Goal: Task Accomplishment & Management: Manage account settings

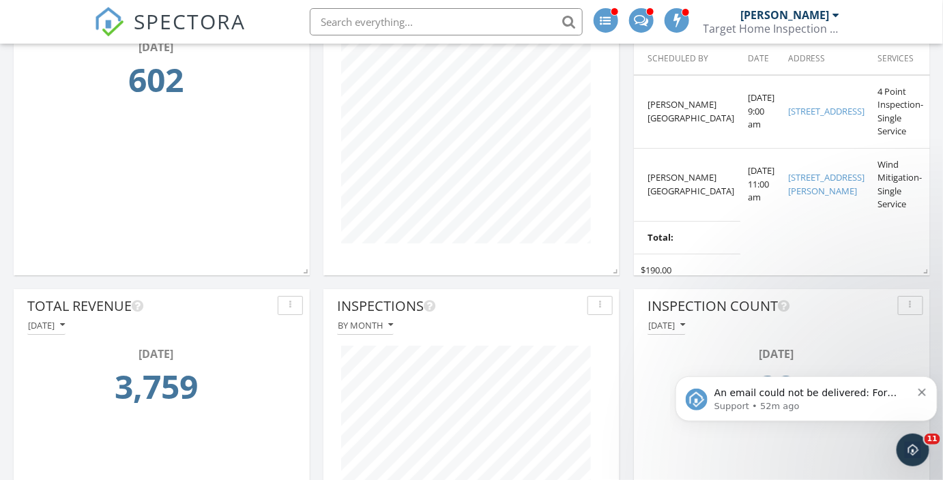
click at [116, 27] on img at bounding box center [109, 22] width 30 height 30
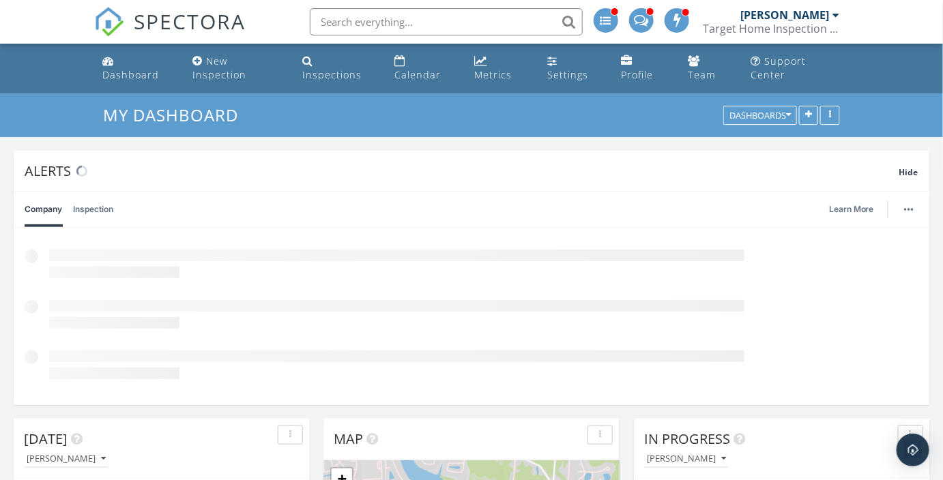
click at [808, 16] on div "[PERSON_NAME]" at bounding box center [785, 15] width 89 height 14
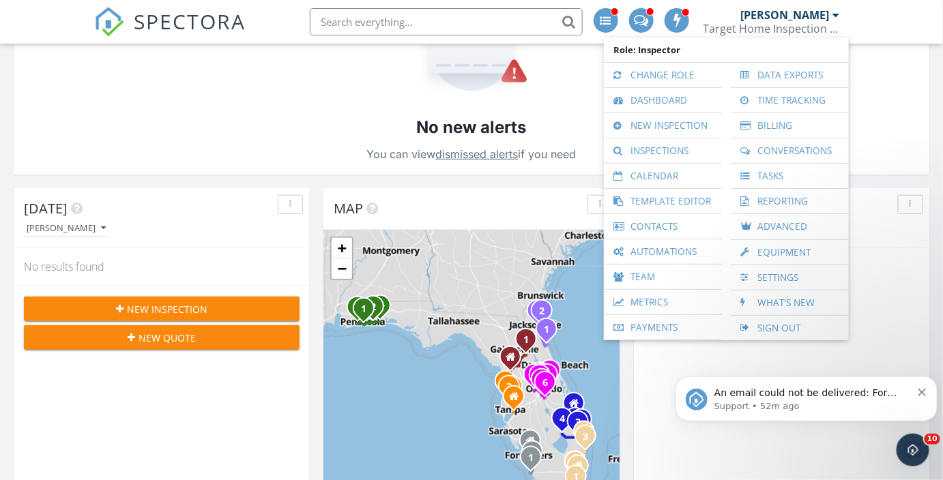
scroll to position [248, 0]
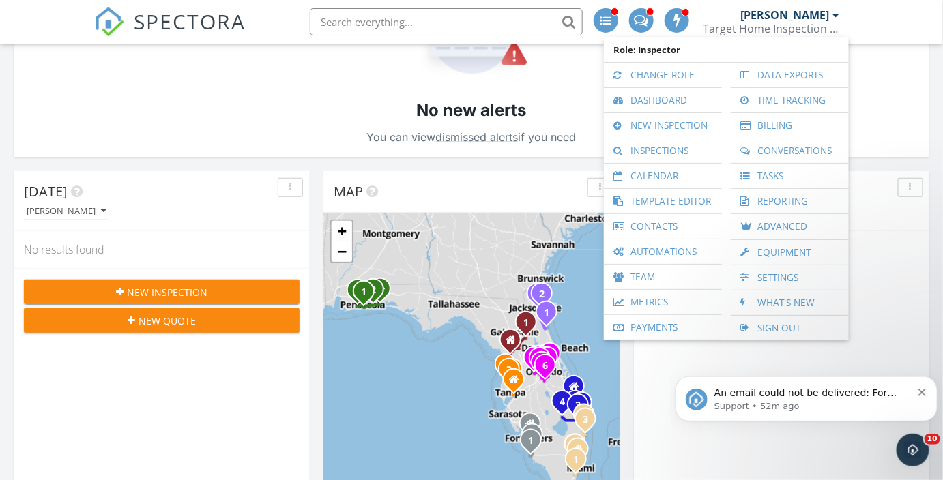
click at [923, 388] on icon "Dismiss notification" at bounding box center [922, 392] width 8 height 8
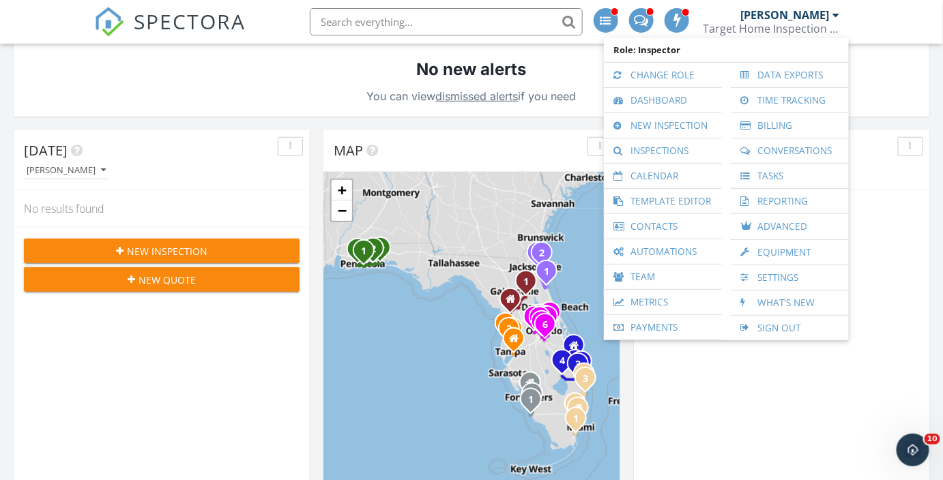
scroll to position [372, 0]
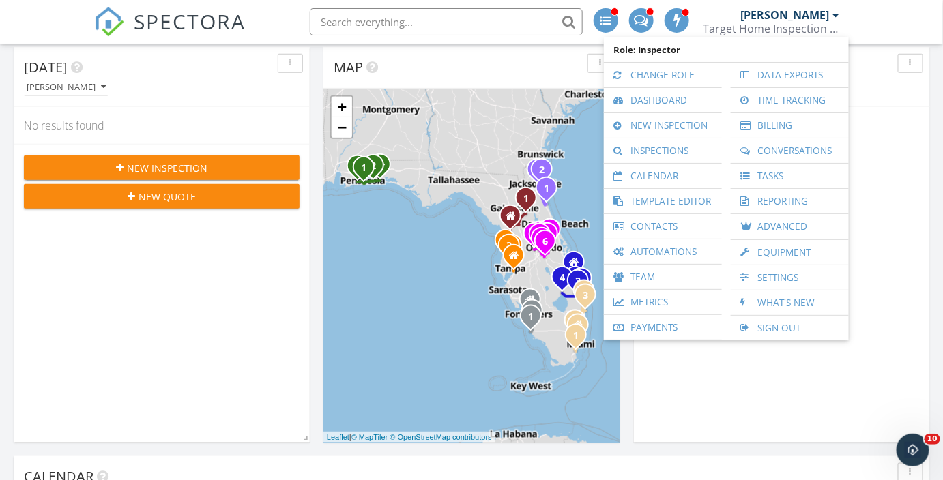
click at [786, 269] on link "Settings" at bounding box center [790, 277] width 104 height 25
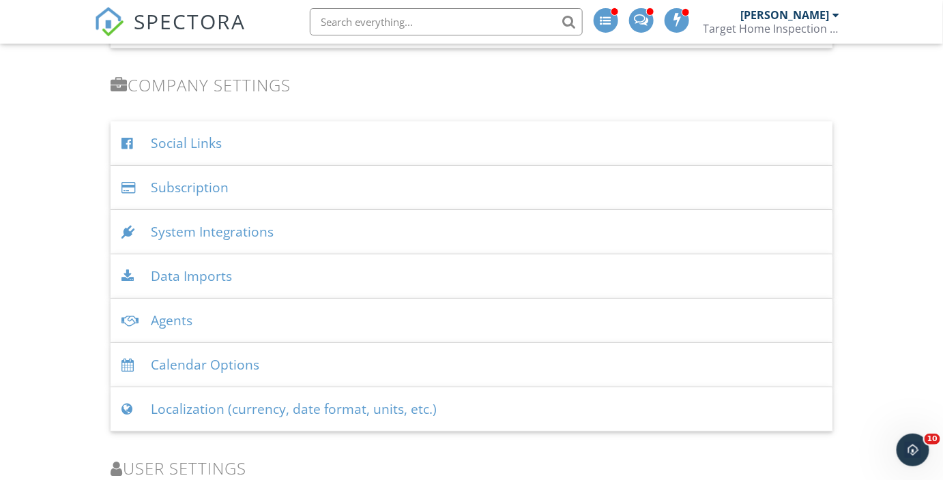
scroll to position [1550, 0]
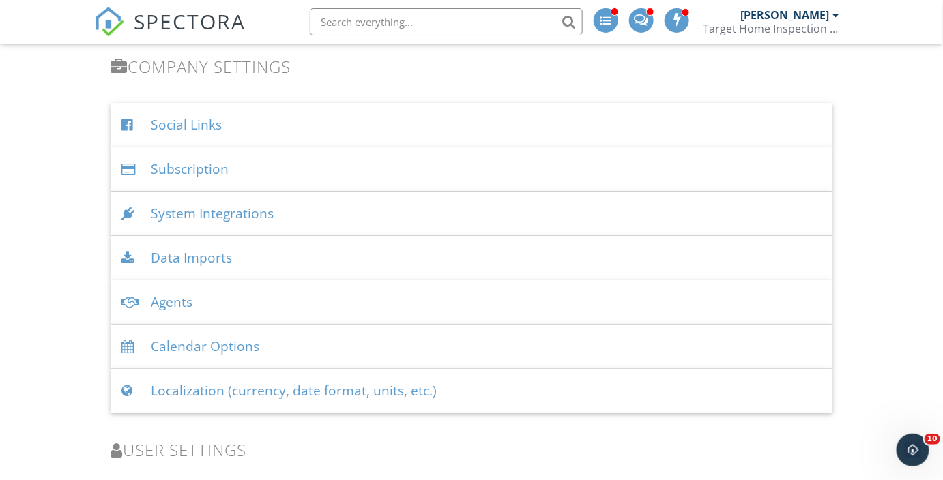
click at [209, 200] on div "System Integrations" at bounding box center [472, 214] width 722 height 44
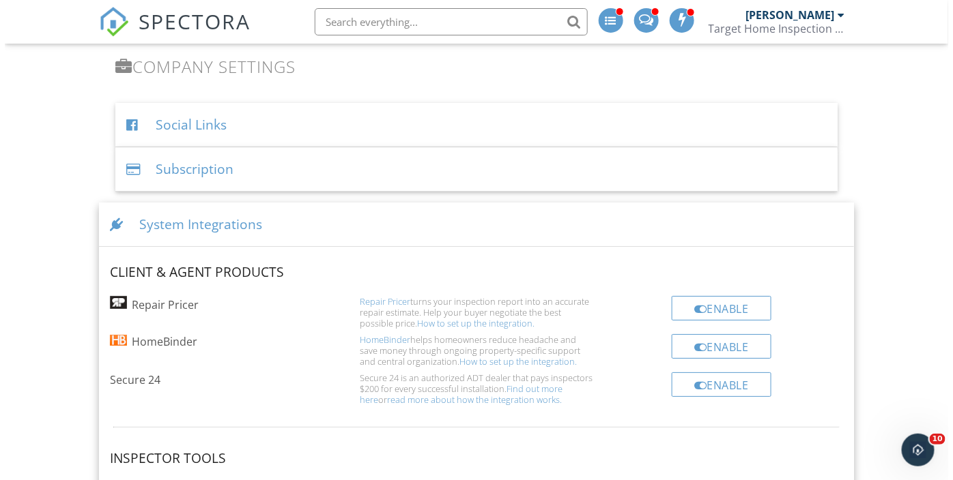
scroll to position [1612, 0]
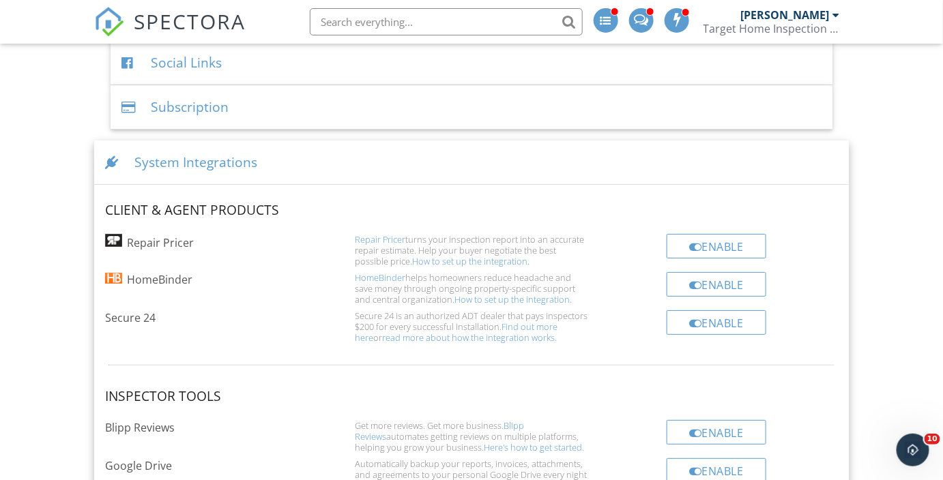
click at [697, 325] on div "Enable" at bounding box center [717, 322] width 100 height 25
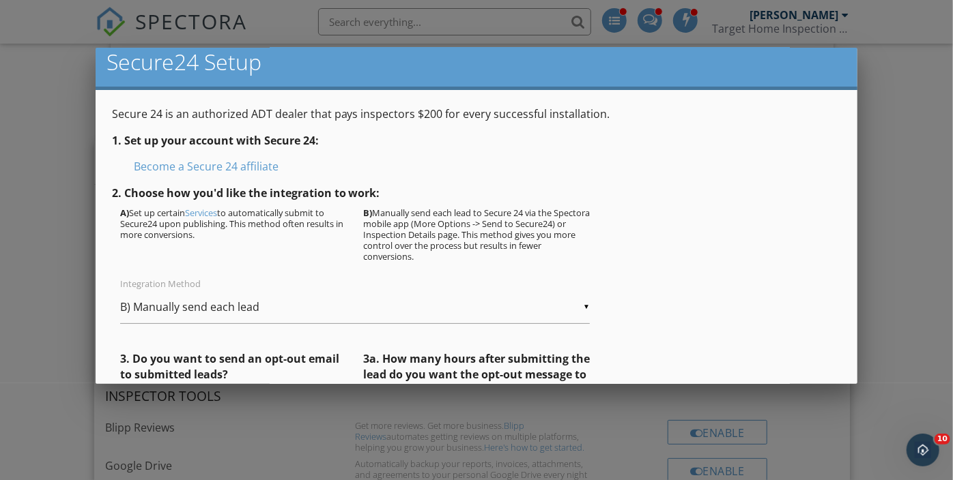
scroll to position [0, 0]
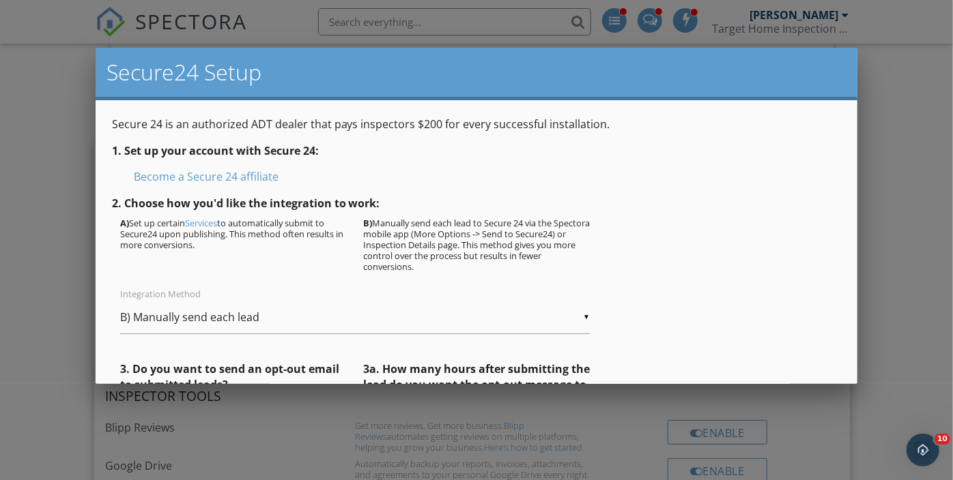
click at [253, 315] on div "▼ B) Manually send each lead A) Automatically send leads upon publish B) Manual…" at bounding box center [355, 317] width 470 height 33
click at [167, 315] on span "A) Automatically send leads upon publish" at bounding box center [352, 318] width 464 height 34
type input "A) Automatically send leads upon publish"
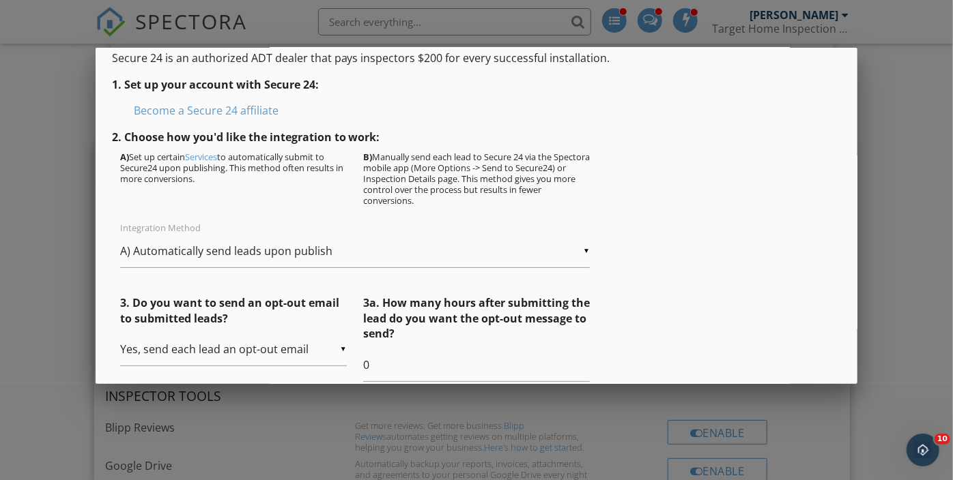
scroll to position [186, 0]
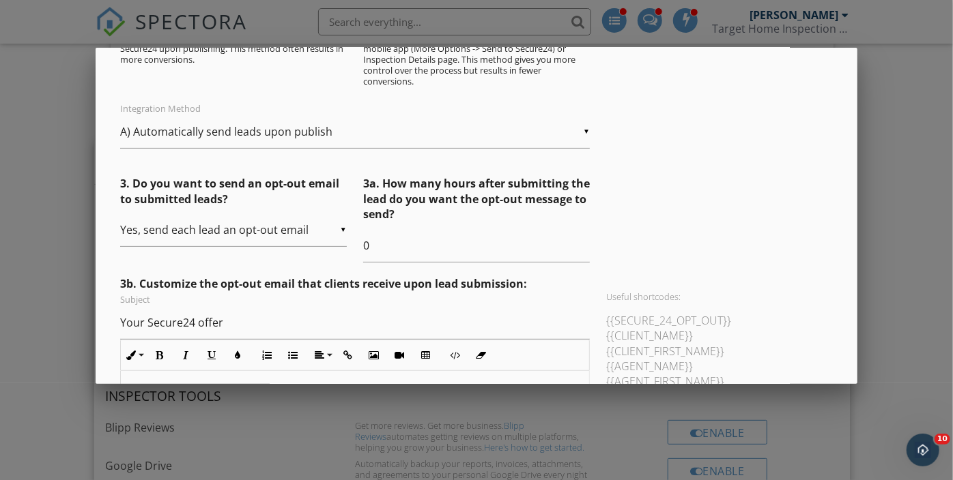
click at [311, 227] on div "▼ Yes, send each lead an opt-out email Yes, send each lead an opt-out email No,…" at bounding box center [233, 230] width 227 height 33
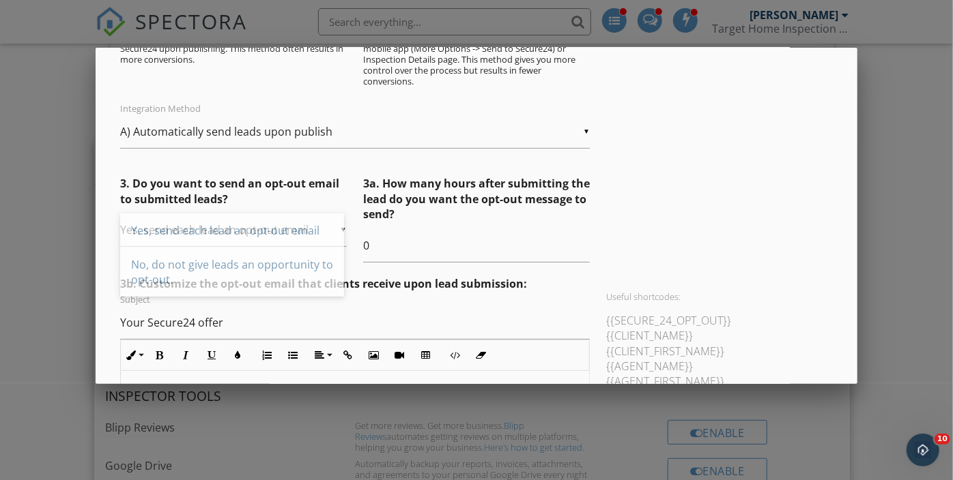
click at [311, 227] on span "Yes, send each lead an opt-out email" at bounding box center [232, 231] width 224 height 34
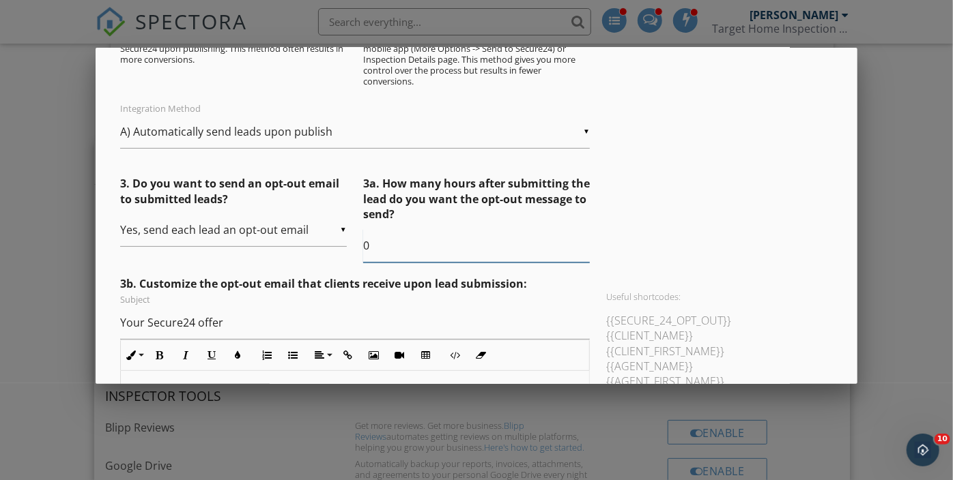
click at [473, 248] on input "0" at bounding box center [476, 245] width 227 height 33
click at [579, 240] on input "1" at bounding box center [476, 245] width 227 height 33
click at [579, 240] on input "2" at bounding box center [476, 245] width 227 height 33
type input "3"
click at [579, 240] on input "3" at bounding box center [476, 245] width 227 height 33
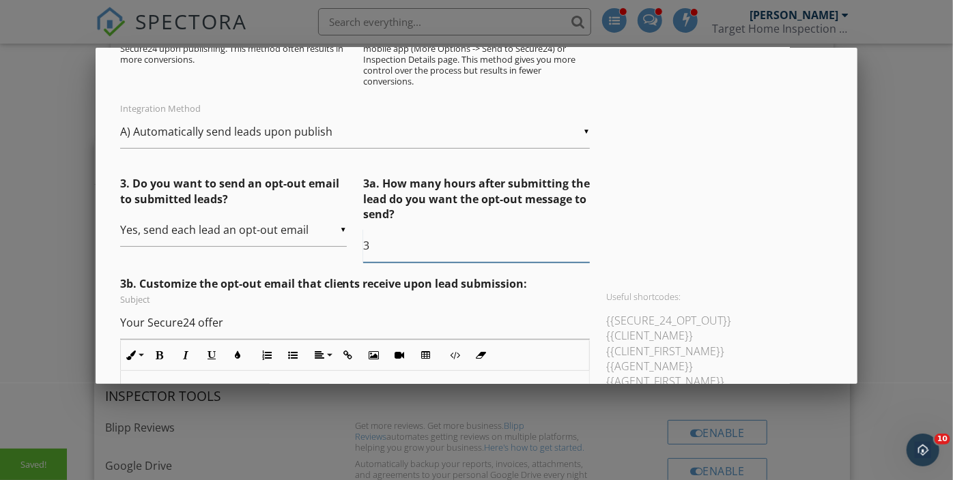
click at [517, 249] on input "3" at bounding box center [476, 245] width 227 height 33
click at [462, 249] on input "3" at bounding box center [476, 245] width 227 height 33
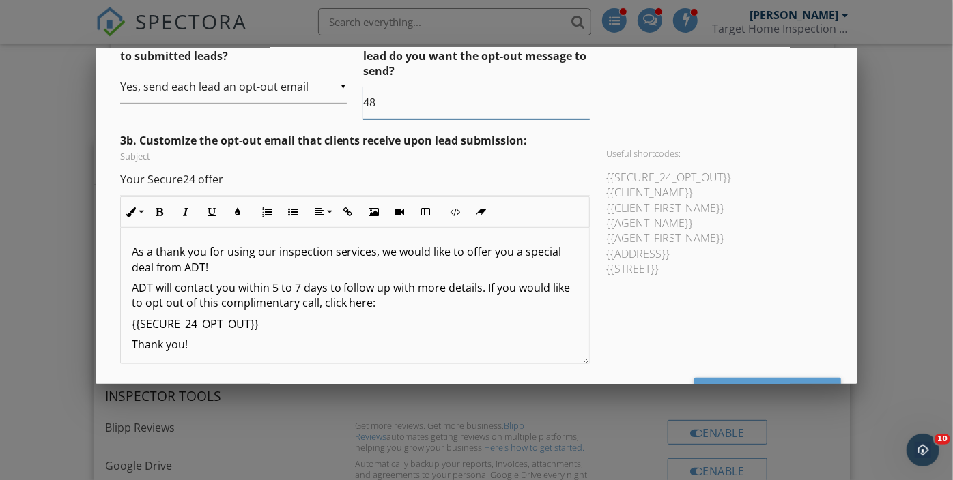
scroll to position [310, 0]
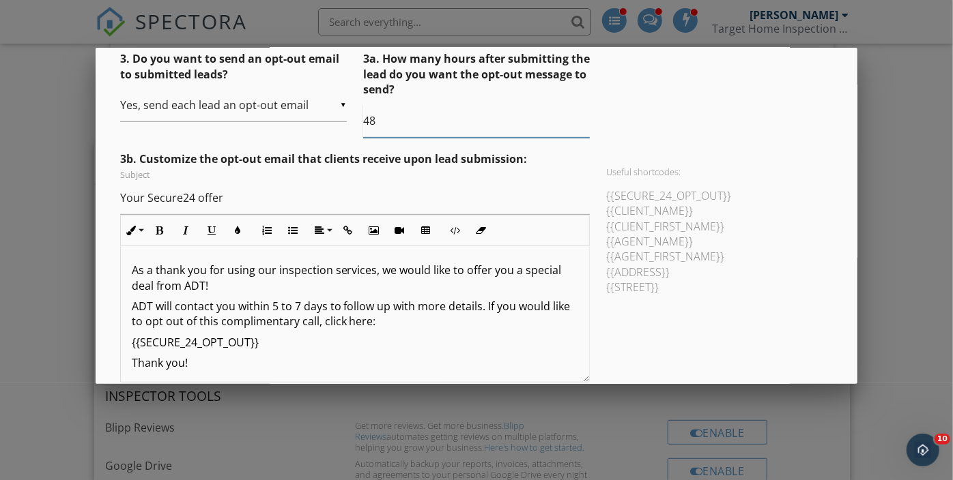
type input "48"
click at [649, 270] on li "{{ADDRESS}}" at bounding box center [719, 272] width 227 height 15
click at [236, 196] on input "Your Secure24 offer" at bounding box center [355, 198] width 470 height 33
type input "Y"
click at [635, 272] on li "{{ADDRESS}}" at bounding box center [719, 272] width 227 height 15
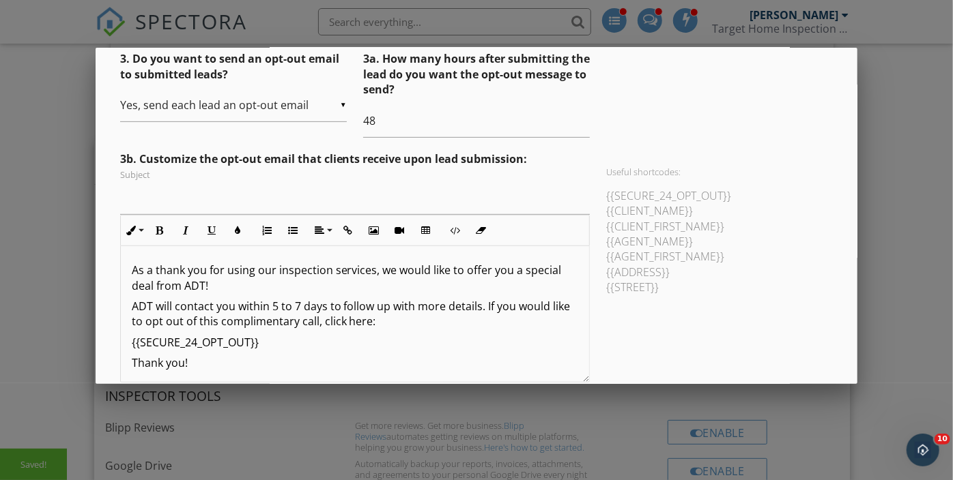
click at [673, 271] on li "{{ADDRESS}}" at bounding box center [719, 272] width 227 height 15
click at [145, 201] on input "Subject" at bounding box center [355, 198] width 470 height 33
drag, startPoint x: 661, startPoint y: 272, endPoint x: 598, endPoint y: 270, distance: 62.2
click at [598, 270] on div "Useful shortcodes: {{SECURE_24_OPT_OUT}} {{CLIENT_NAME}} {{CLIENT_FIRST_NAME}} …" at bounding box center [719, 236] width 243 height 140
copy li "{{ADDRESS}}"
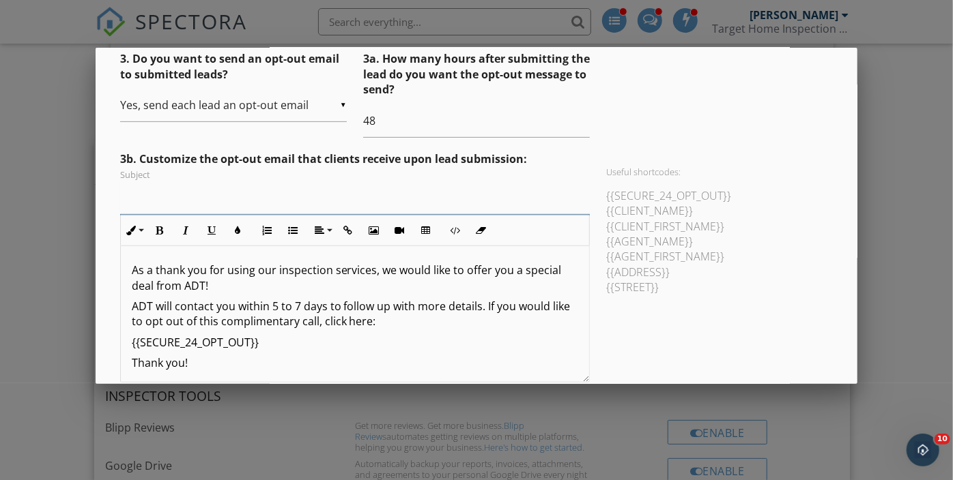
click at [304, 198] on input "Subject" at bounding box center [355, 198] width 470 height 33
paste input "{{ADDRESS}}"
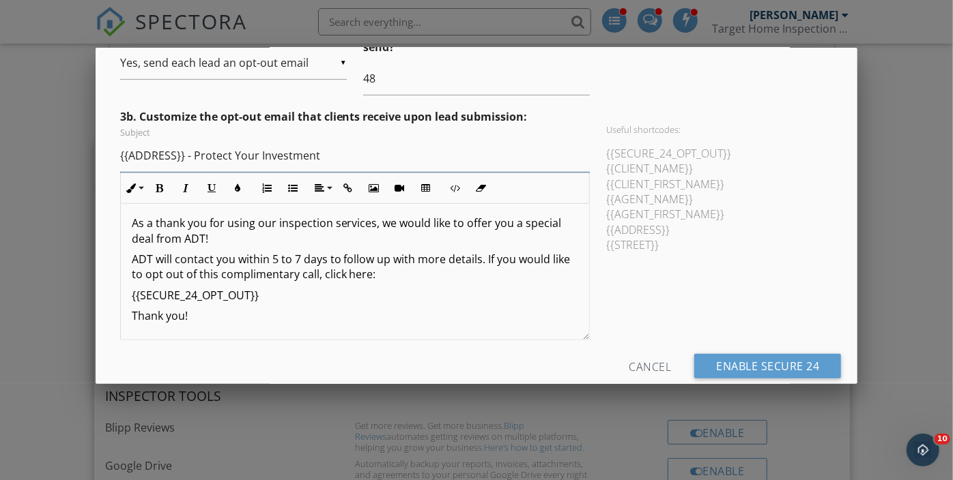
scroll to position [373, 0]
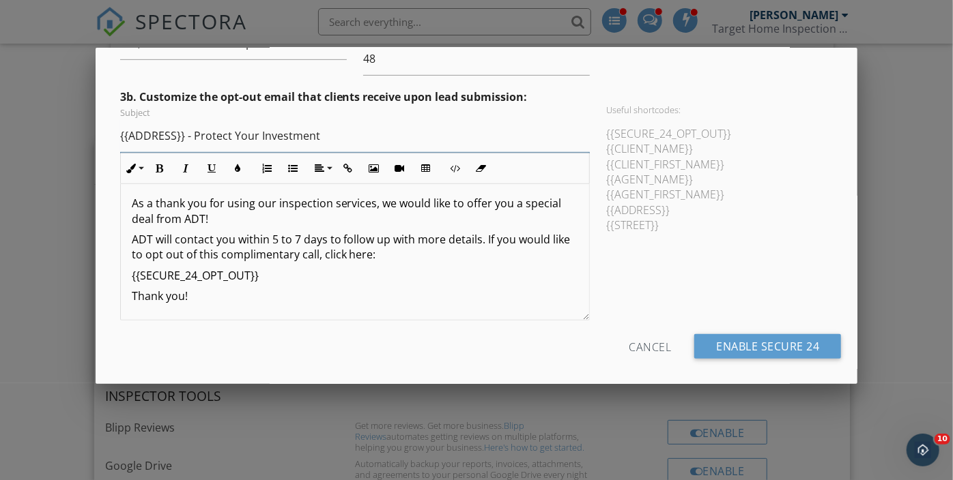
type input "{{ADDRESS}} - Protect Your Investment"
click at [758, 338] on input "Enable Secure 24" at bounding box center [767, 346] width 147 height 25
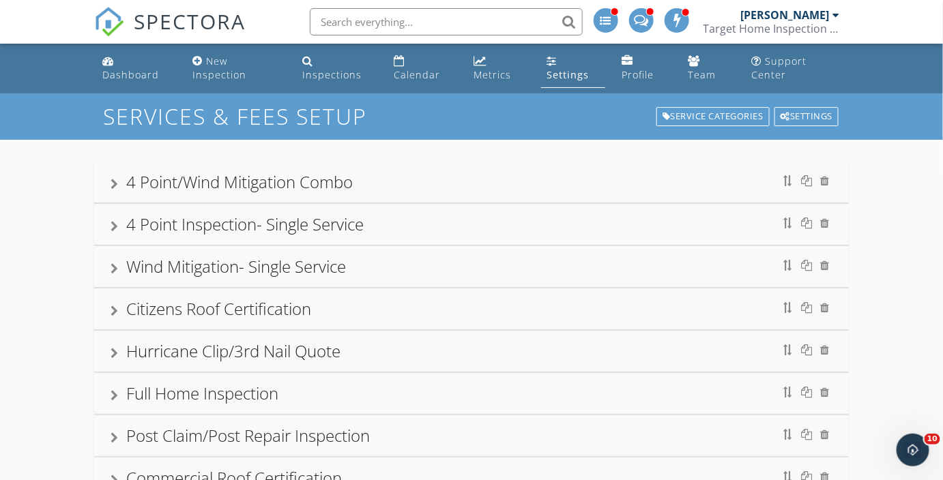
click at [292, 390] on div "Full Home Inspection" at bounding box center [472, 393] width 722 height 25
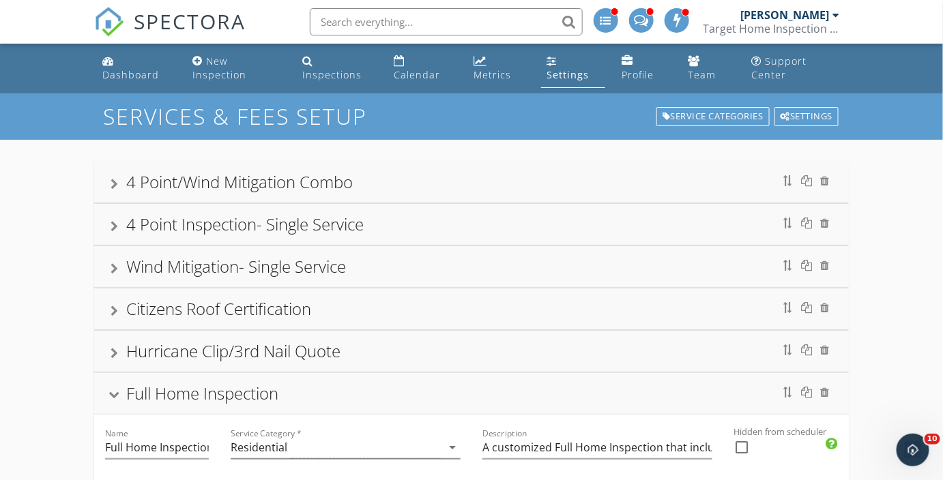
click at [112, 385] on div "Full Home Inspection" at bounding box center [472, 393] width 722 height 25
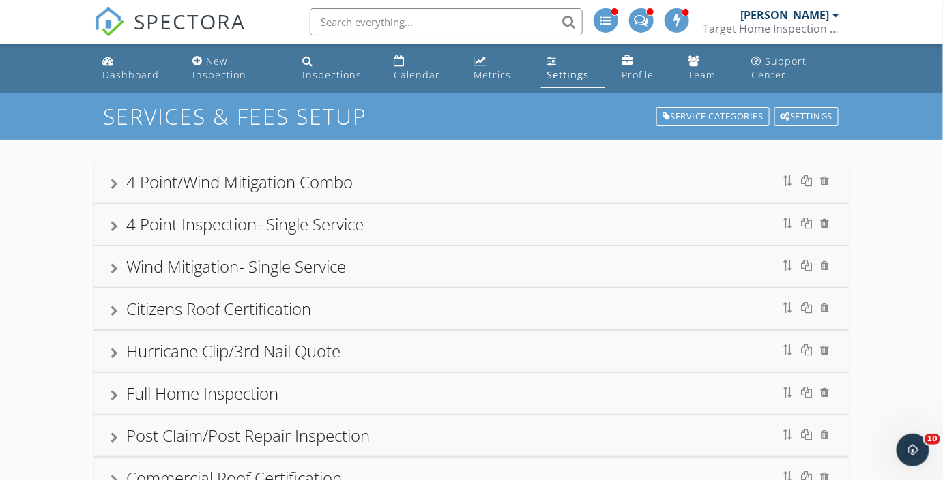
click at [108, 390] on div "Full Home Inspection" at bounding box center [471, 393] width 755 height 41
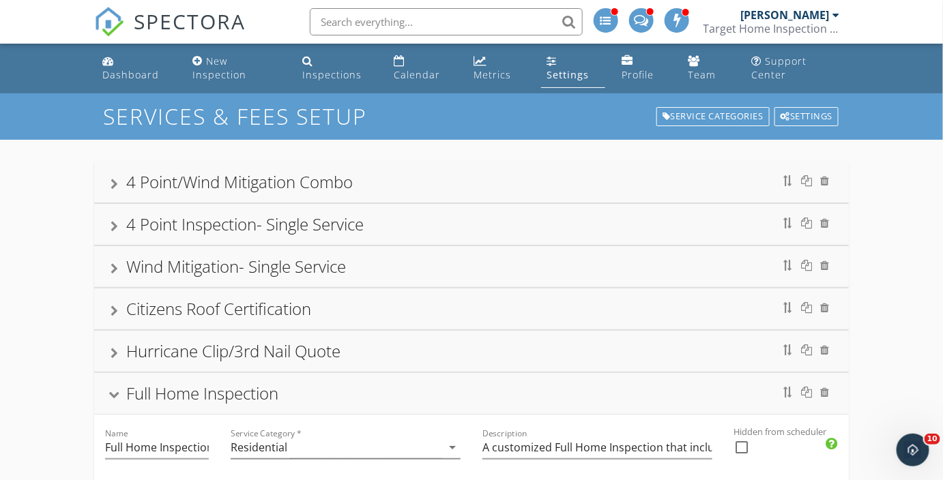
scroll to position [248, 0]
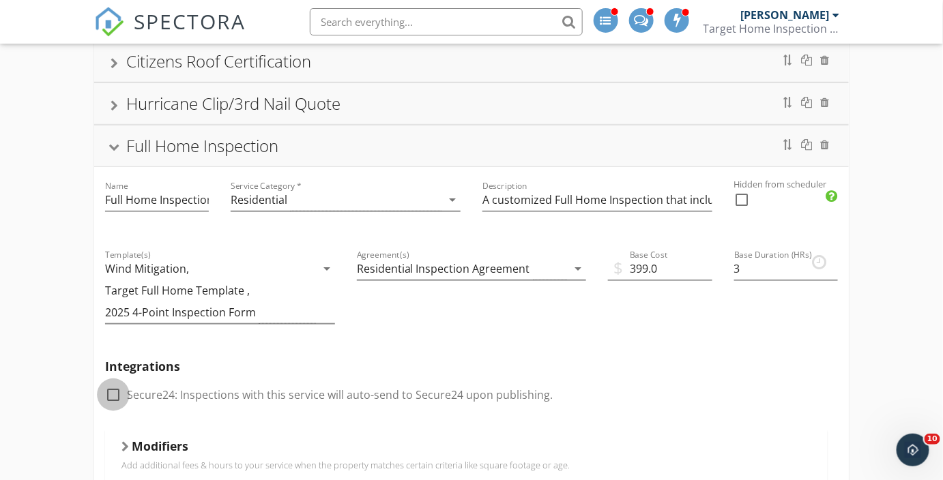
click at [117, 391] on div at bounding box center [113, 394] width 23 height 23
checkbox input "true"
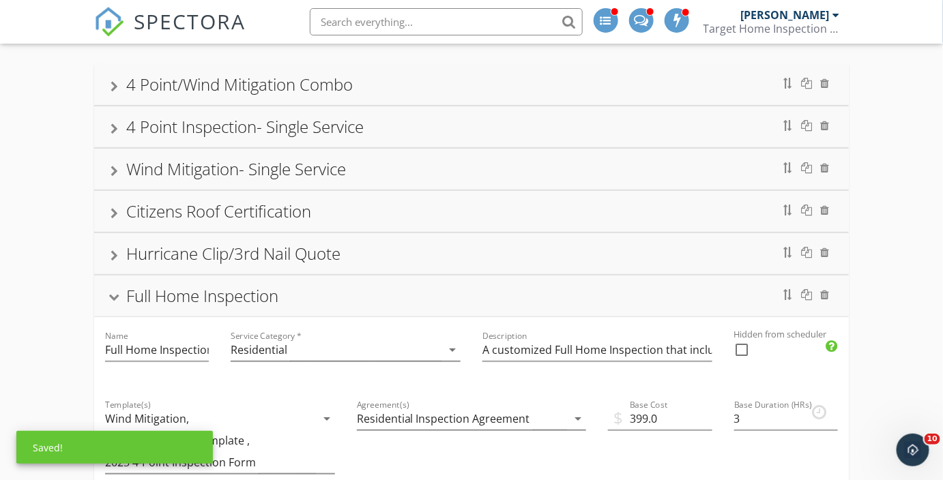
scroll to position [124, 0]
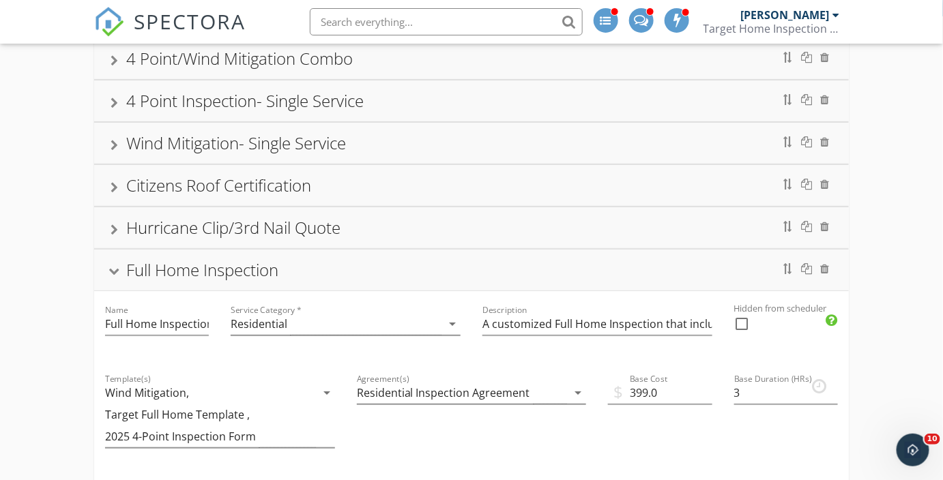
click at [162, 263] on div "Full Home Inspection" at bounding box center [202, 270] width 152 height 23
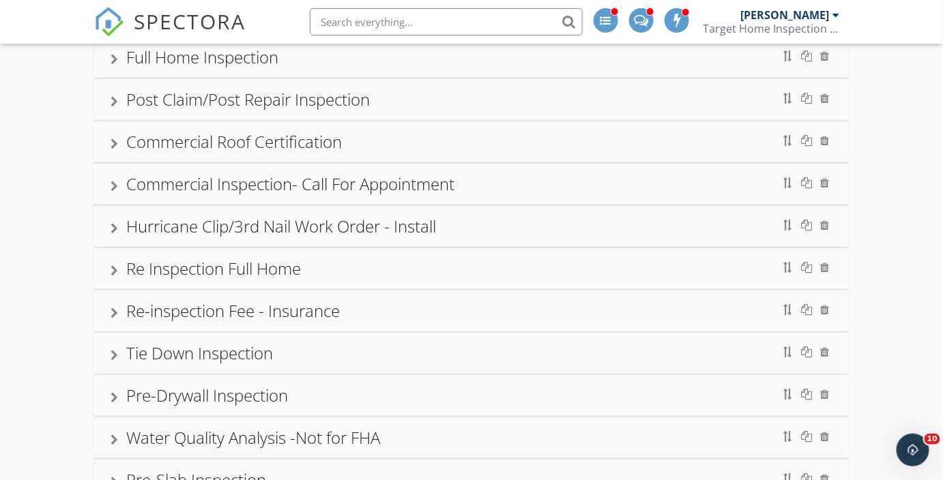
scroll to position [307, 0]
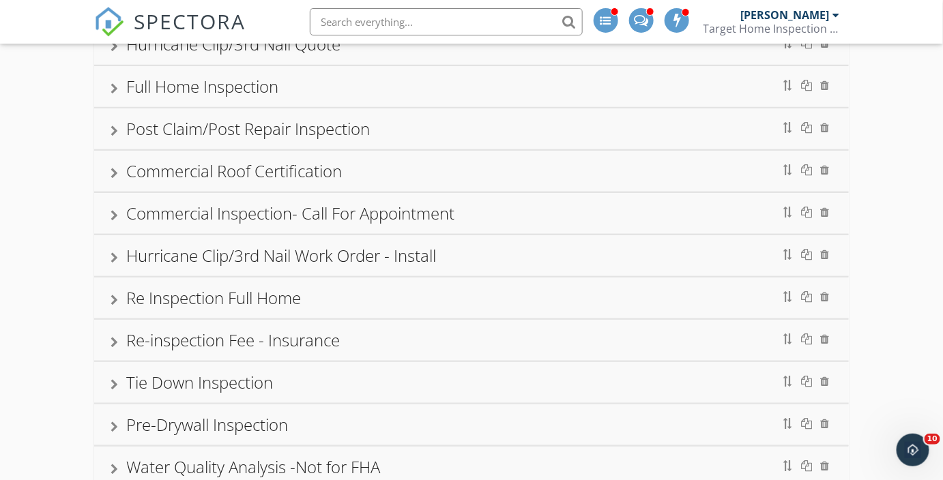
click at [237, 209] on div "Commercial Inspection- Call For Appointment" at bounding box center [290, 213] width 328 height 23
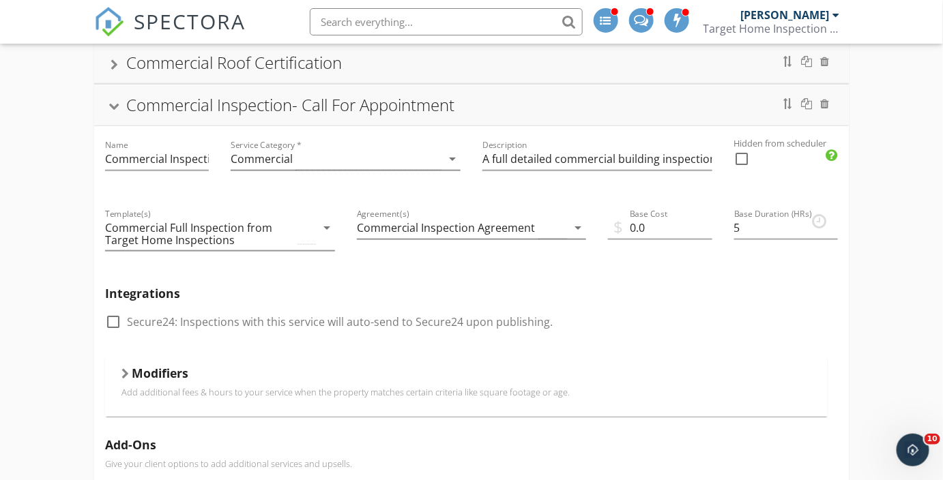
scroll to position [493, 0]
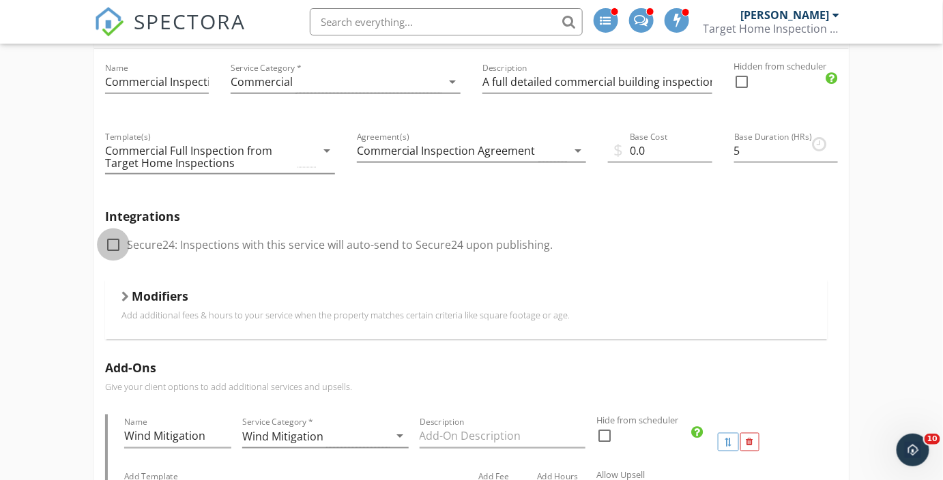
click at [118, 245] on div at bounding box center [113, 244] width 23 height 23
checkbox input "true"
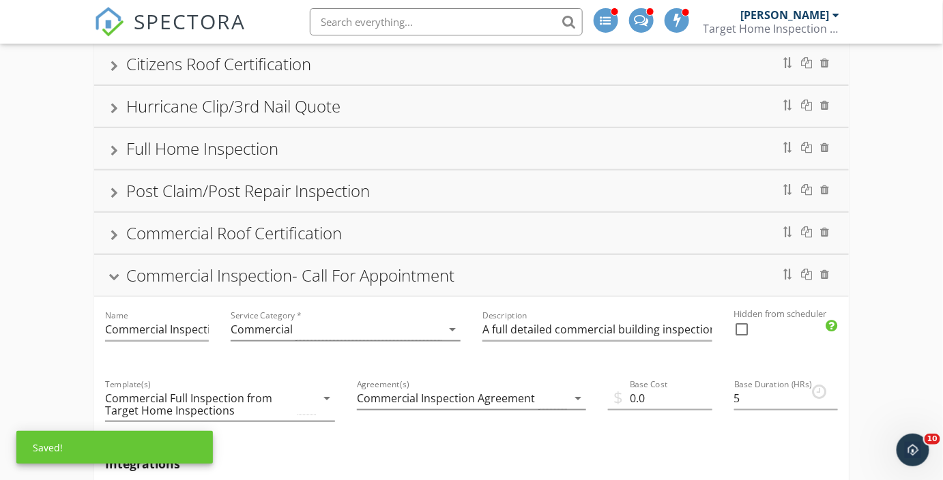
click at [181, 267] on div "Commercial Inspection- Call For Appointment" at bounding box center [290, 275] width 328 height 23
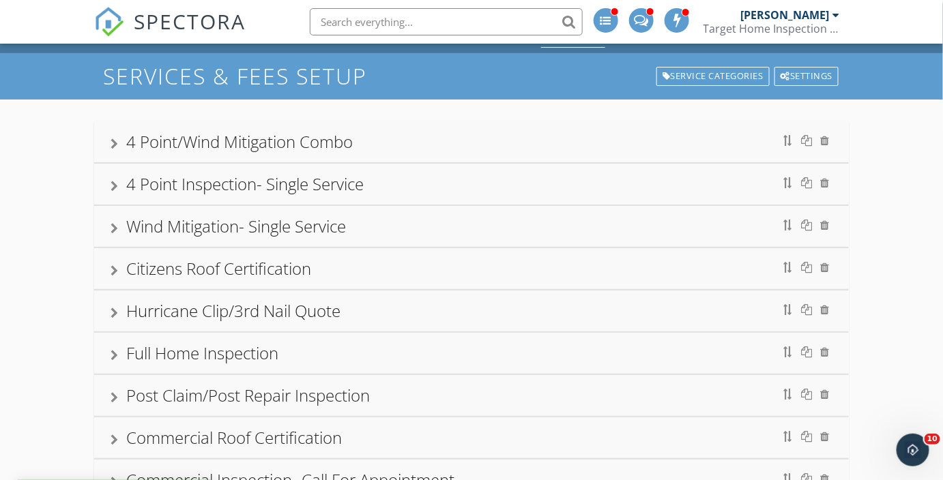
scroll to position [0, 0]
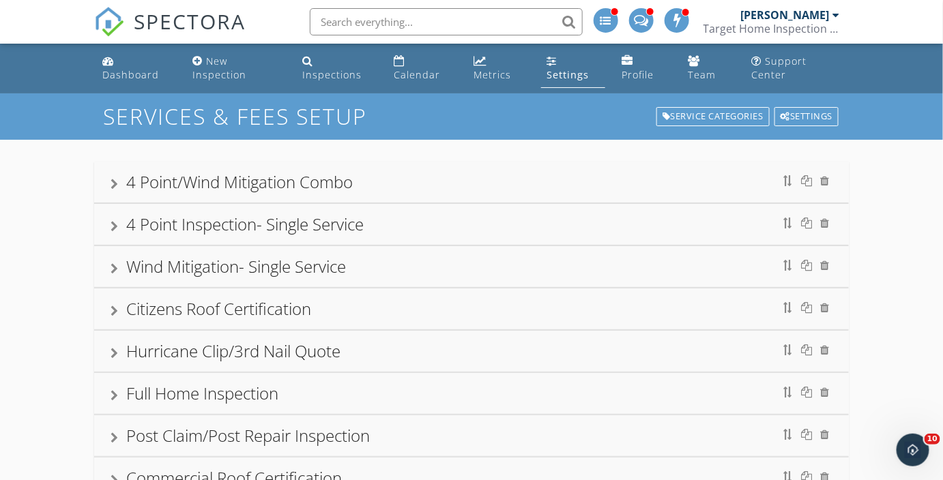
click at [802, 25] on div "Target Home Inspection Co." at bounding box center [772, 29] width 136 height 14
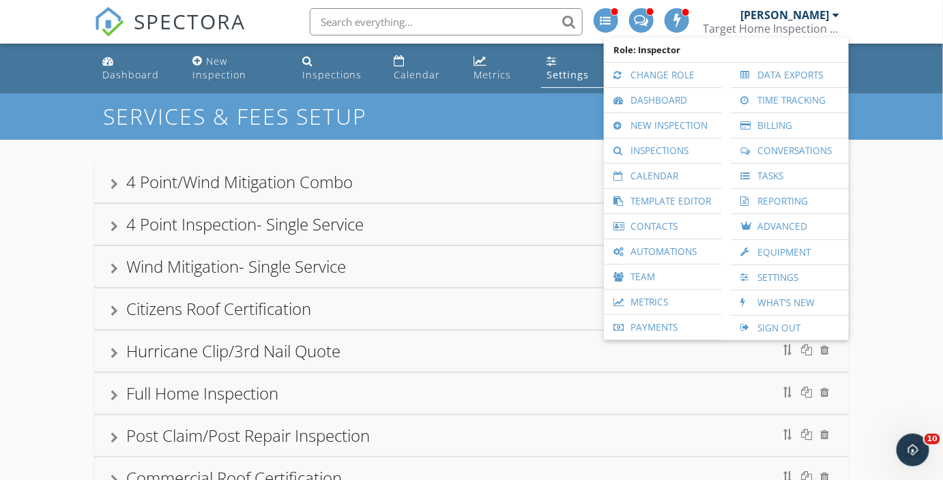
click at [655, 302] on link "Metrics" at bounding box center [663, 302] width 104 height 25
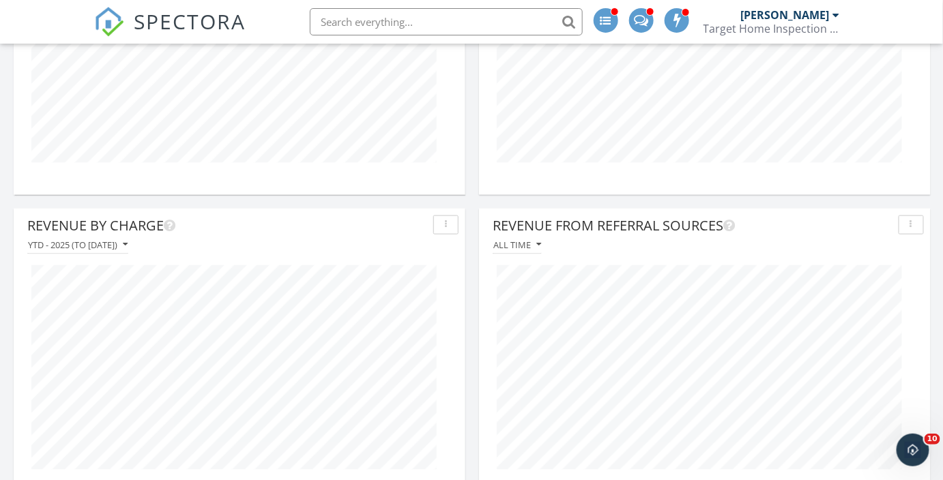
scroll to position [620, 0]
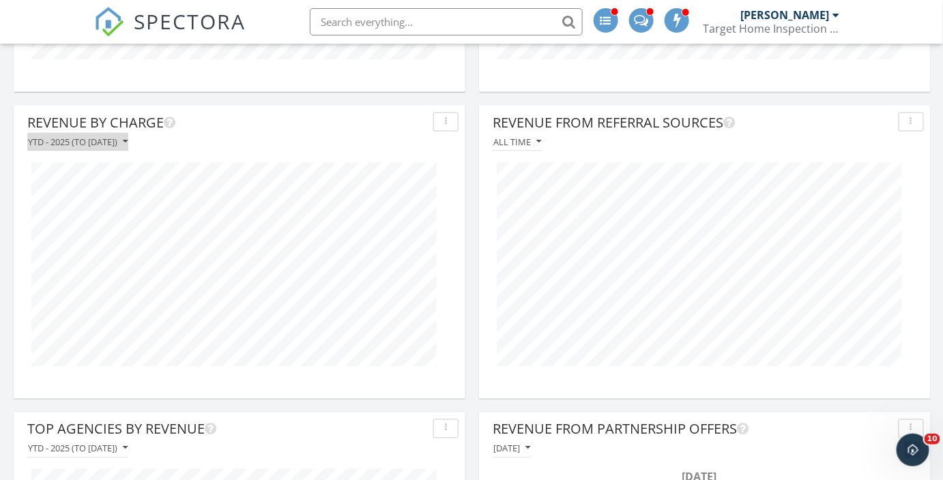
click at [92, 138] on div "YTD - 2025 (to [DATE])" at bounding box center [78, 142] width 100 height 10
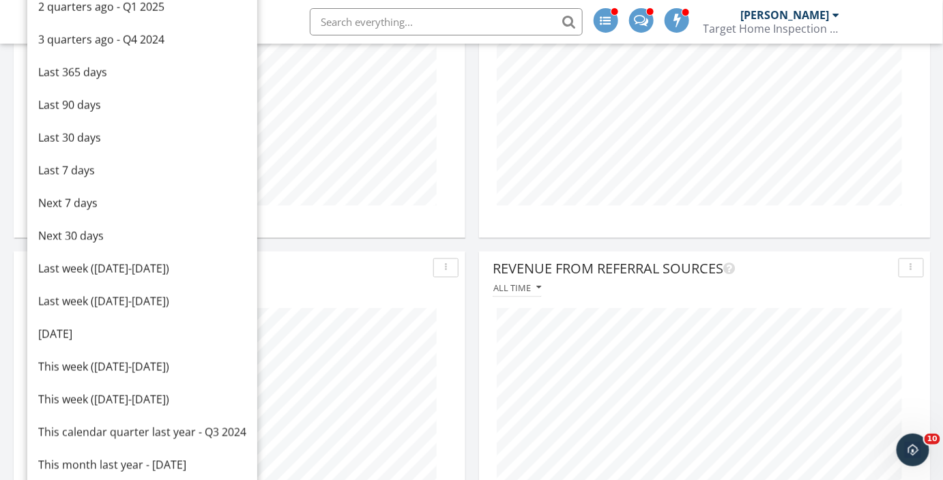
scroll to position [434, 0]
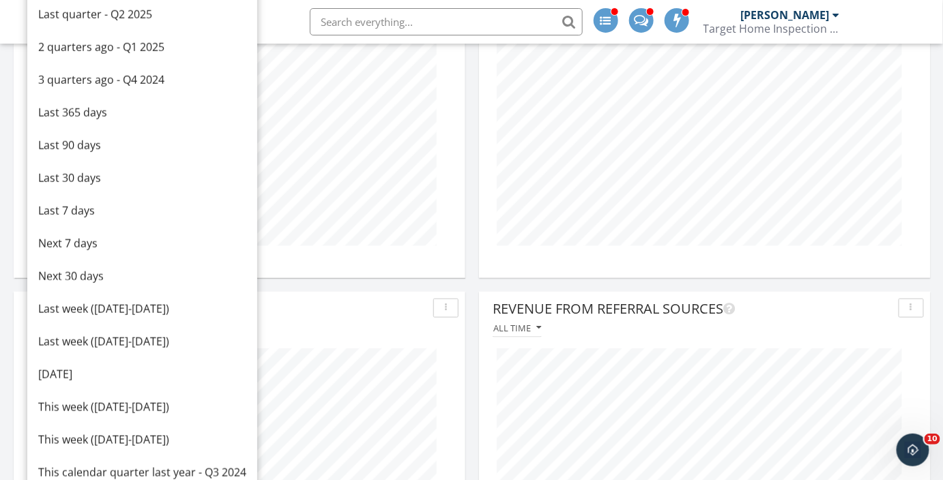
click at [87, 143] on div "Last 90 days" at bounding box center [142, 145] width 208 height 16
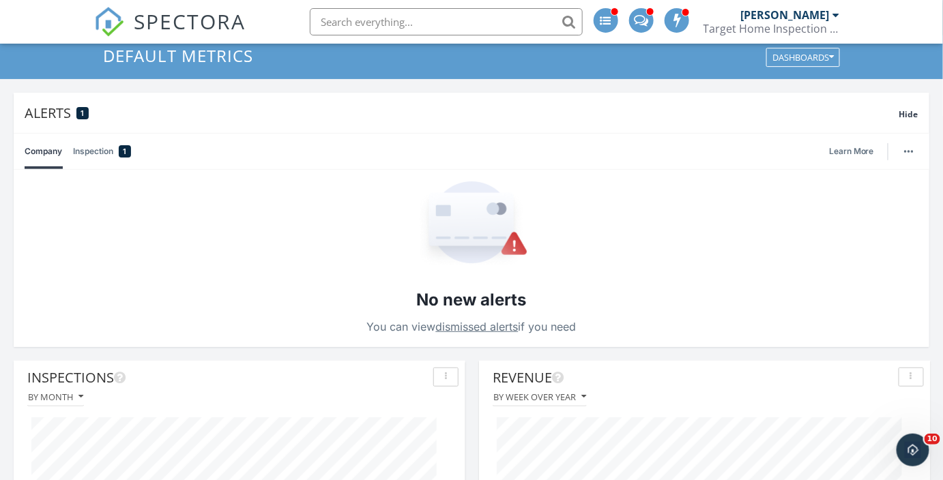
scroll to position [0, 0]
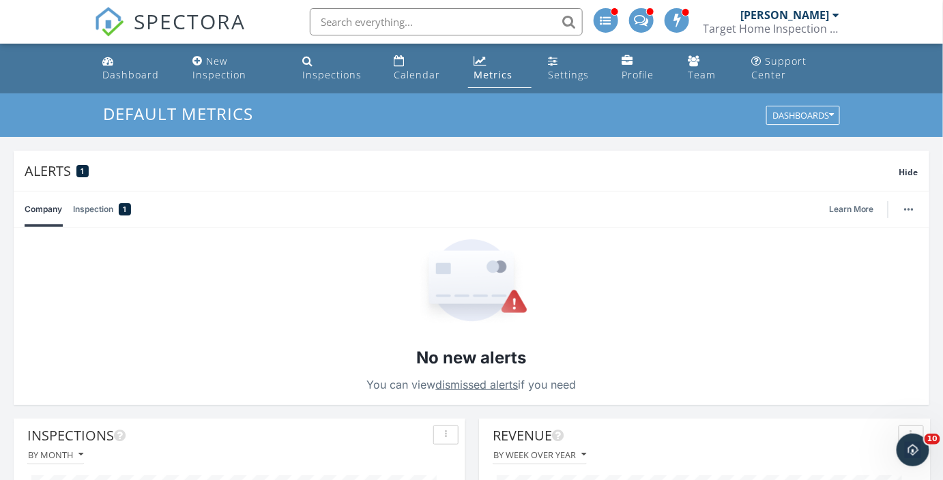
click at [124, 57] on link "Dashboard" at bounding box center [136, 68] width 79 height 39
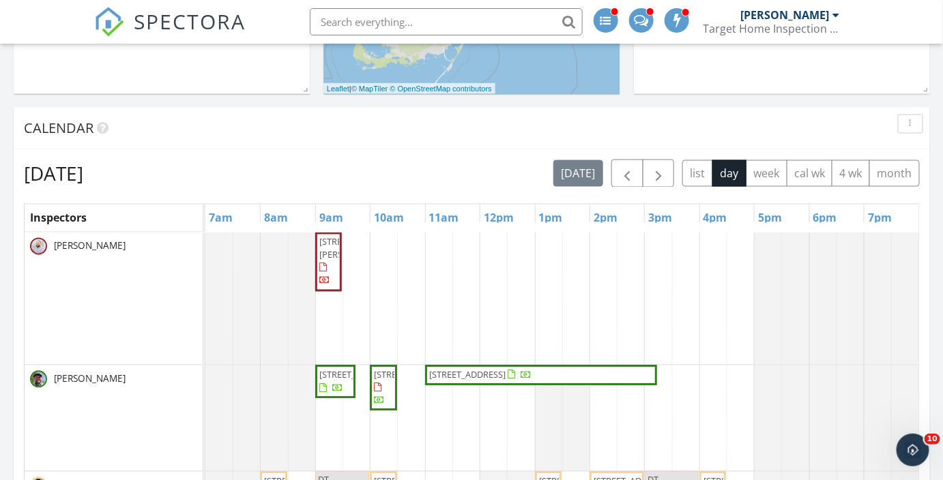
scroll to position [708, 0]
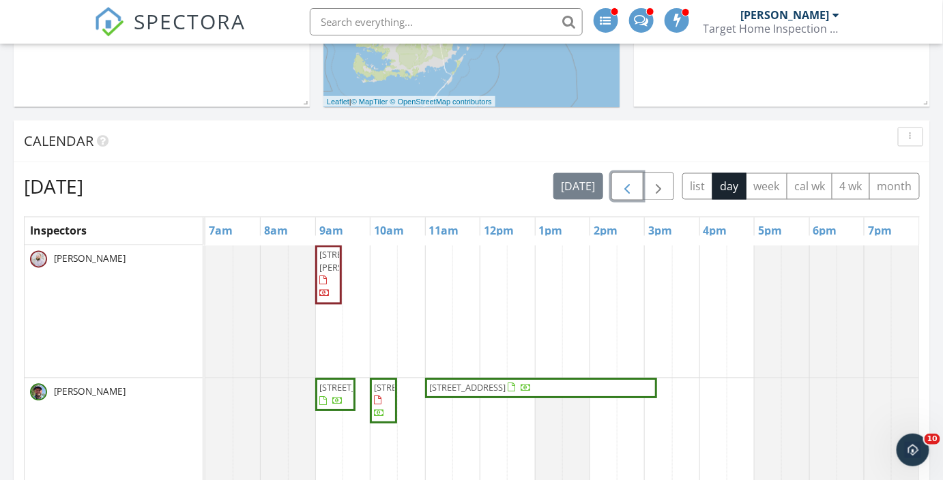
click at [639, 185] on button "button" at bounding box center [627, 187] width 32 height 28
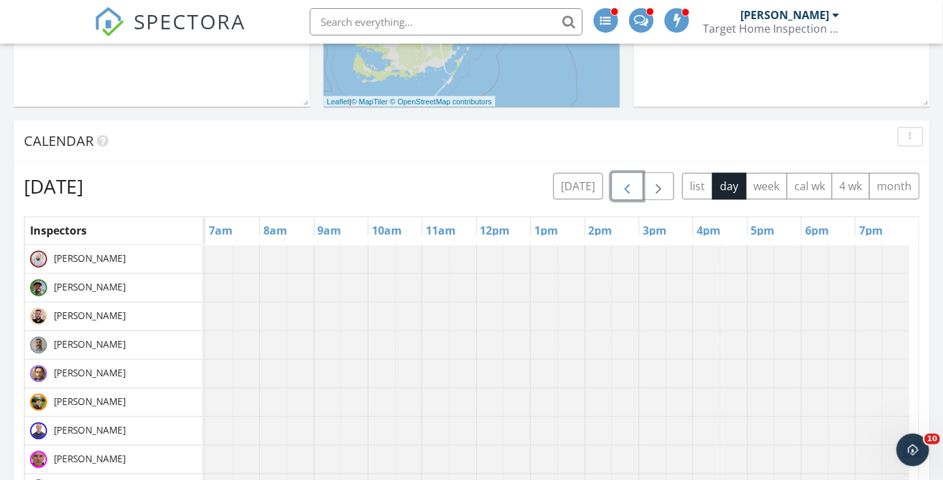
click at [624, 175] on button "button" at bounding box center [627, 187] width 32 height 28
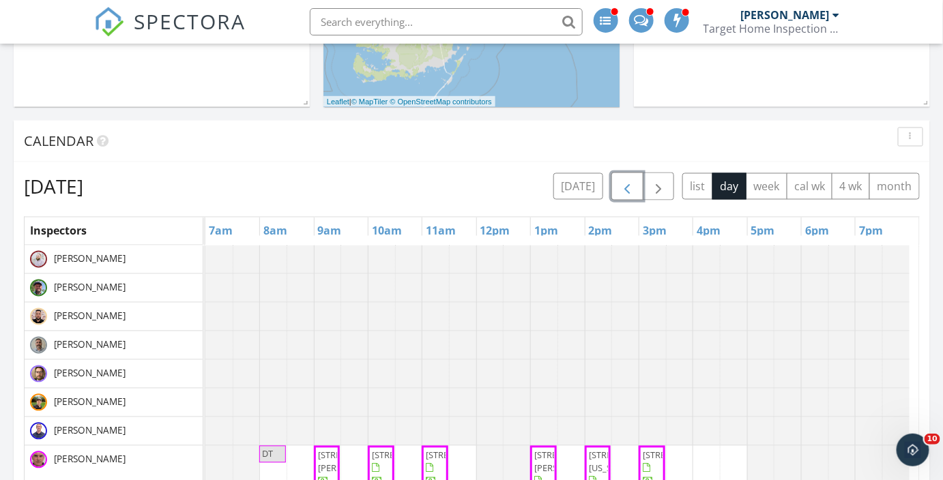
click at [624, 175] on button "button" at bounding box center [627, 187] width 32 height 28
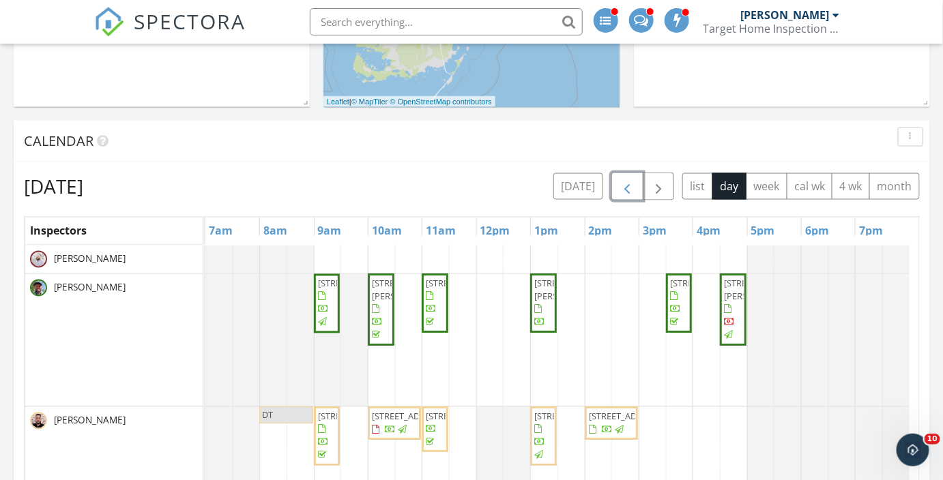
click at [624, 175] on button "button" at bounding box center [627, 187] width 32 height 28
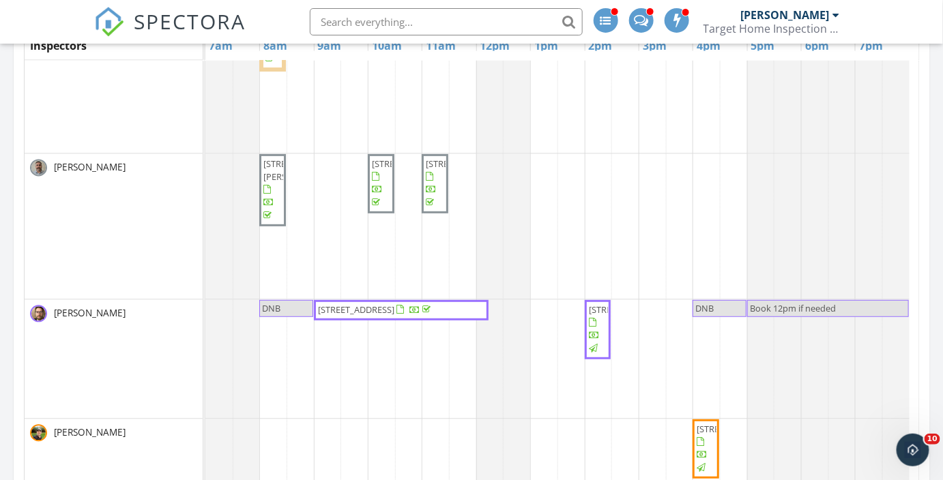
scroll to position [248, 0]
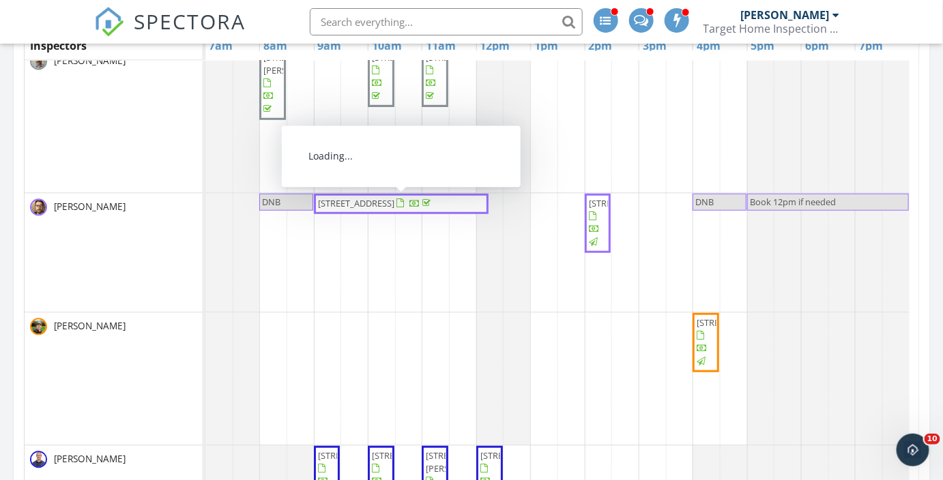
click at [378, 202] on span "6248 North St, Jacksonville 32219" at bounding box center [356, 203] width 76 height 12
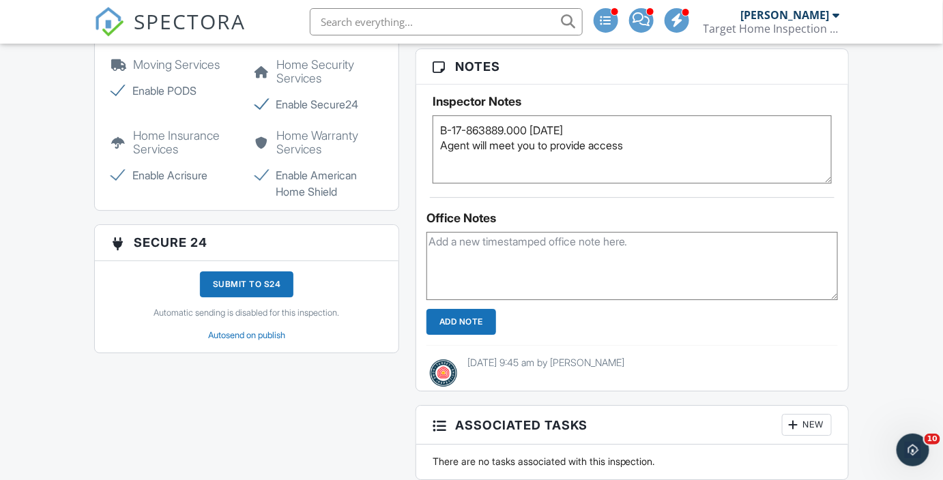
click at [247, 284] on div "Submit to S24" at bounding box center [247, 285] width 94 height 26
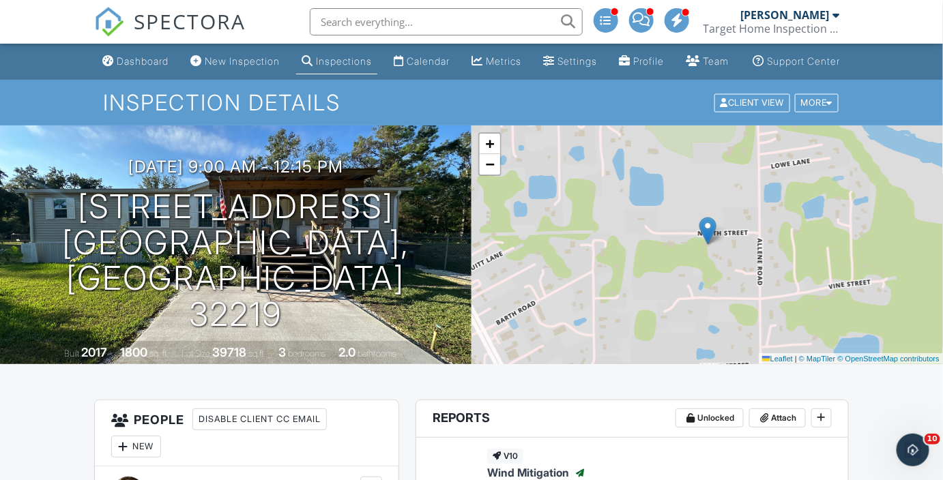
click at [131, 20] on link "SPECTORA" at bounding box center [169, 32] width 151 height 29
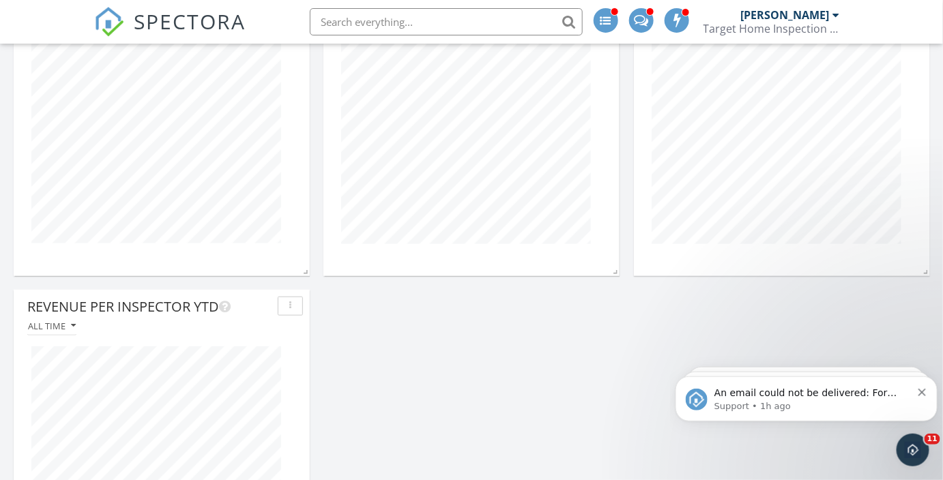
click at [921, 390] on icon "Dismiss notification" at bounding box center [922, 392] width 8 height 8
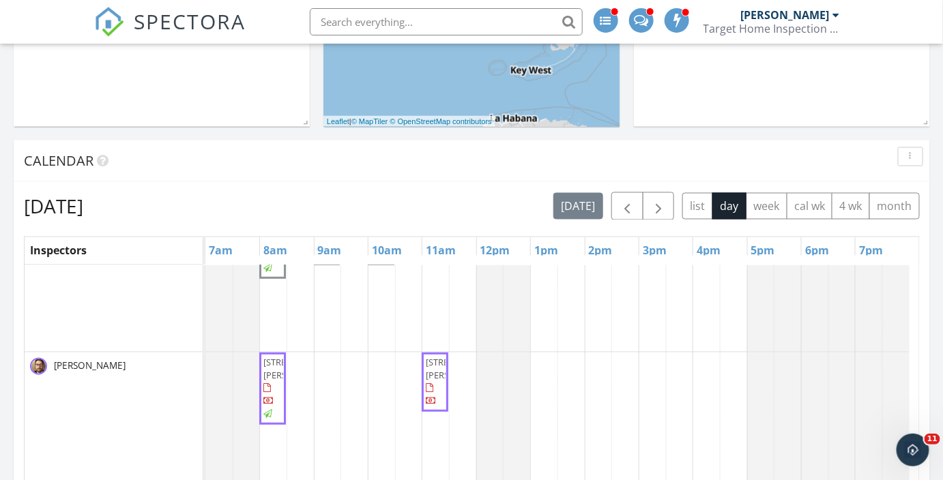
scroll to position [675, 0]
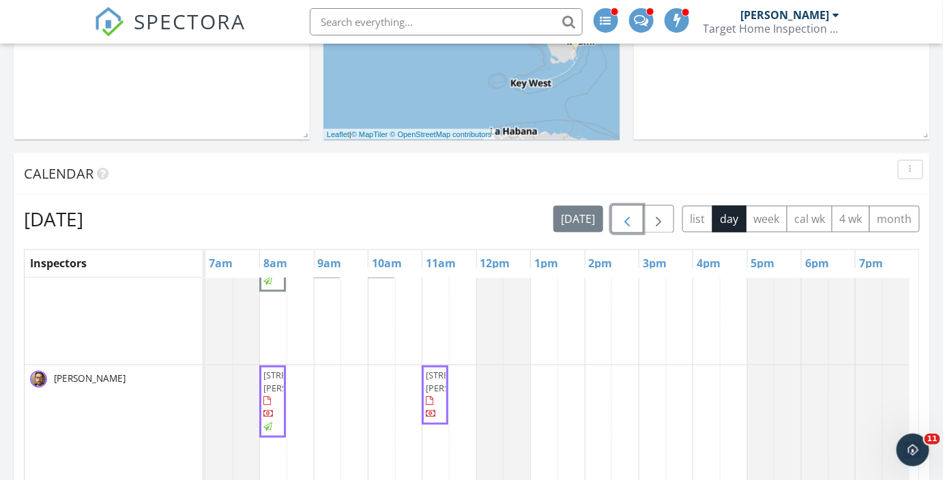
click at [628, 218] on span "button" at bounding box center [627, 220] width 16 height 16
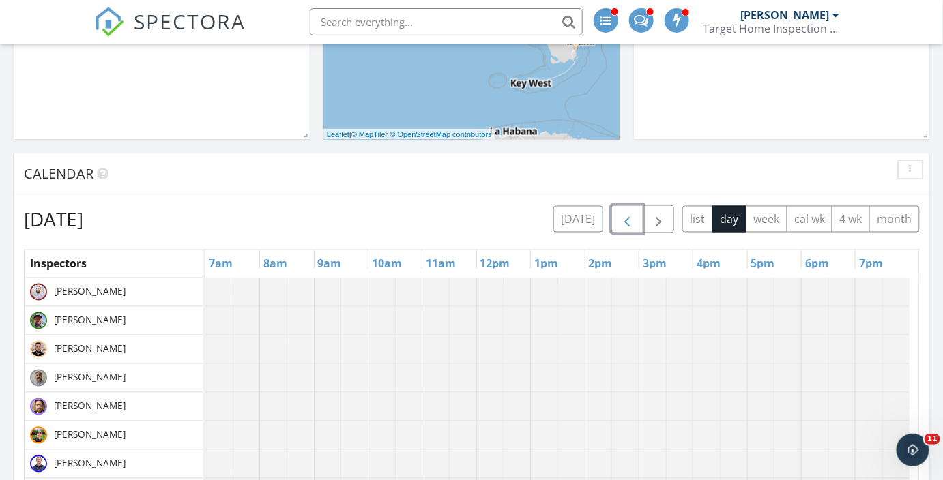
click at [628, 218] on span "button" at bounding box center [627, 220] width 16 height 16
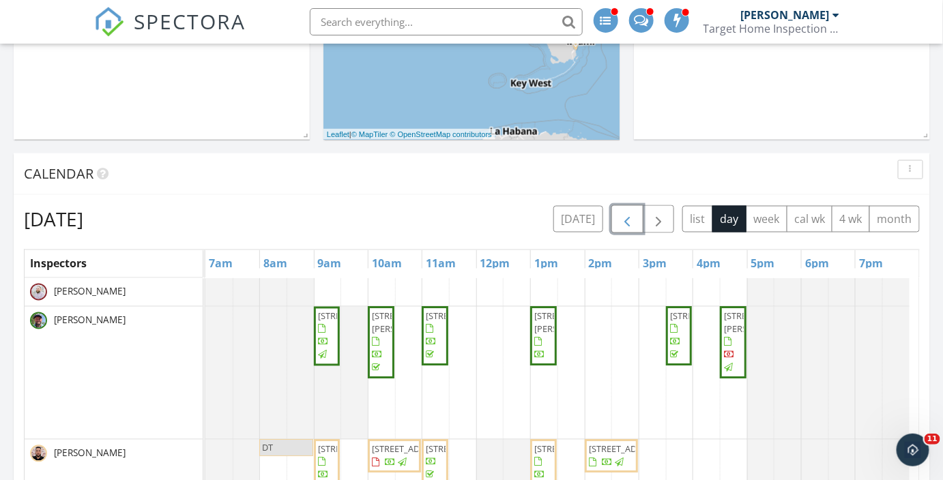
click at [625, 222] on span "button" at bounding box center [627, 220] width 16 height 16
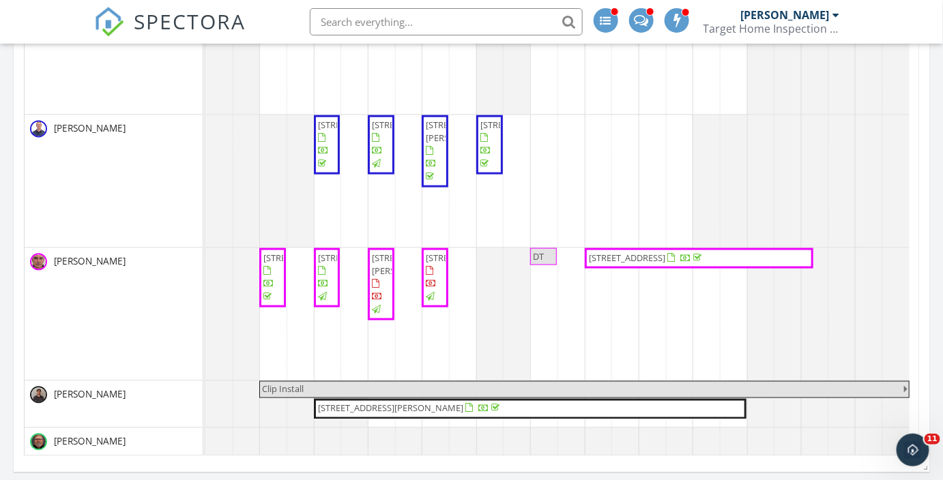
click at [665, 251] on span "1021 Windsong Cir, Apopka 32703" at bounding box center [627, 257] width 76 height 12
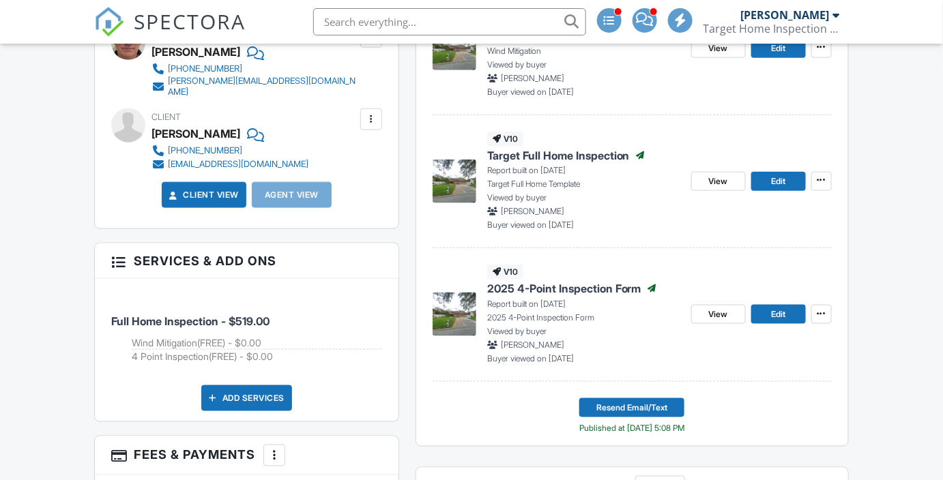
scroll to position [1103, 0]
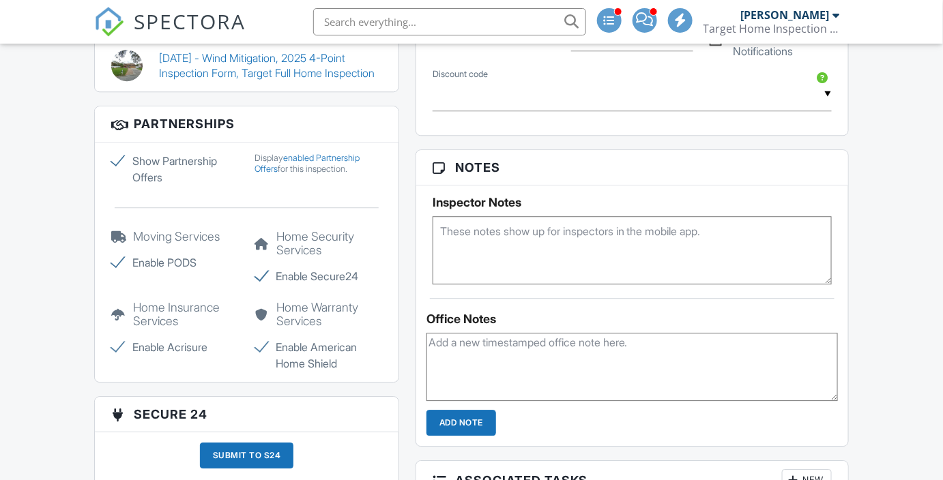
click at [263, 443] on div "Submit to S24" at bounding box center [247, 456] width 94 height 26
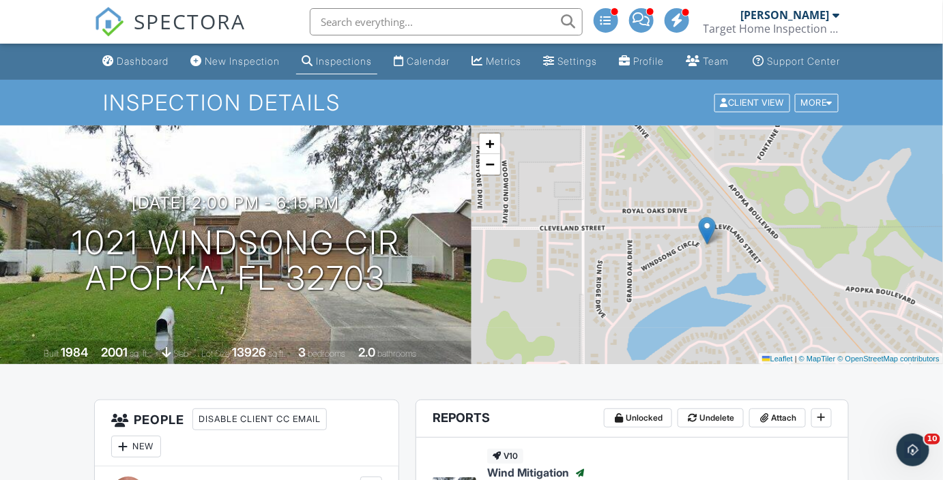
click at [117, 17] on img at bounding box center [109, 22] width 30 height 30
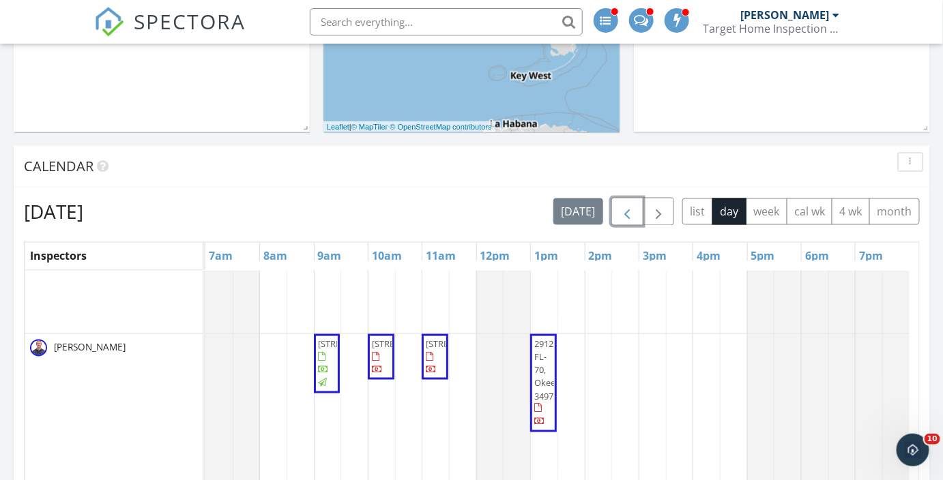
click at [633, 209] on span "button" at bounding box center [627, 212] width 16 height 16
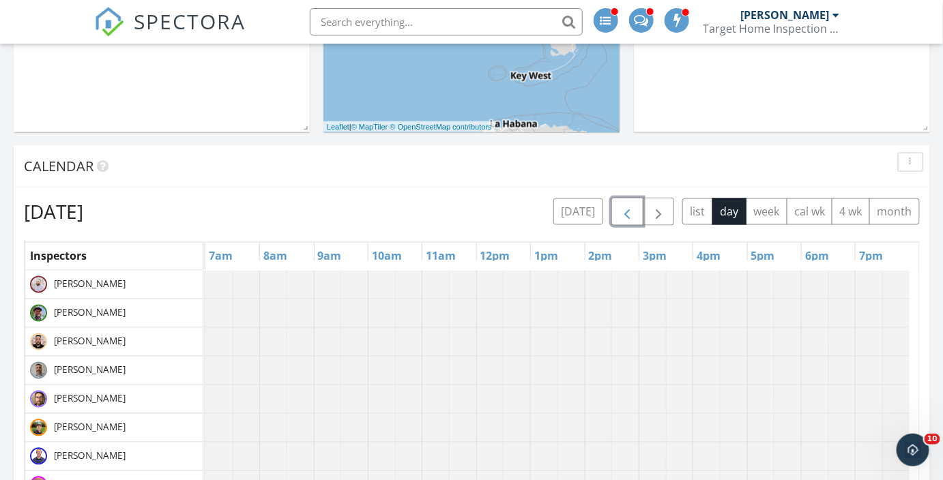
click at [633, 209] on span "button" at bounding box center [627, 212] width 16 height 16
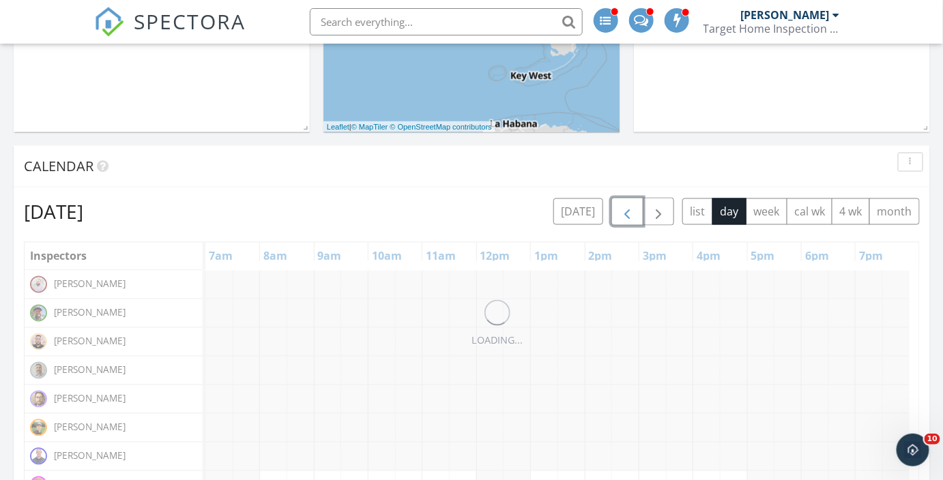
click at [633, 209] on span "button" at bounding box center [627, 212] width 16 height 16
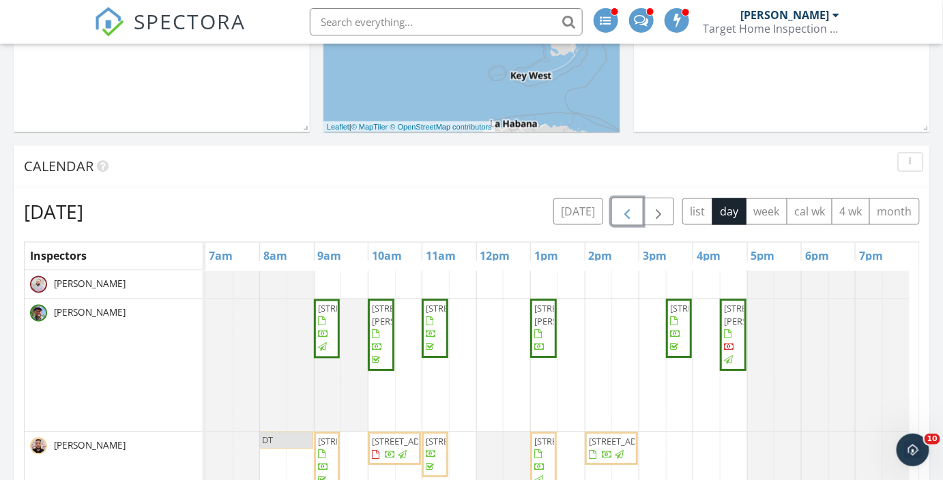
click at [633, 209] on span "button" at bounding box center [627, 212] width 16 height 16
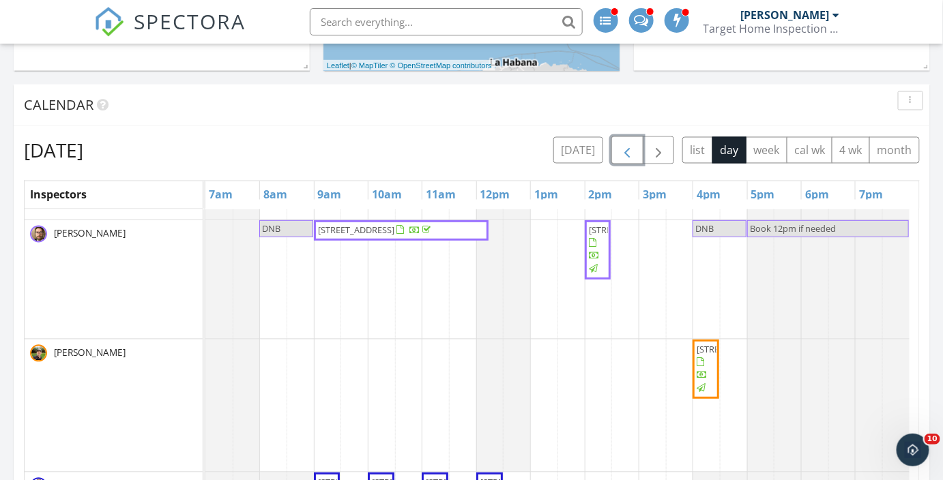
click at [627, 152] on span "button" at bounding box center [627, 151] width 16 height 16
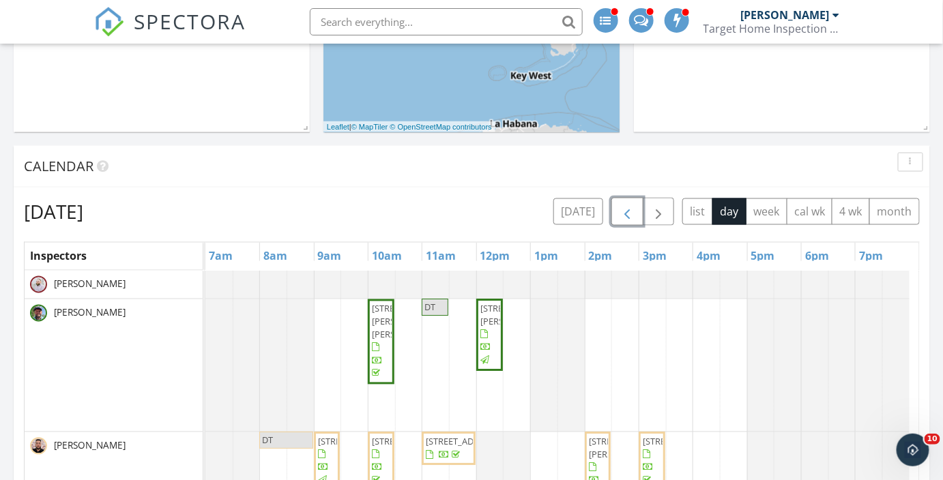
click at [631, 212] on span "button" at bounding box center [627, 212] width 16 height 16
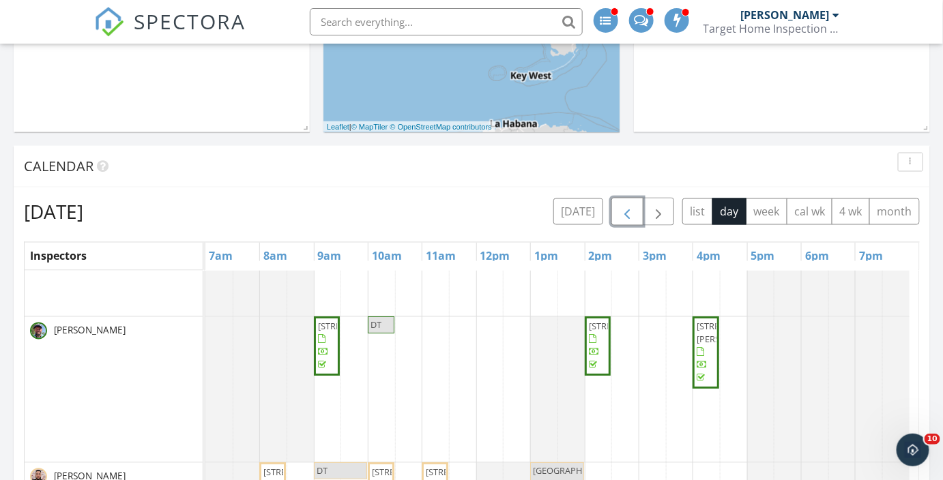
click at [624, 204] on span "button" at bounding box center [627, 212] width 16 height 16
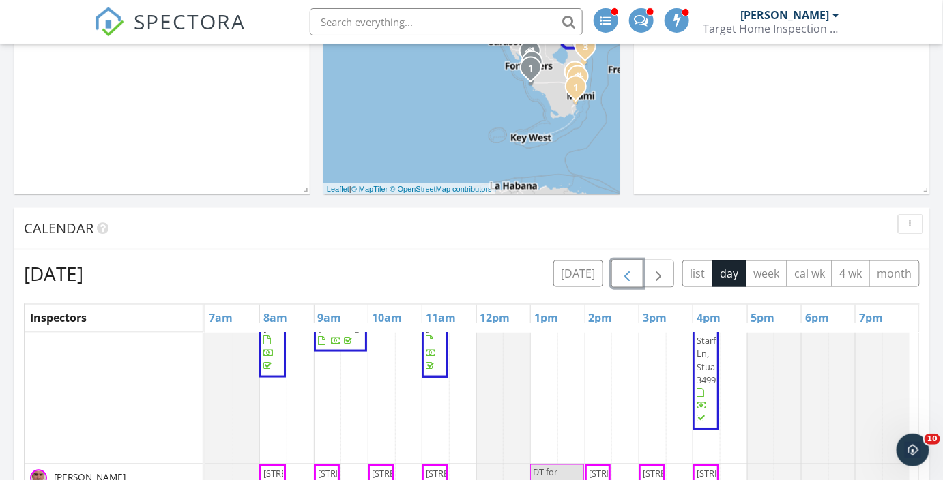
click at [622, 272] on span "button" at bounding box center [627, 274] width 16 height 16
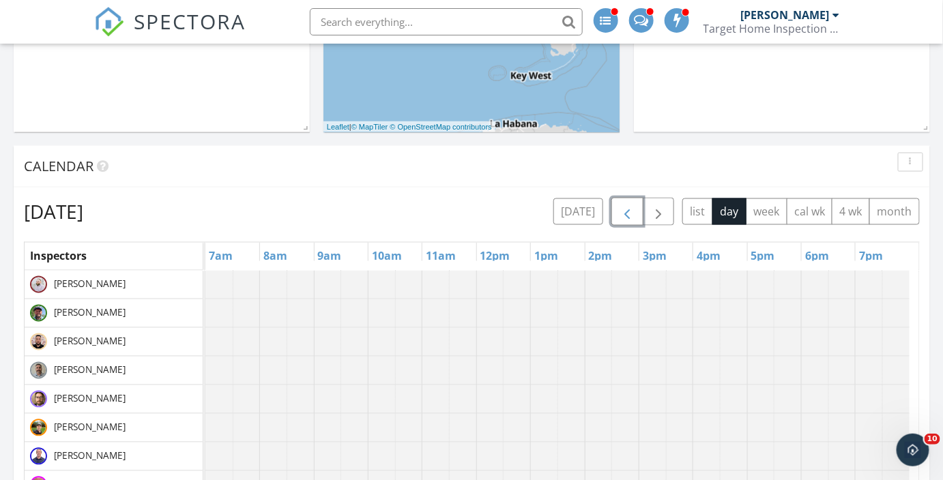
click at [631, 216] on span "button" at bounding box center [627, 212] width 16 height 16
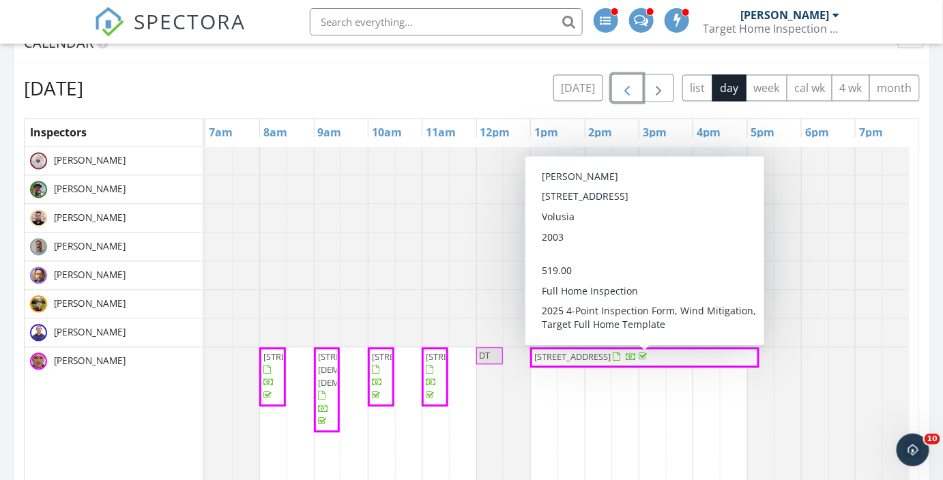
click at [581, 351] on span "[STREET_ADDRESS]" at bounding box center [572, 357] width 76 height 12
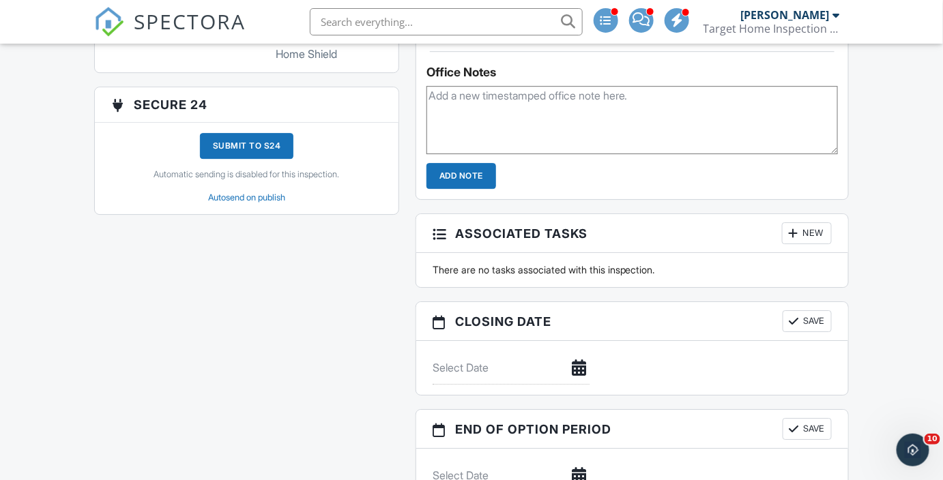
click at [260, 152] on div "Submit to S24" at bounding box center [247, 146] width 94 height 26
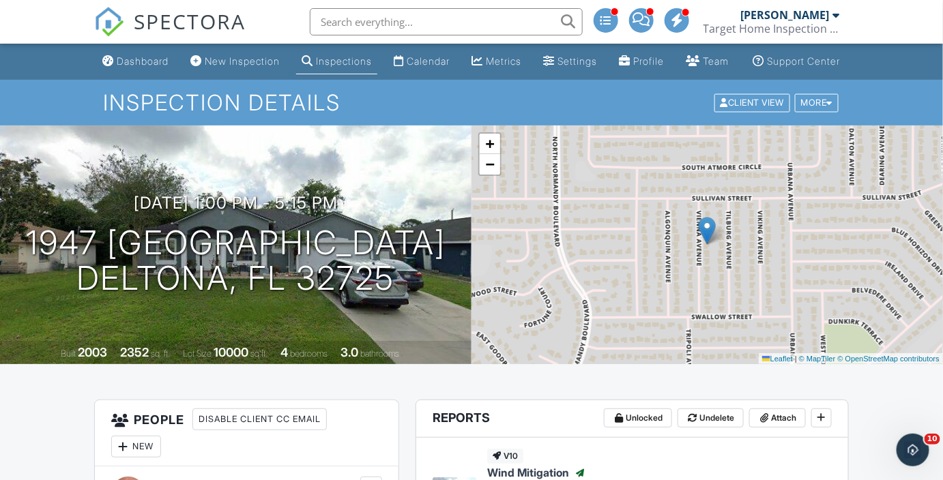
click at [121, 21] on img at bounding box center [109, 22] width 30 height 30
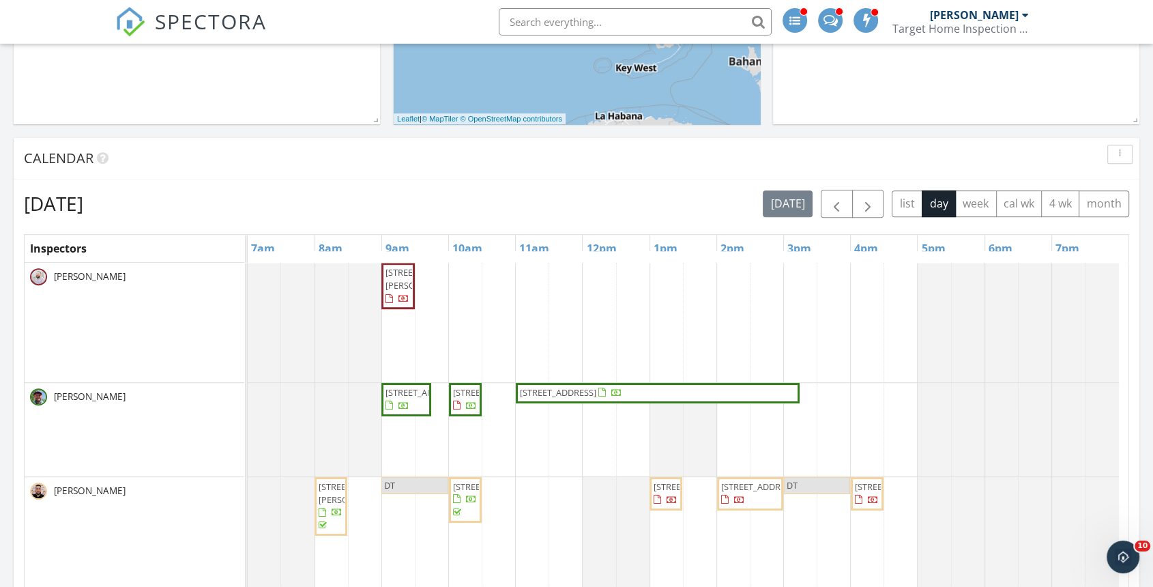
scroll to position [530, 0]
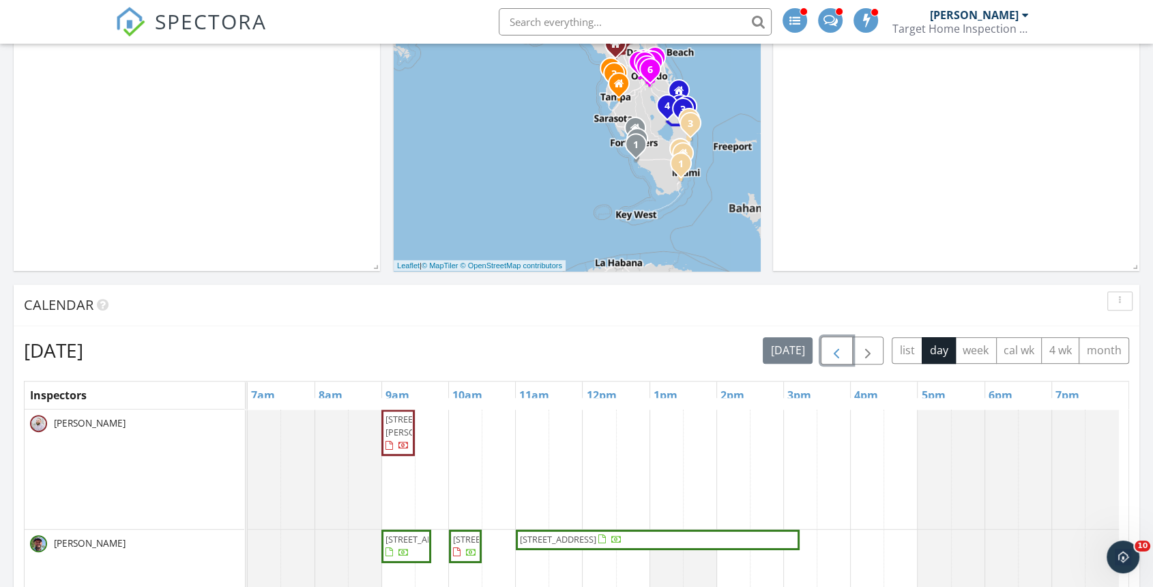
click at [841, 345] on span "button" at bounding box center [836, 351] width 16 height 16
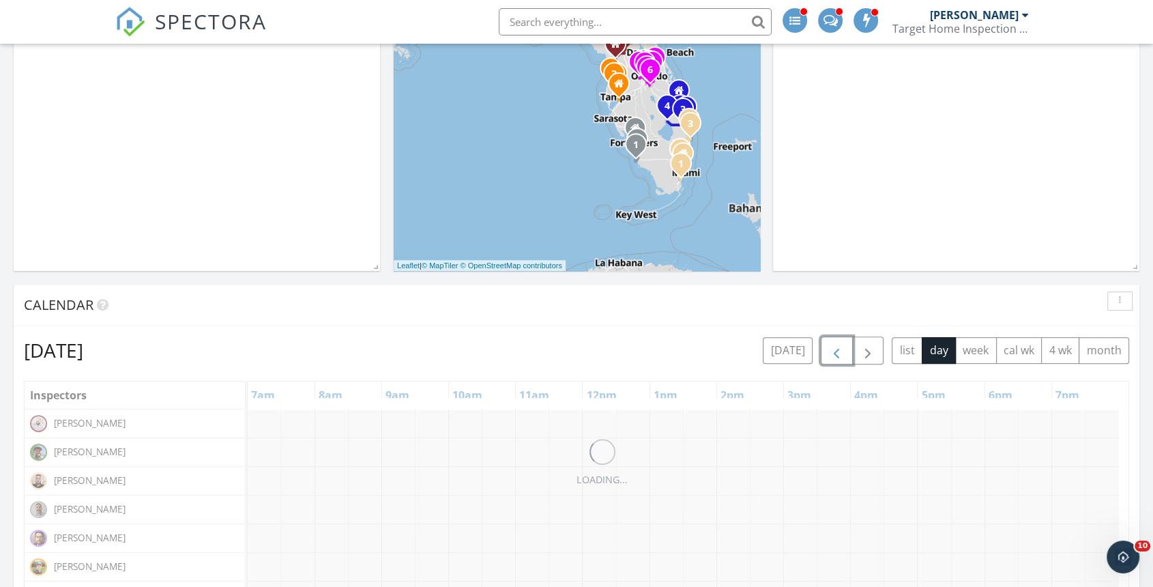
click at [841, 345] on span "button" at bounding box center [836, 351] width 16 height 16
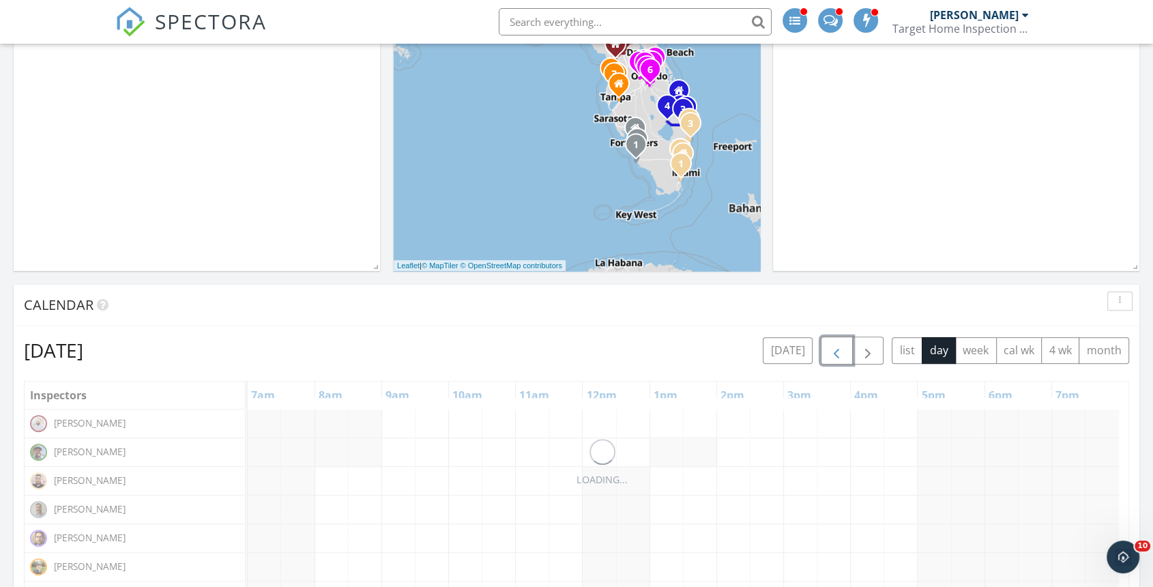
click at [841, 345] on span "button" at bounding box center [836, 351] width 16 height 16
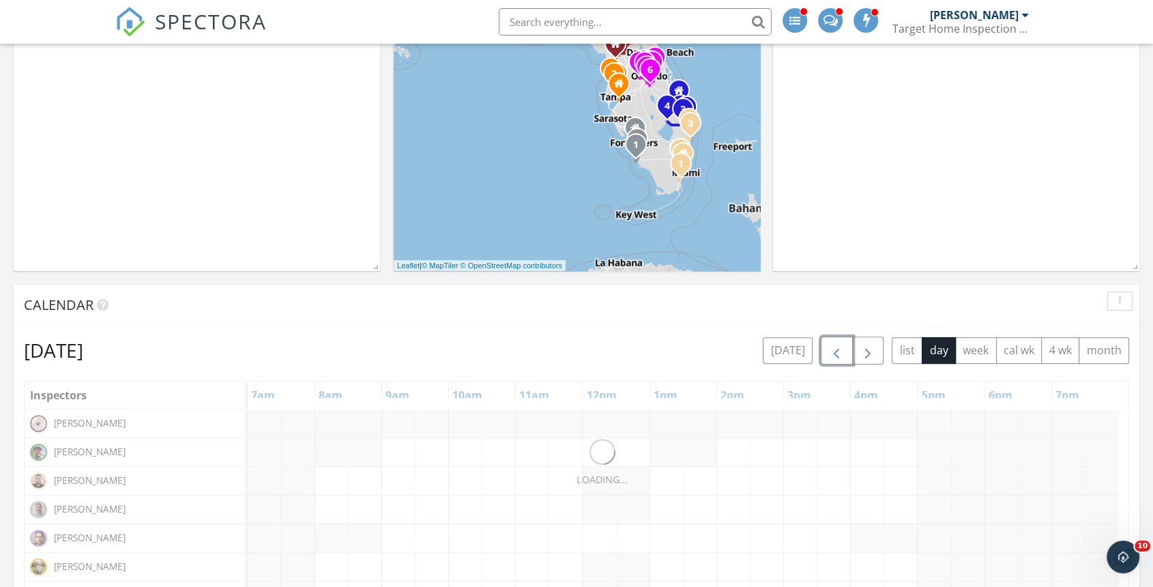
click at [841, 345] on span "button" at bounding box center [836, 351] width 16 height 16
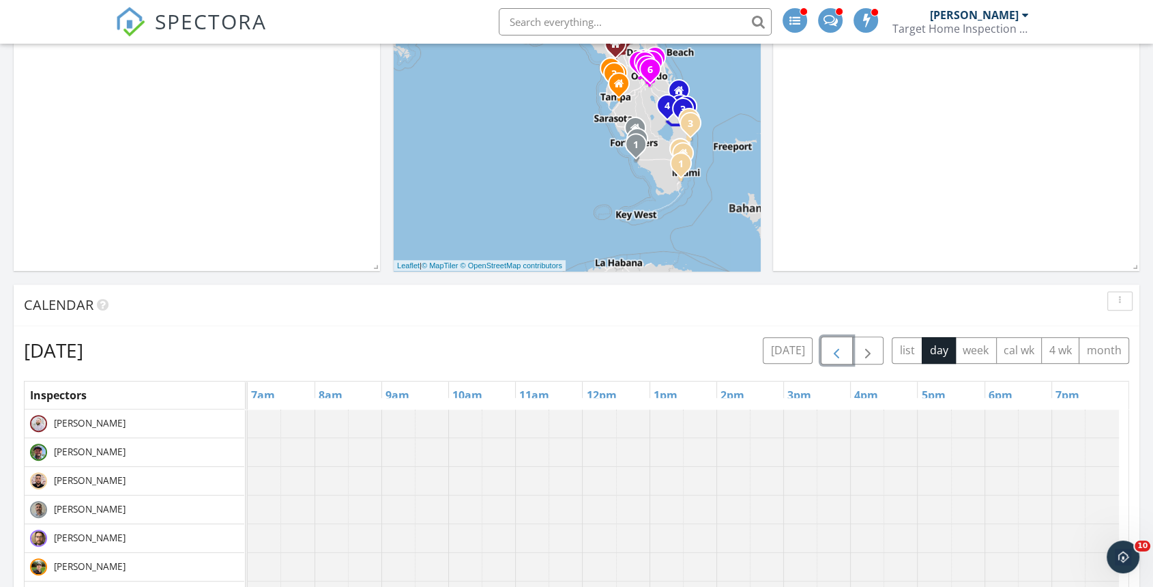
click at [841, 345] on span "button" at bounding box center [836, 351] width 16 height 16
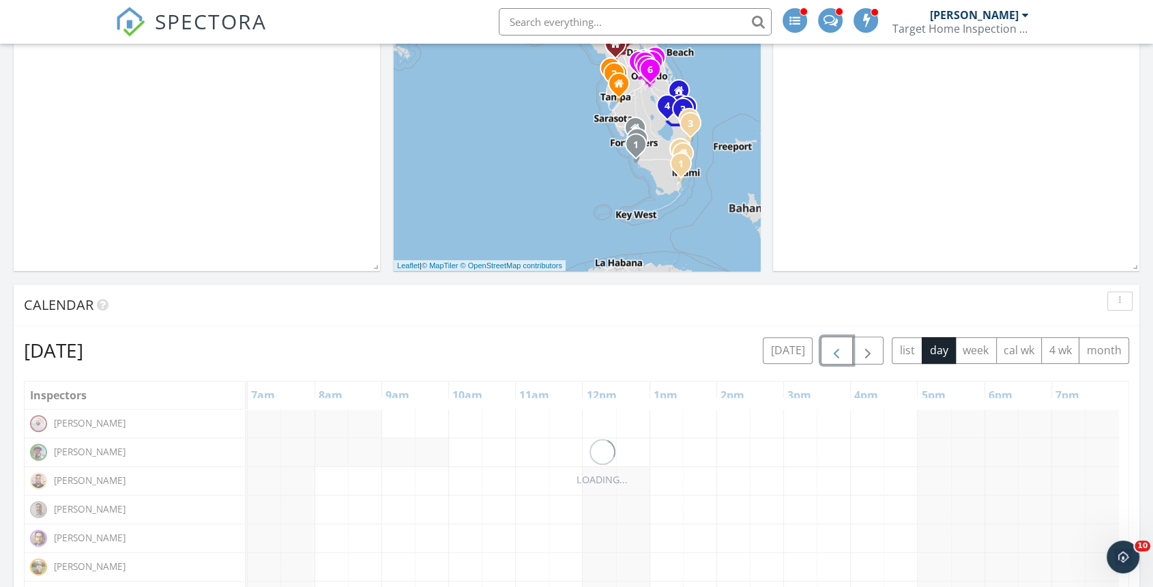
click at [841, 345] on span "button" at bounding box center [836, 351] width 16 height 16
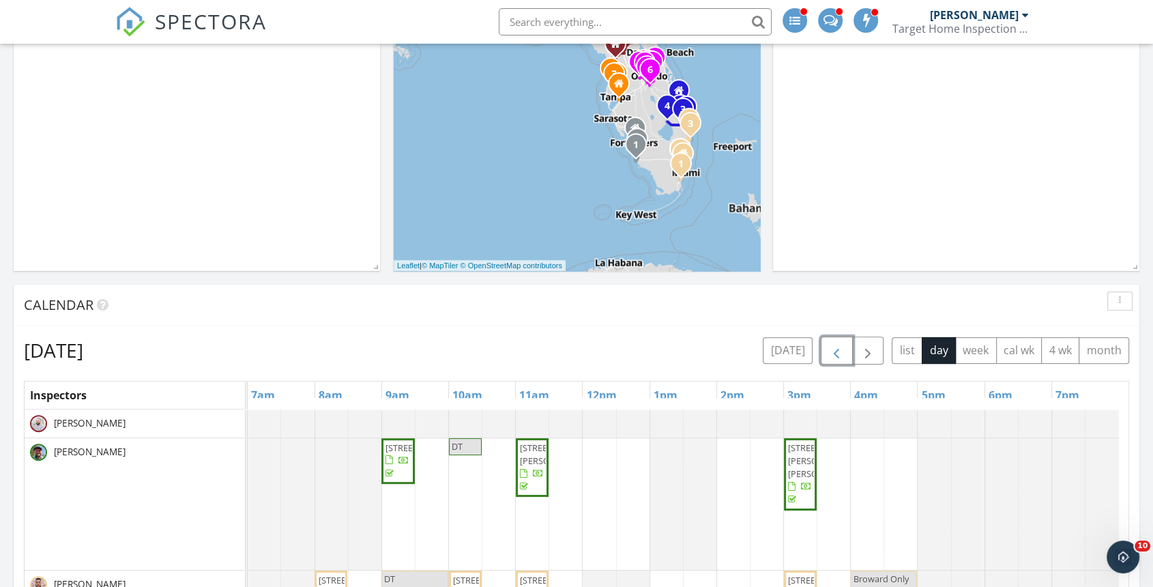
click at [841, 345] on span "button" at bounding box center [836, 351] width 16 height 16
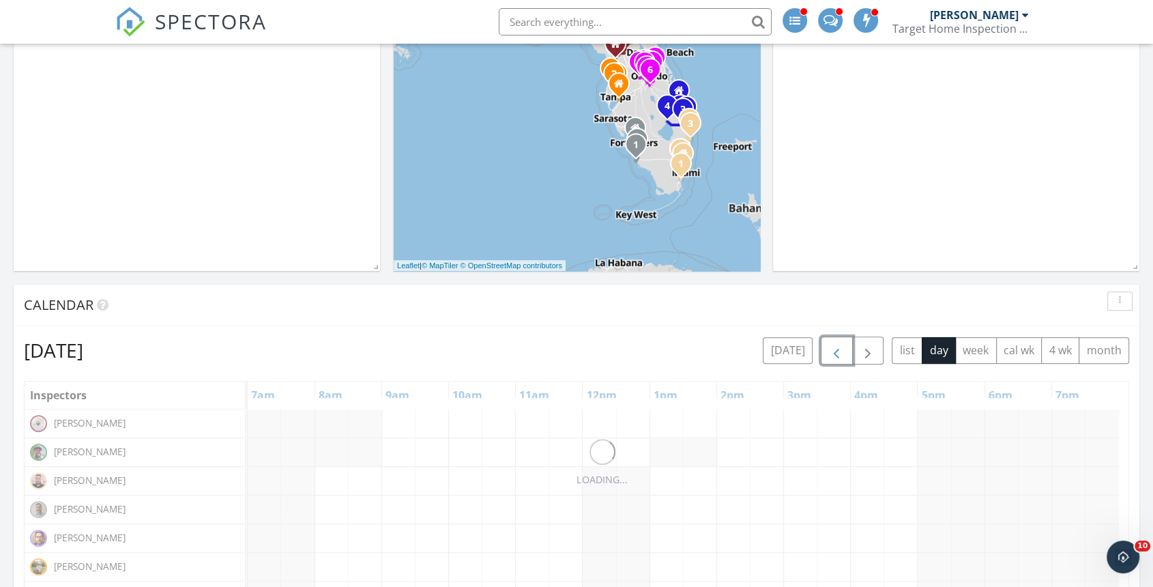
click at [841, 345] on span "button" at bounding box center [836, 351] width 16 height 16
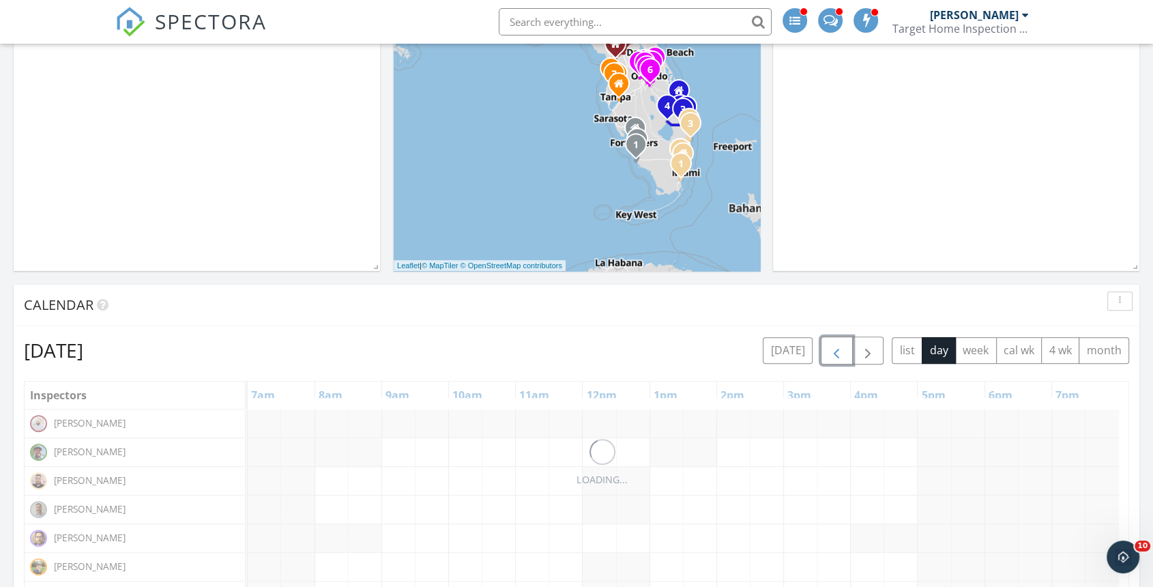
click at [841, 345] on span "button" at bounding box center [836, 351] width 16 height 16
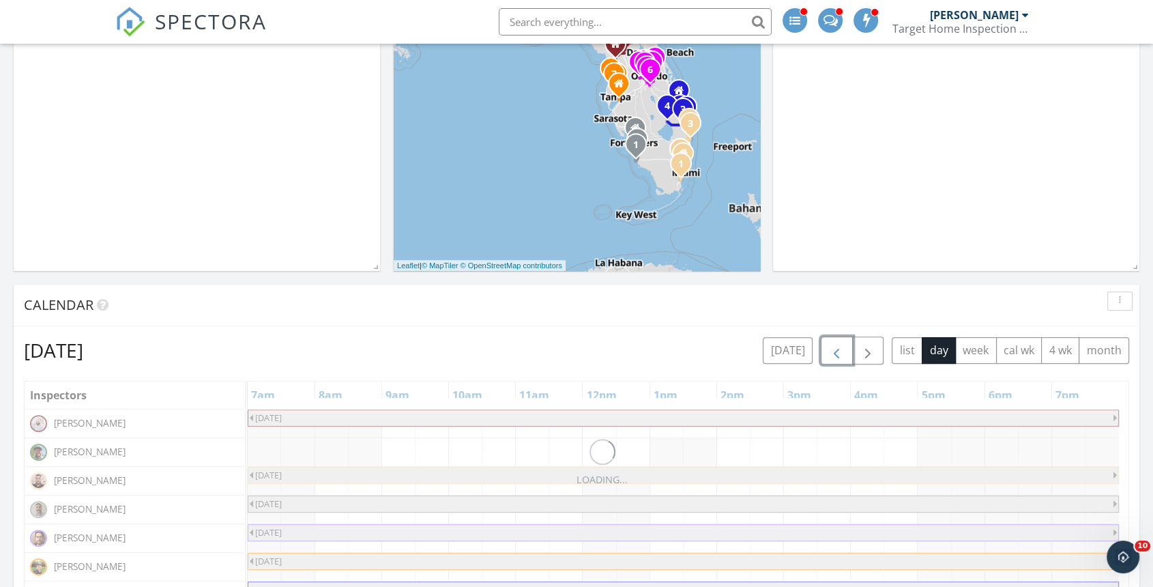
click at [841, 345] on span "button" at bounding box center [836, 351] width 16 height 16
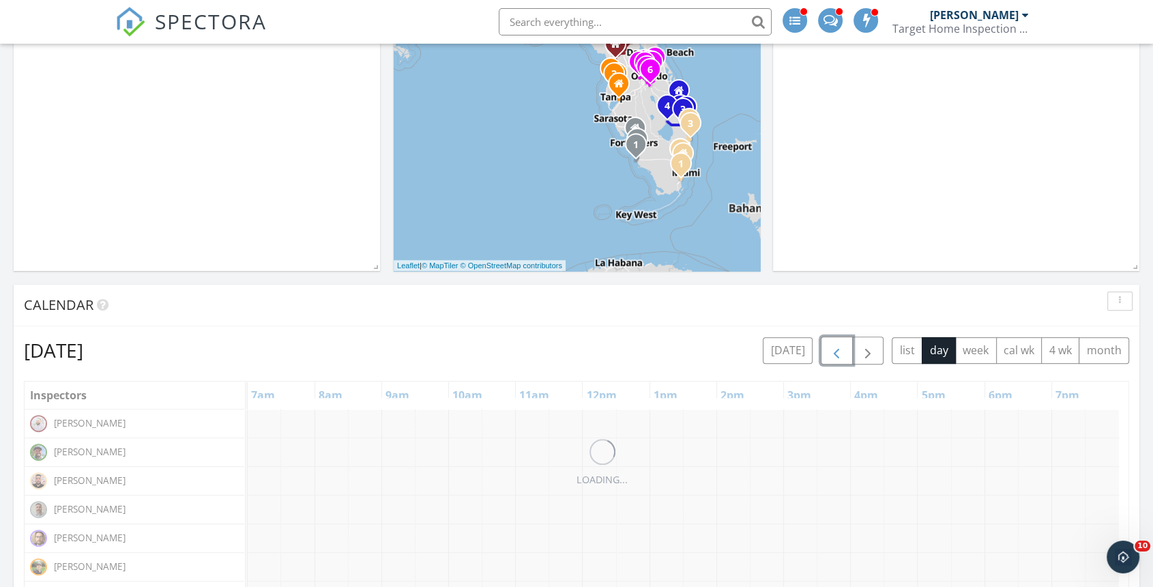
click at [841, 345] on span "button" at bounding box center [836, 351] width 16 height 16
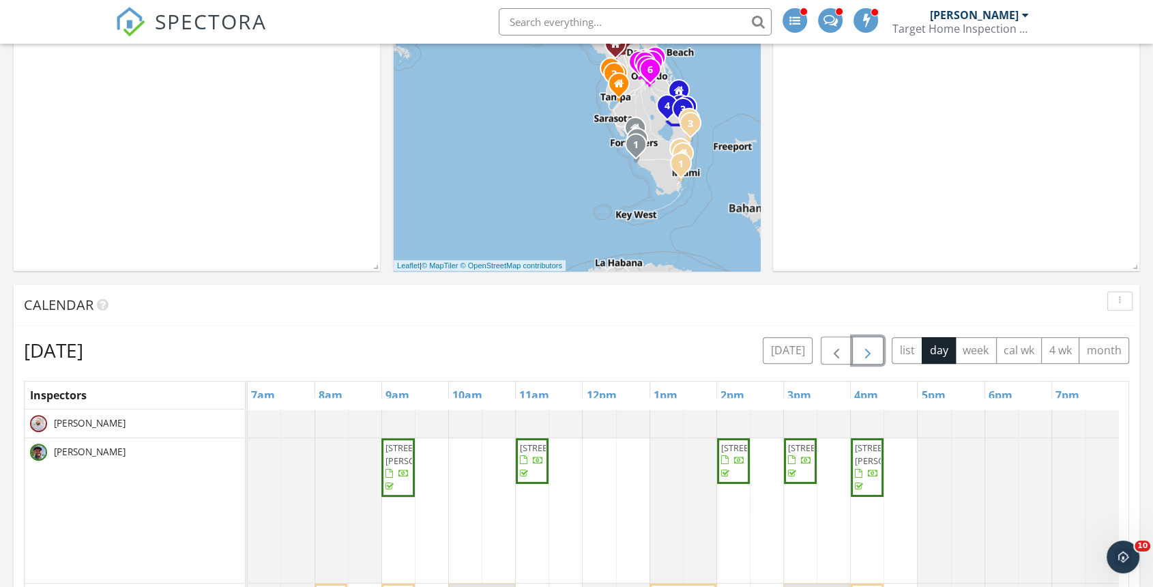
click at [870, 351] on span "button" at bounding box center [868, 351] width 16 height 16
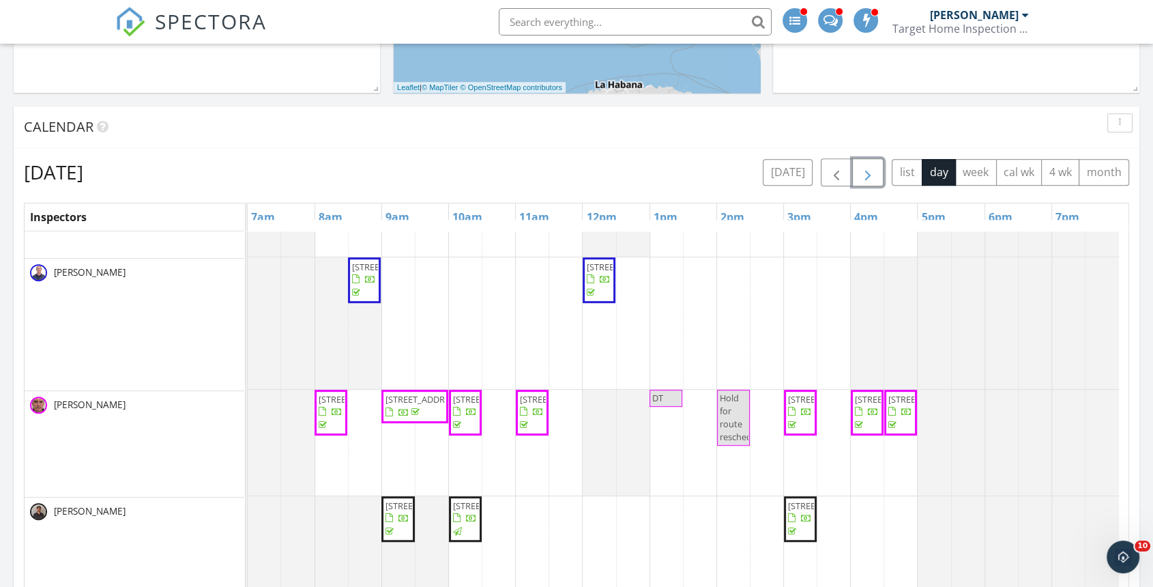
scroll to position [606, 0]
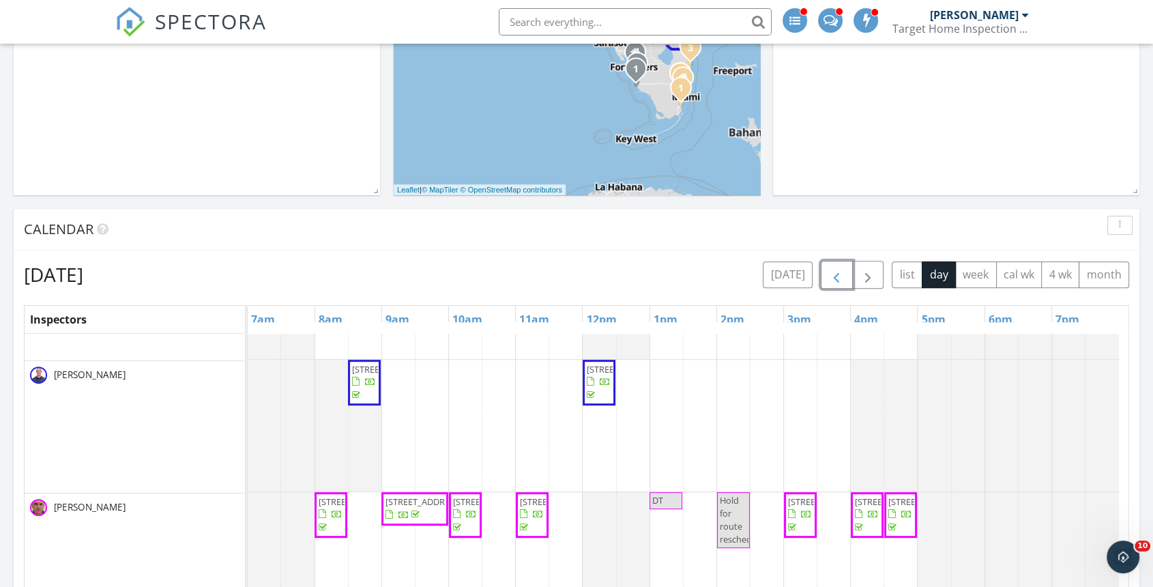
click at [826, 280] on button "button" at bounding box center [837, 275] width 32 height 28
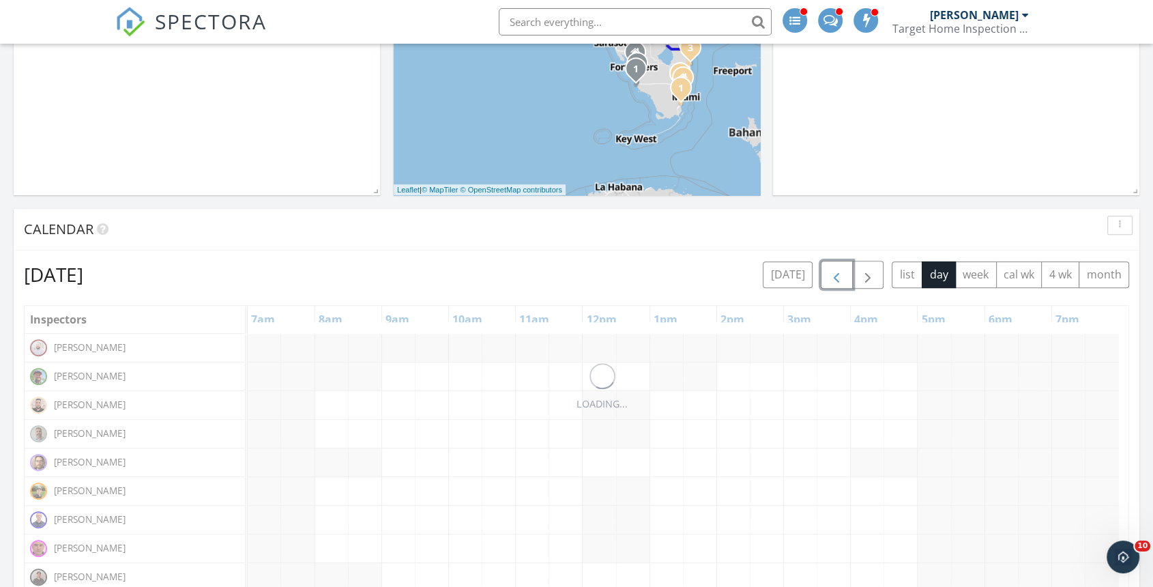
scroll to position [0, 0]
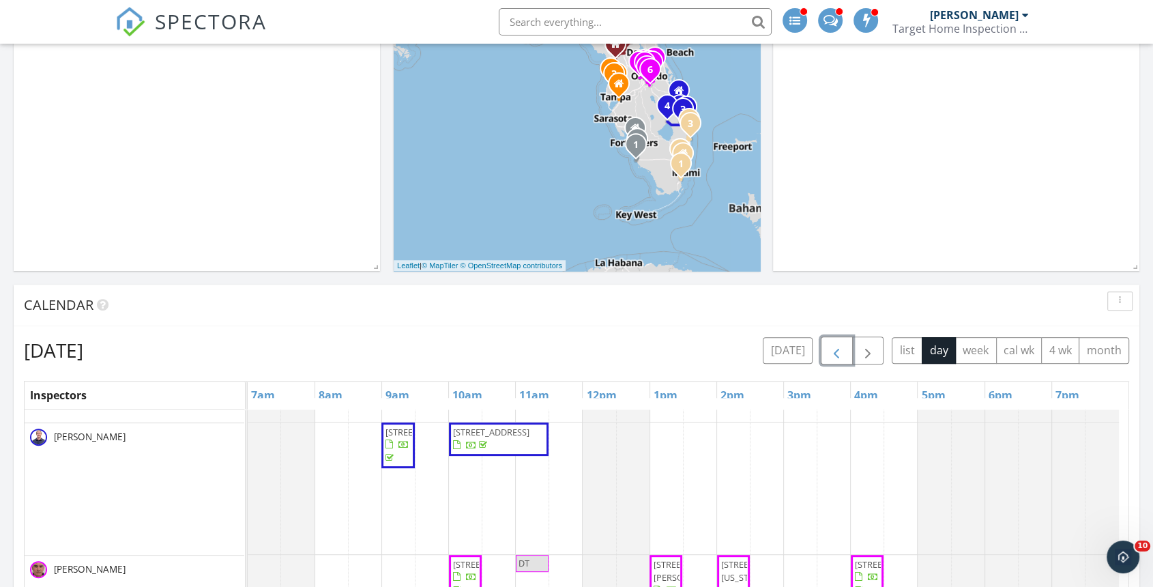
click at [832, 337] on button "button" at bounding box center [837, 350] width 32 height 28
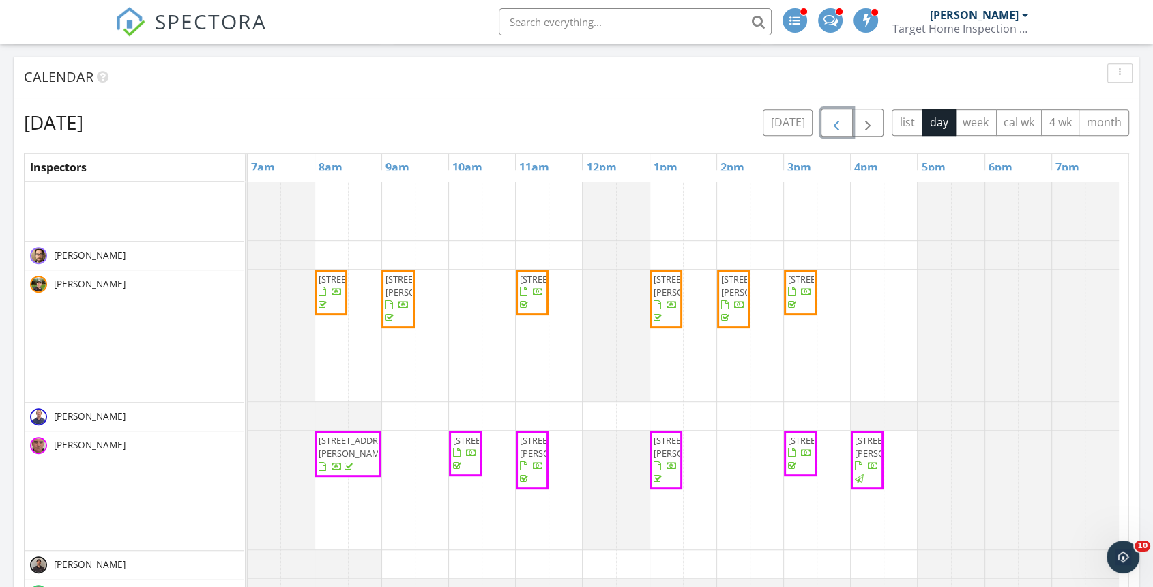
click at [839, 123] on span "button" at bounding box center [836, 123] width 16 height 16
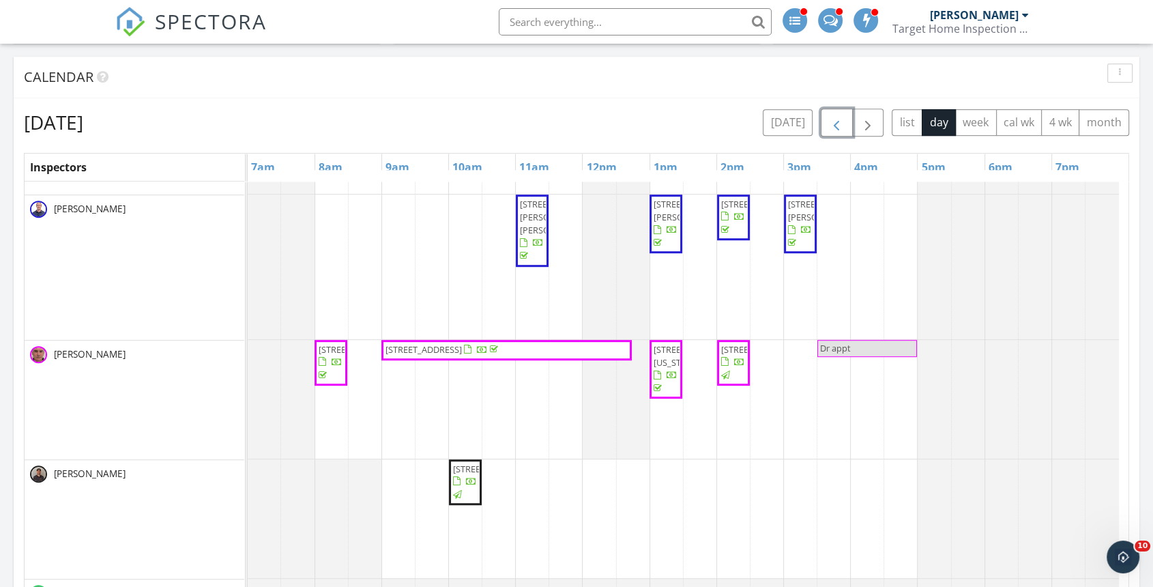
click at [839, 119] on span "button" at bounding box center [836, 123] width 16 height 16
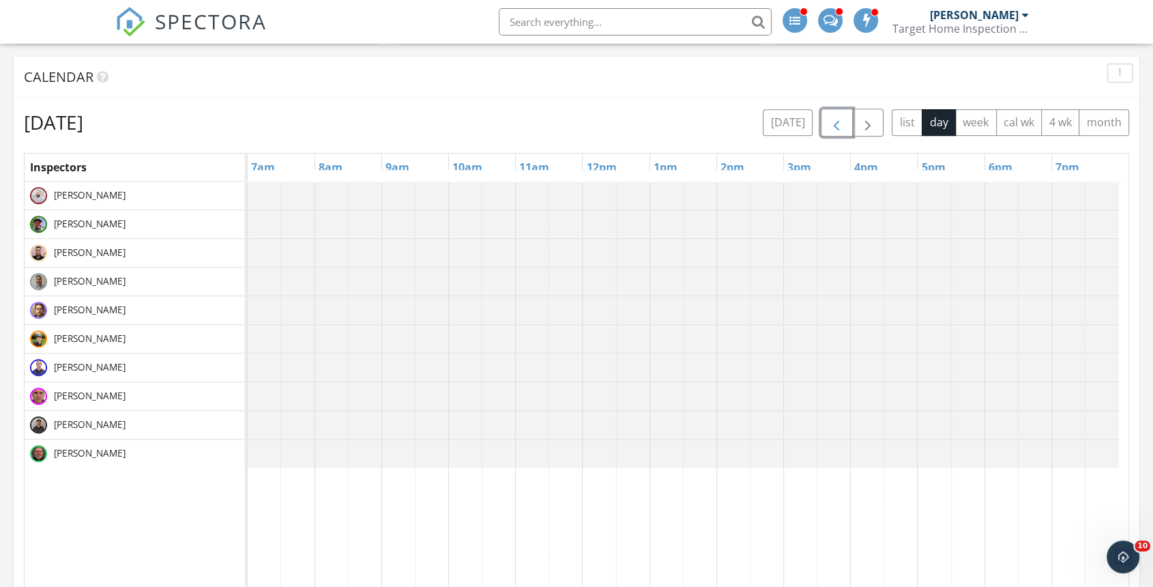
click at [839, 119] on span "button" at bounding box center [836, 123] width 16 height 16
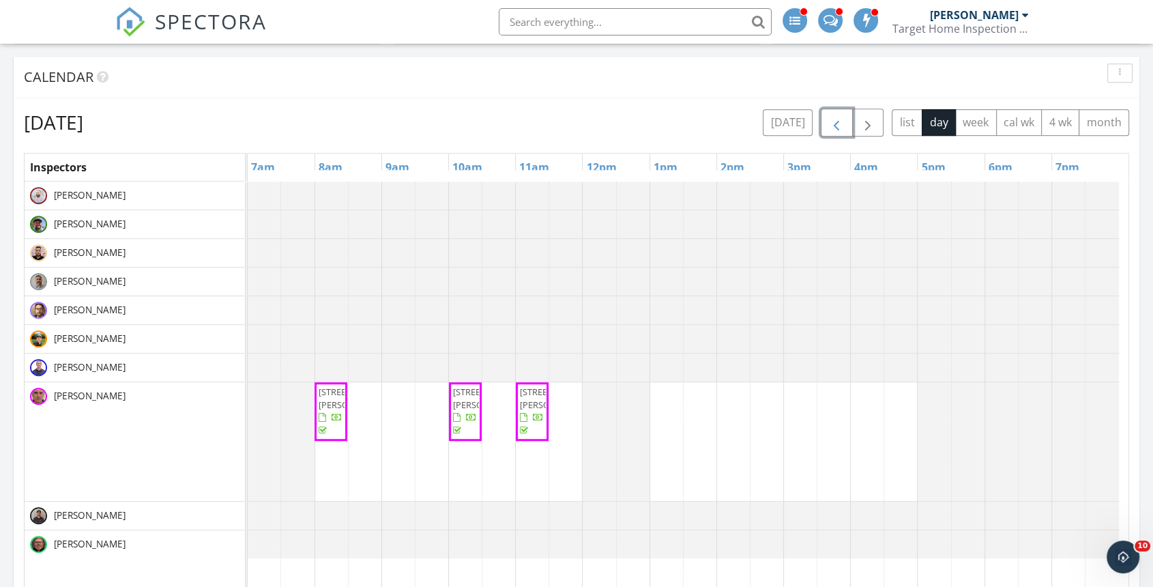
click at [839, 119] on span "button" at bounding box center [836, 123] width 16 height 16
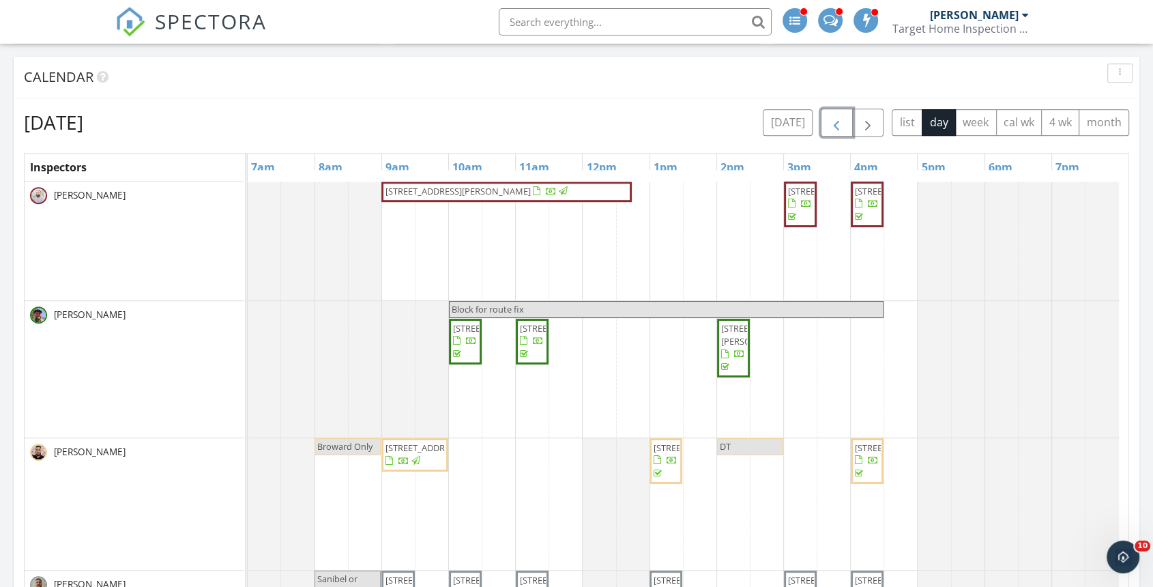
click at [839, 119] on span "button" at bounding box center [836, 123] width 16 height 16
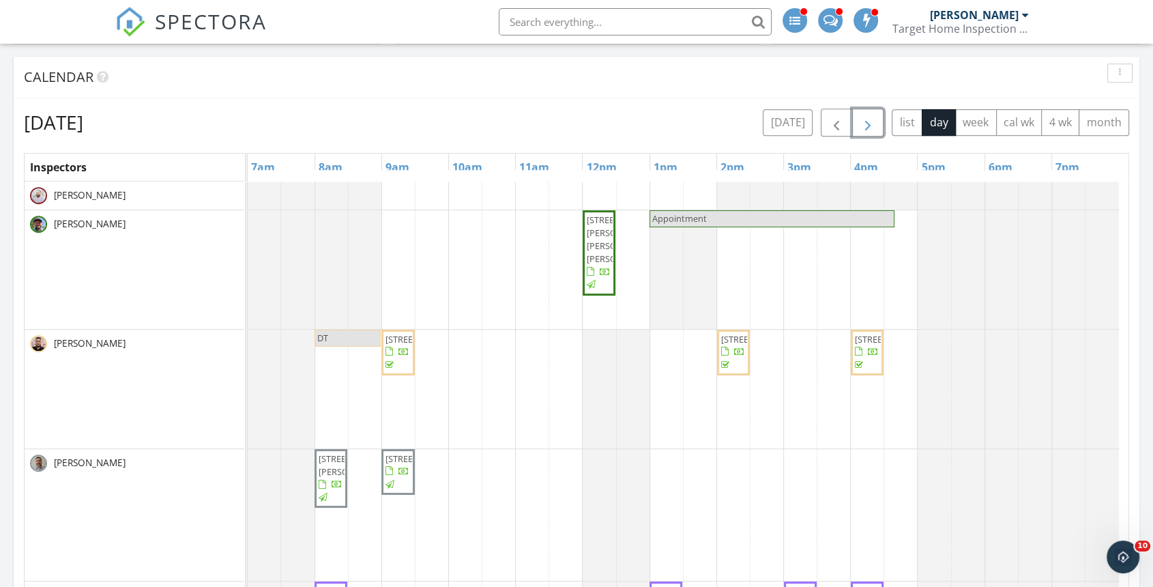
click at [863, 123] on span "button" at bounding box center [868, 123] width 16 height 16
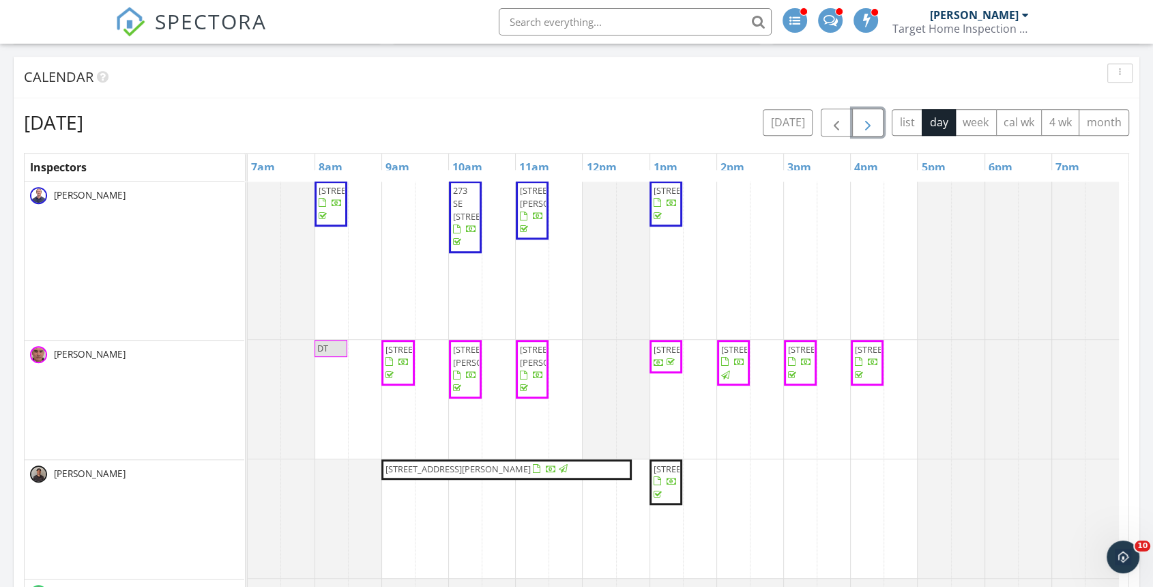
click at [519, 463] on span "438 SW Don Cook Rd , Fort White 32038" at bounding box center [458, 469] width 145 height 12
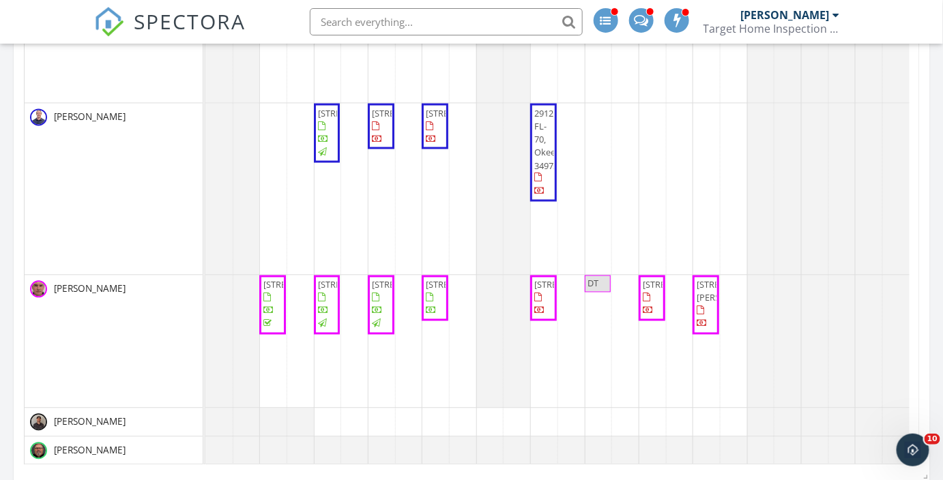
scroll to position [698, 0]
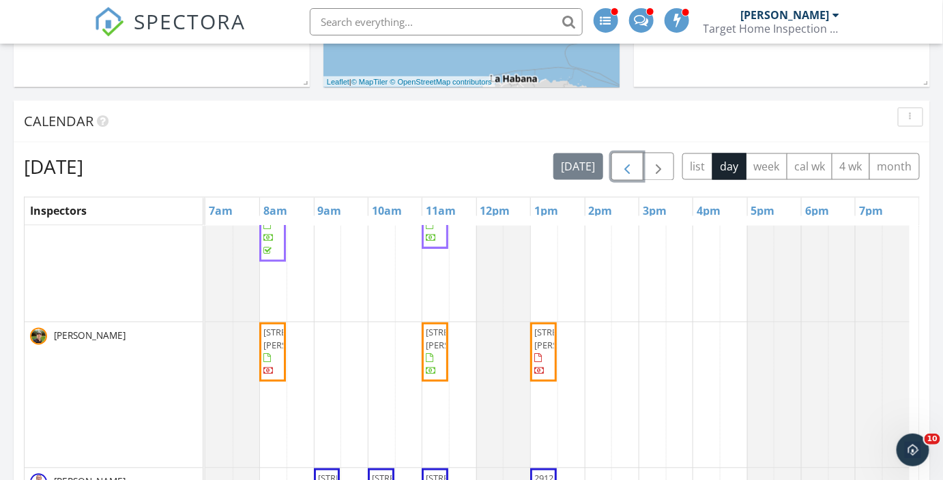
click at [628, 156] on button "button" at bounding box center [627, 167] width 32 height 28
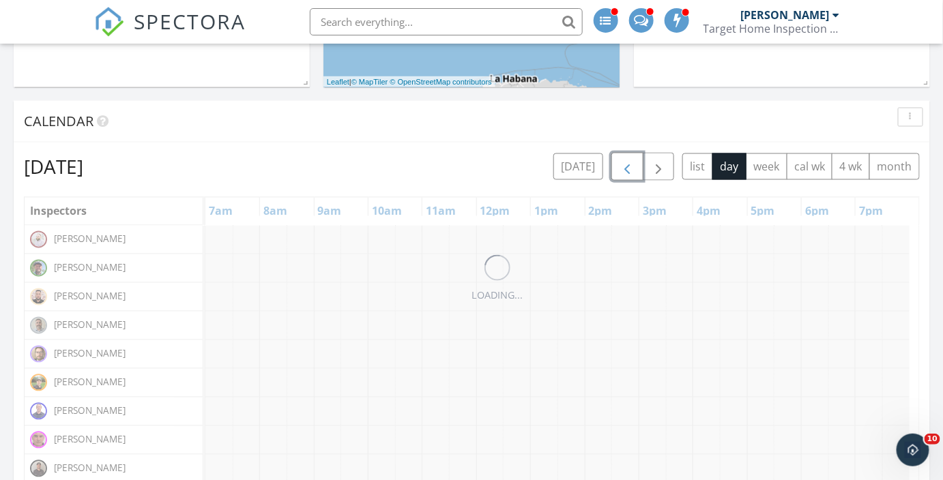
click at [628, 156] on button "button" at bounding box center [627, 167] width 32 height 28
click at [627, 155] on button "button" at bounding box center [627, 167] width 32 height 28
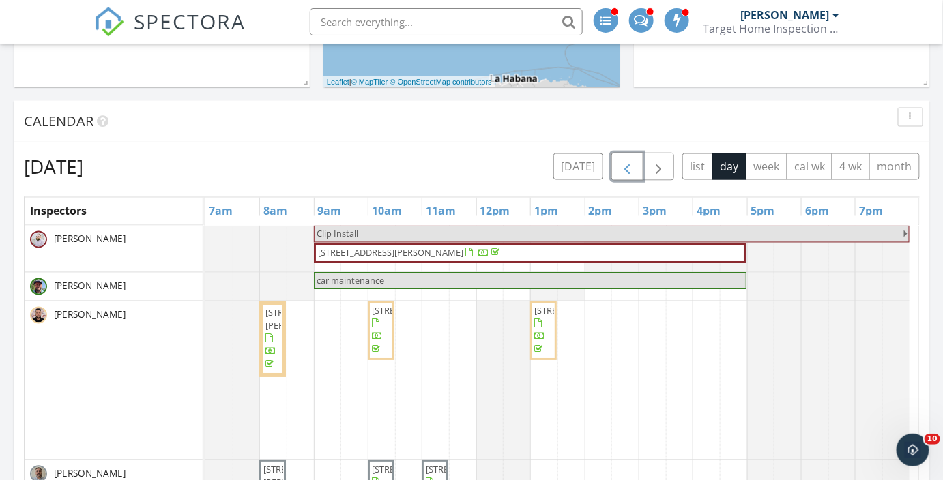
click at [627, 155] on button "button" at bounding box center [627, 167] width 32 height 28
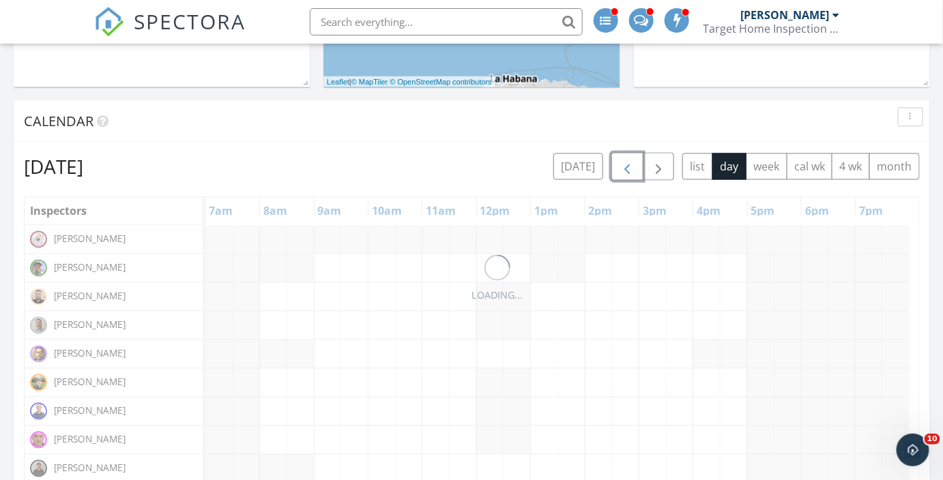
click at [627, 155] on button "button" at bounding box center [627, 167] width 32 height 28
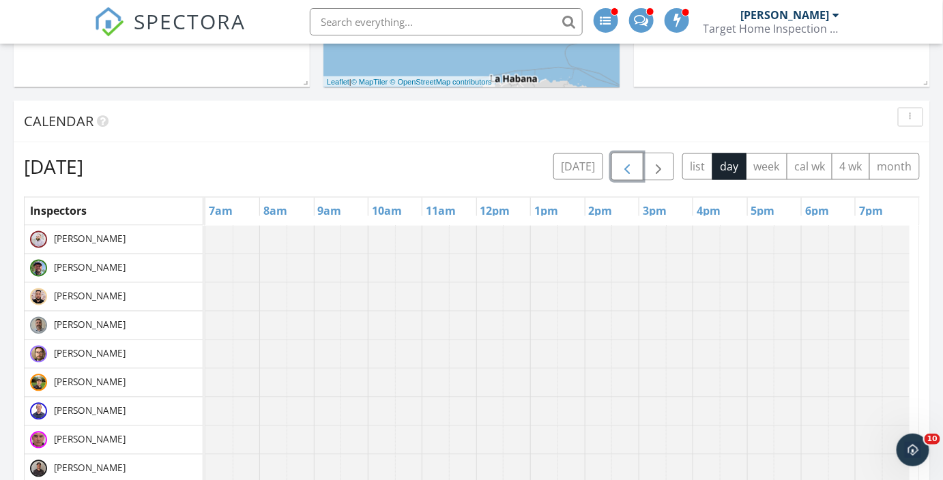
click at [627, 155] on button "button" at bounding box center [627, 167] width 32 height 28
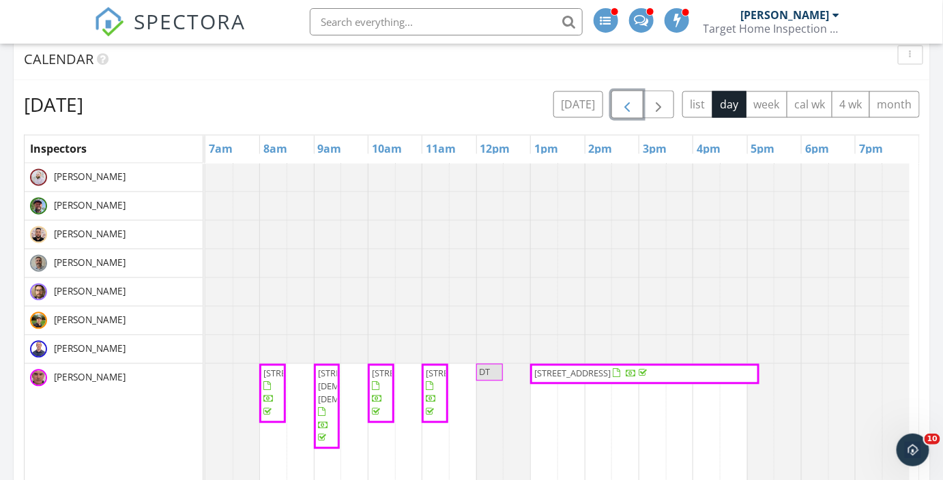
click at [635, 101] on span "button" at bounding box center [627, 105] width 16 height 16
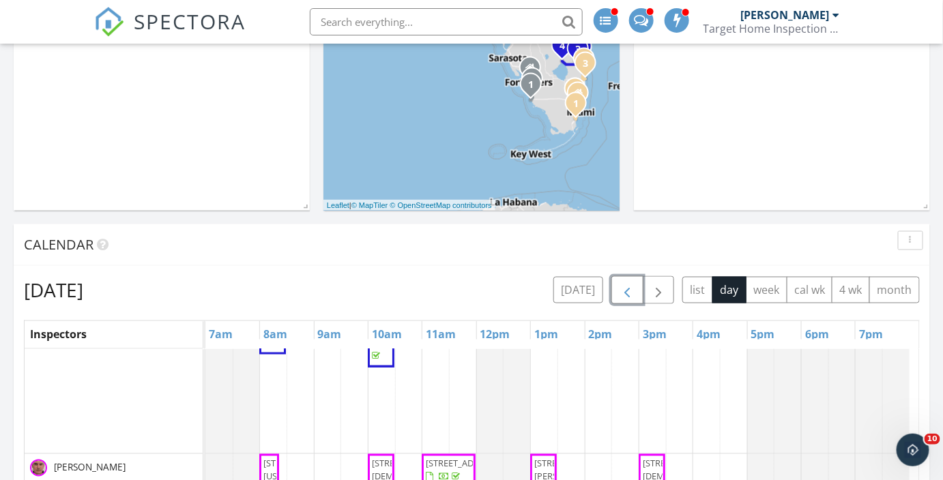
click at [618, 287] on button "button" at bounding box center [627, 290] width 32 height 28
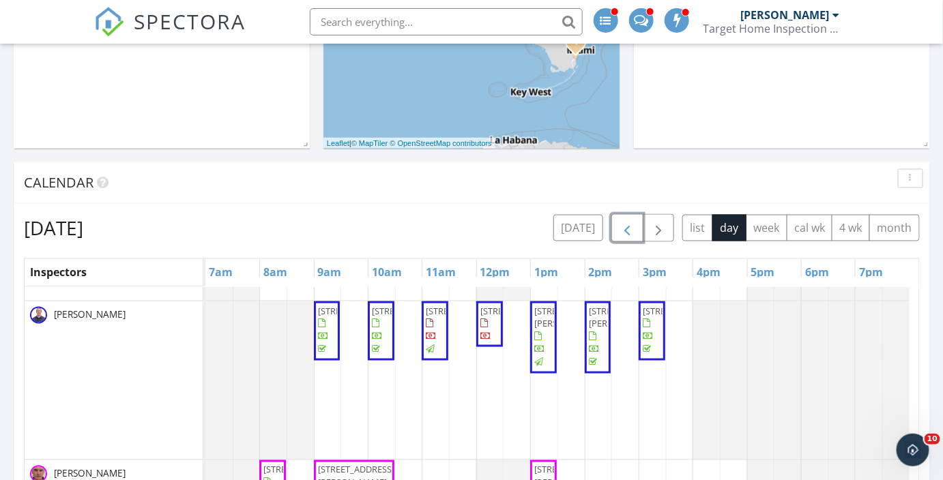
click at [628, 229] on span "button" at bounding box center [627, 228] width 16 height 16
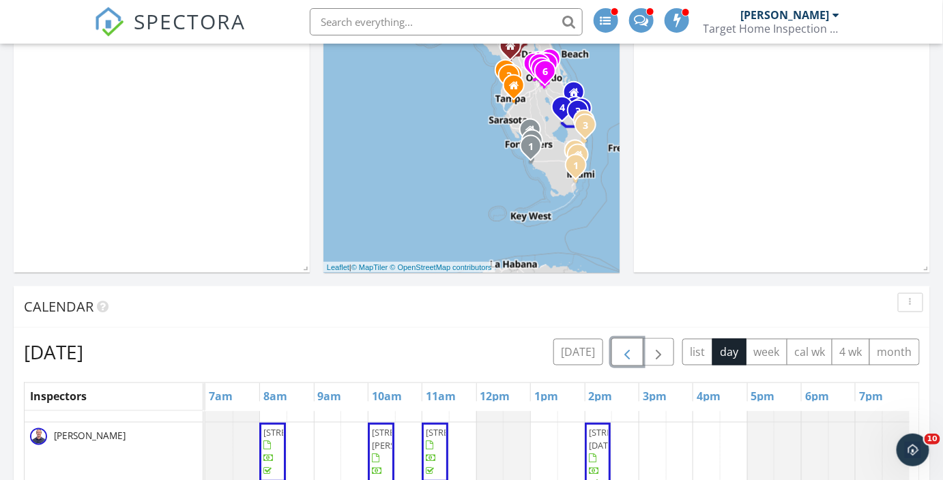
click at [639, 354] on button "button" at bounding box center [627, 352] width 32 height 28
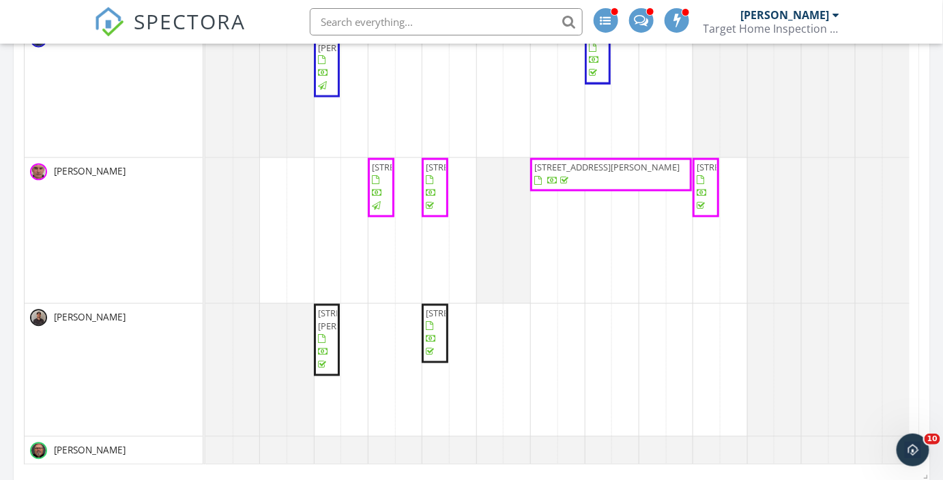
click at [579, 164] on span "2457 Tracy Ln, Deltona 32738" at bounding box center [611, 174] width 156 height 27
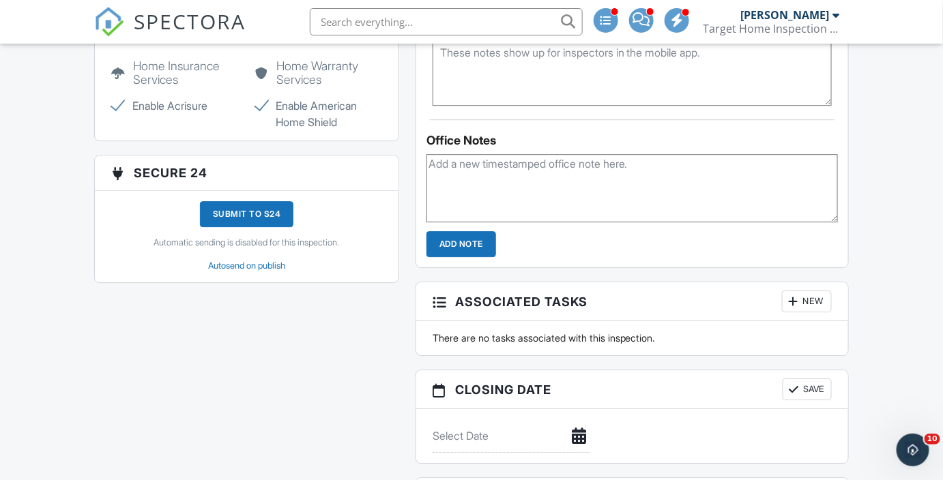
scroll to position [1303, 0]
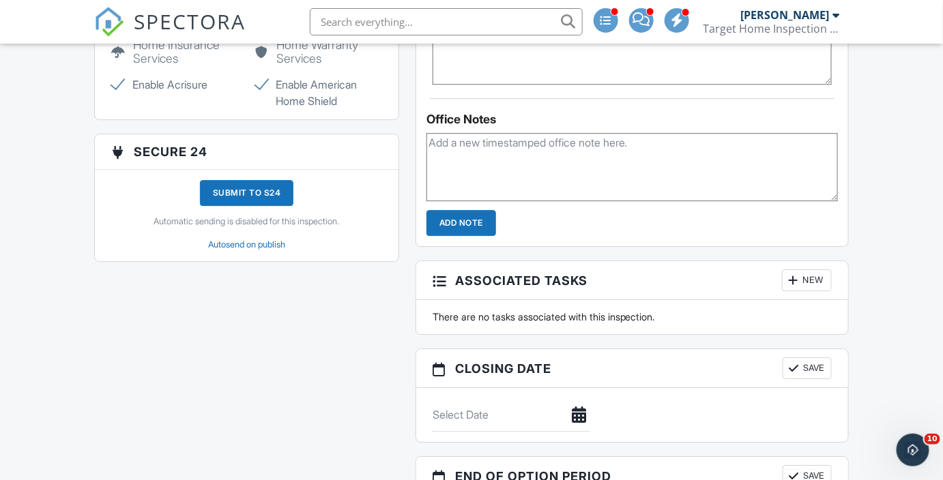
click at [243, 196] on div "Submit to S24" at bounding box center [247, 193] width 94 height 26
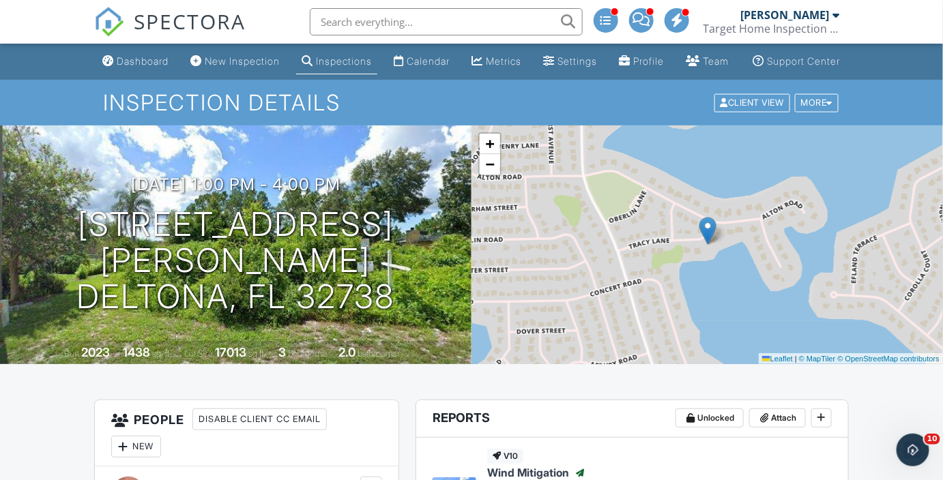
click at [126, 61] on link "Dashboard" at bounding box center [135, 61] width 77 height 25
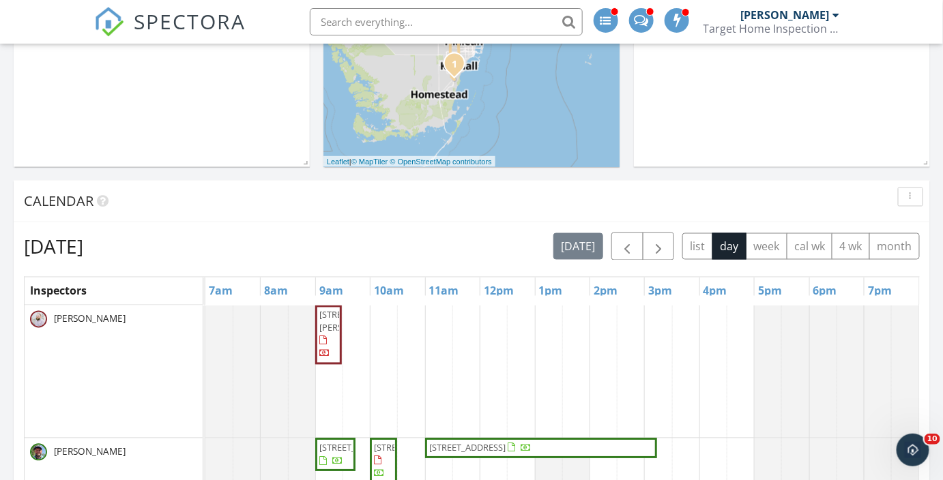
scroll to position [697, 0]
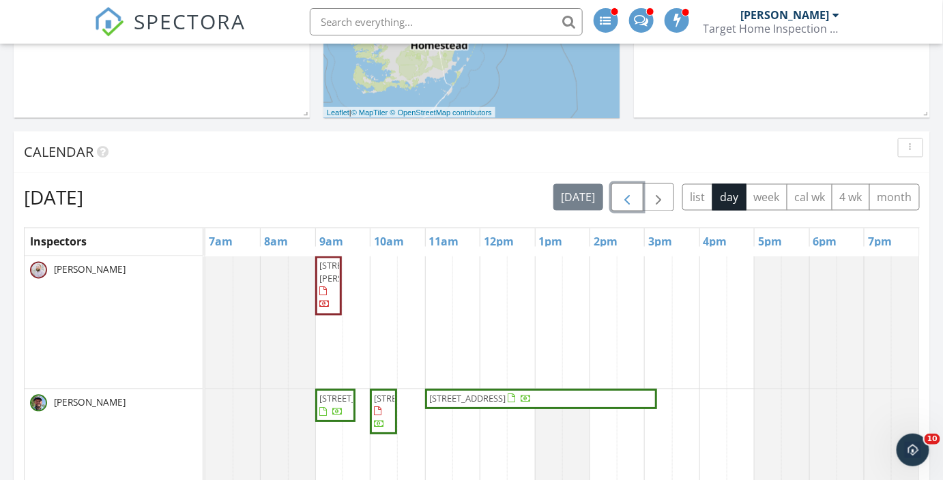
click at [632, 203] on span "button" at bounding box center [627, 198] width 16 height 16
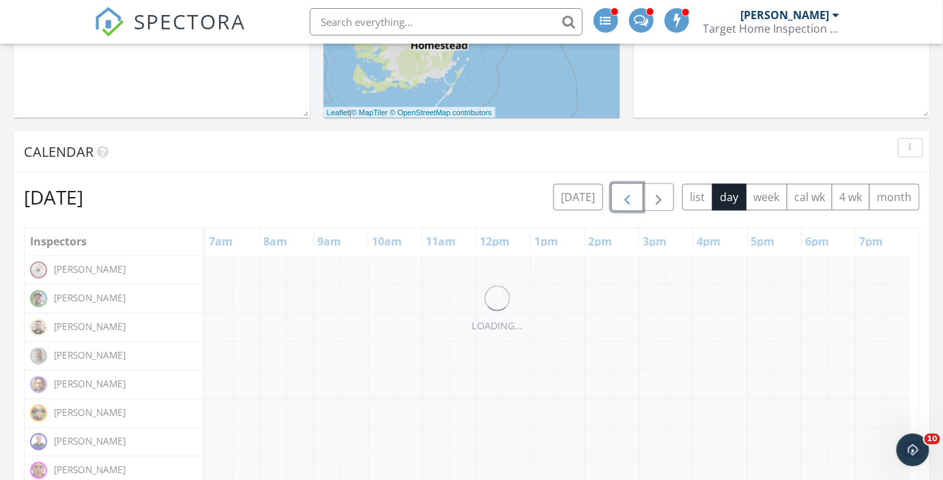
click at [632, 203] on span "button" at bounding box center [627, 198] width 16 height 16
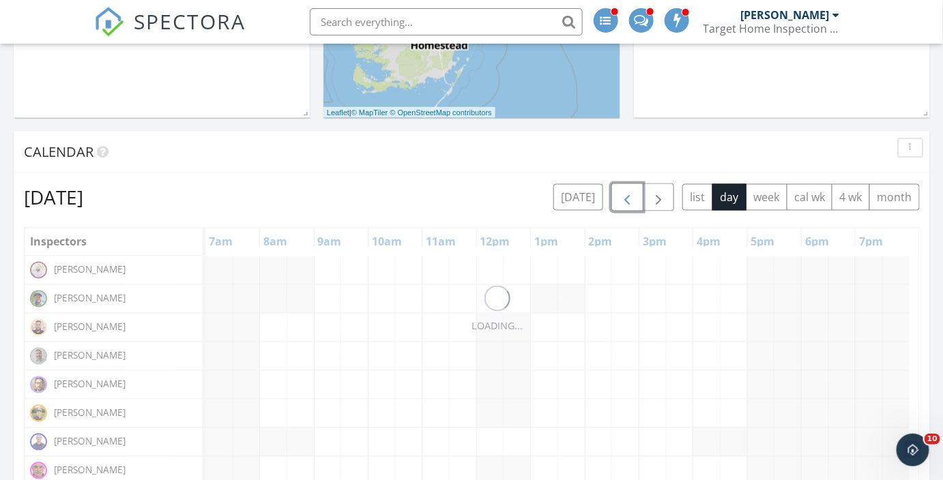
click at [632, 203] on span "button" at bounding box center [627, 198] width 16 height 16
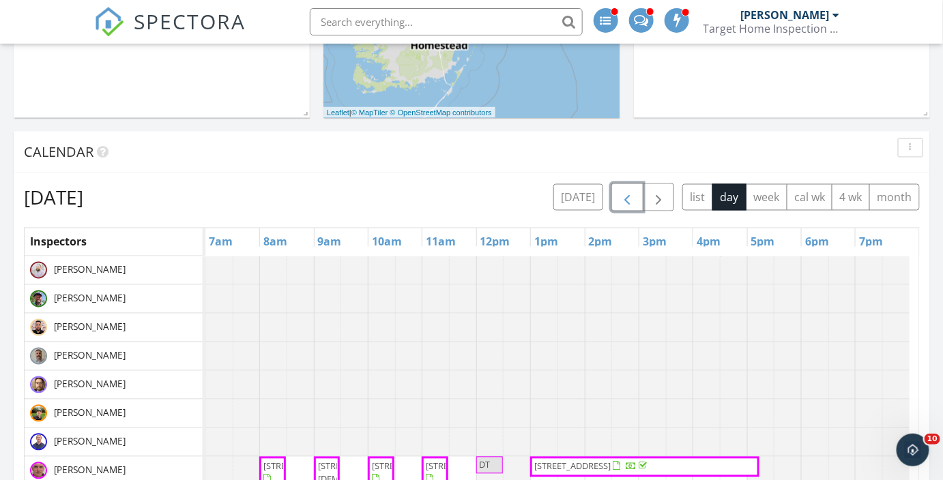
click at [632, 203] on span "button" at bounding box center [627, 198] width 16 height 16
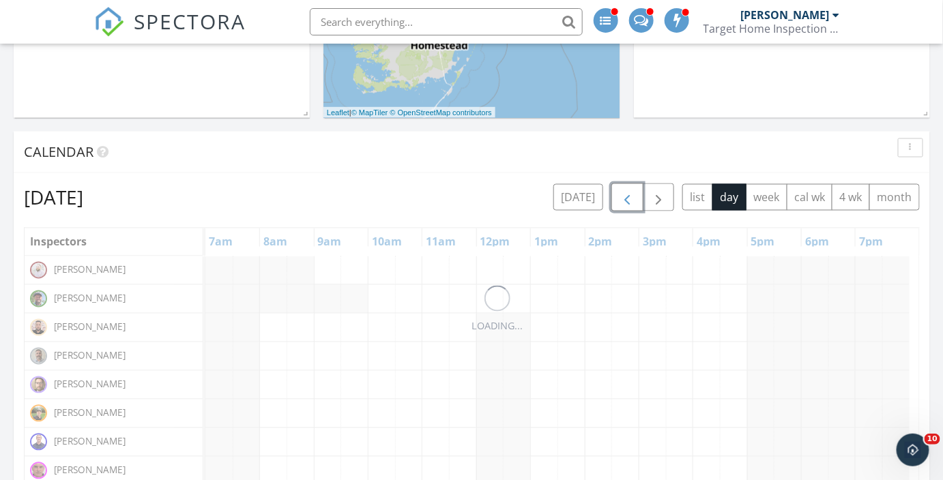
click at [632, 203] on span "button" at bounding box center [627, 198] width 16 height 16
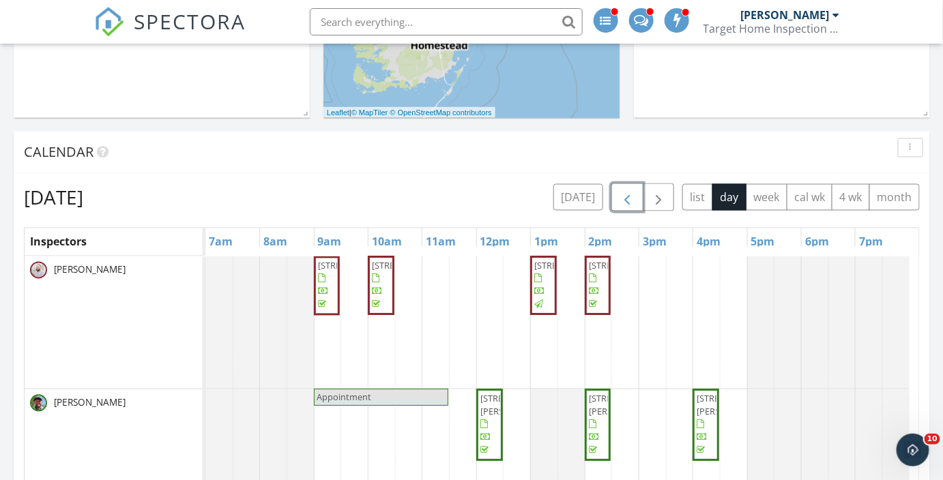
click at [632, 203] on span "button" at bounding box center [627, 198] width 16 height 16
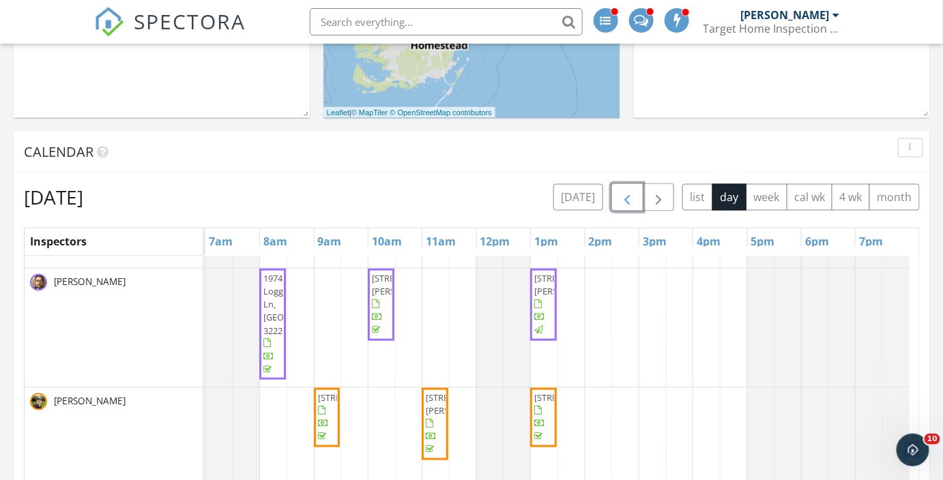
scroll to position [559, 0]
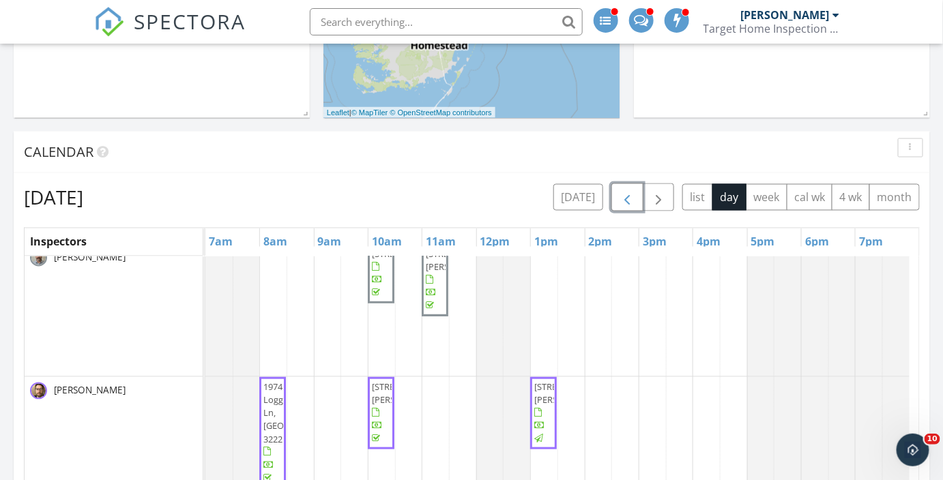
click at [620, 194] on button "button" at bounding box center [627, 198] width 32 height 28
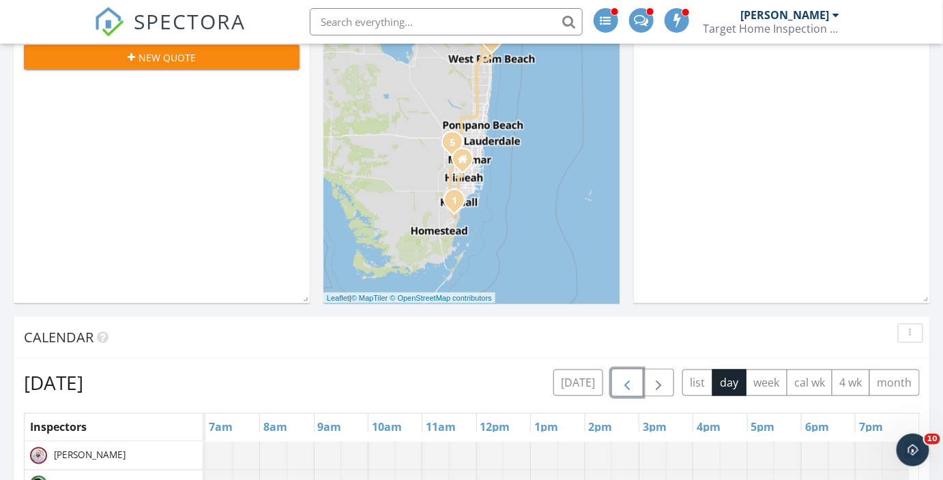
click at [629, 377] on span "button" at bounding box center [627, 383] width 16 height 16
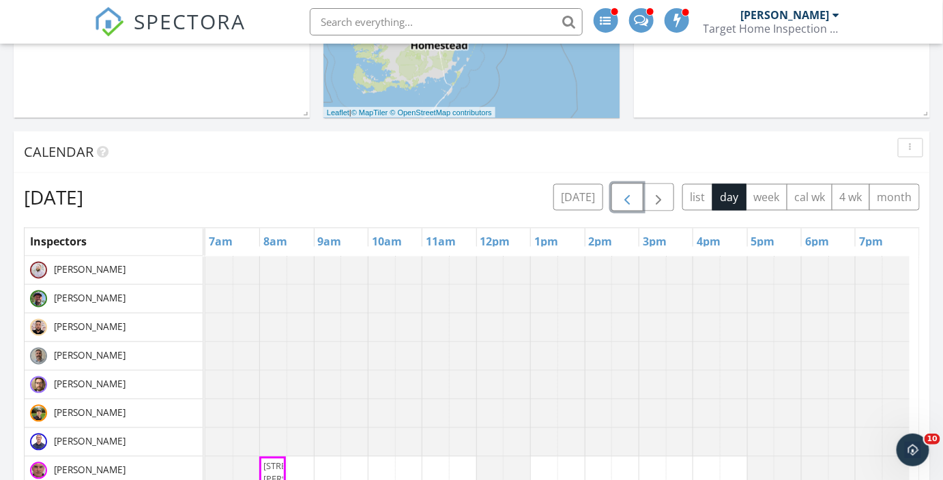
click at [635, 199] on span "button" at bounding box center [627, 198] width 16 height 16
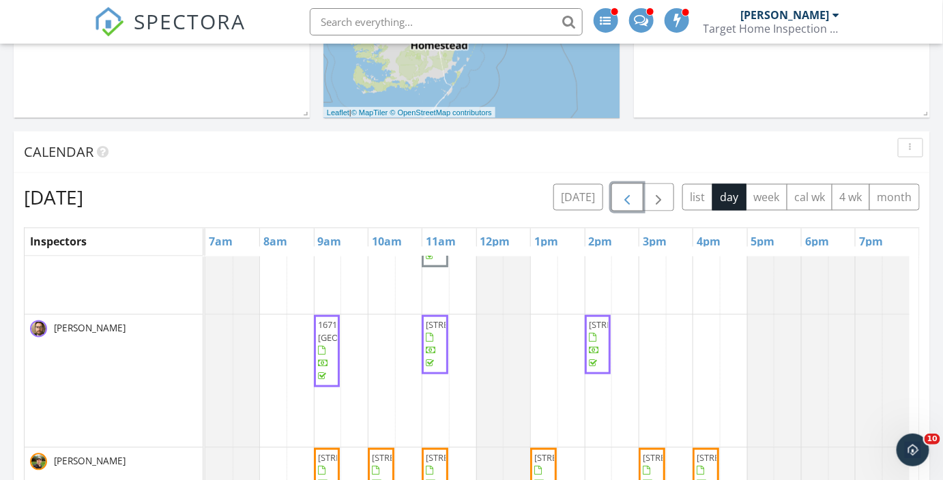
click at [630, 187] on button "button" at bounding box center [627, 198] width 32 height 28
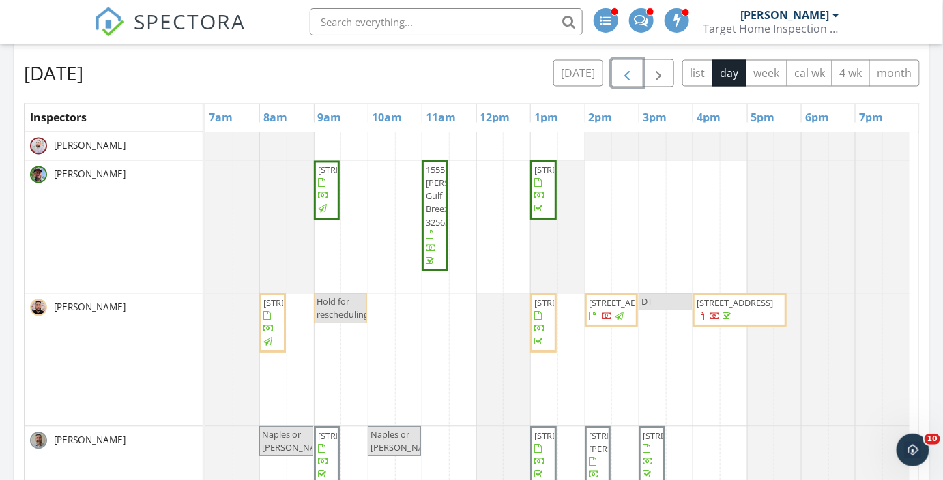
click at [624, 70] on span "button" at bounding box center [627, 74] width 16 height 16
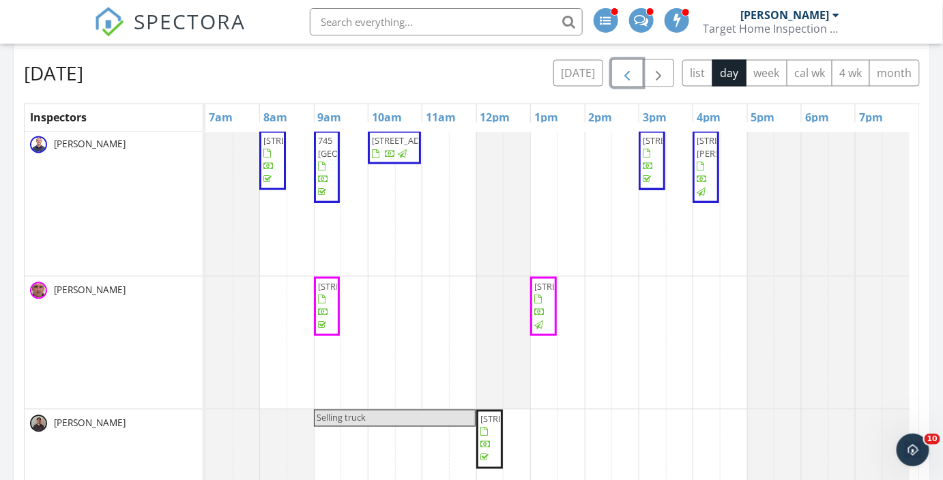
click at [632, 70] on span "button" at bounding box center [627, 74] width 16 height 16
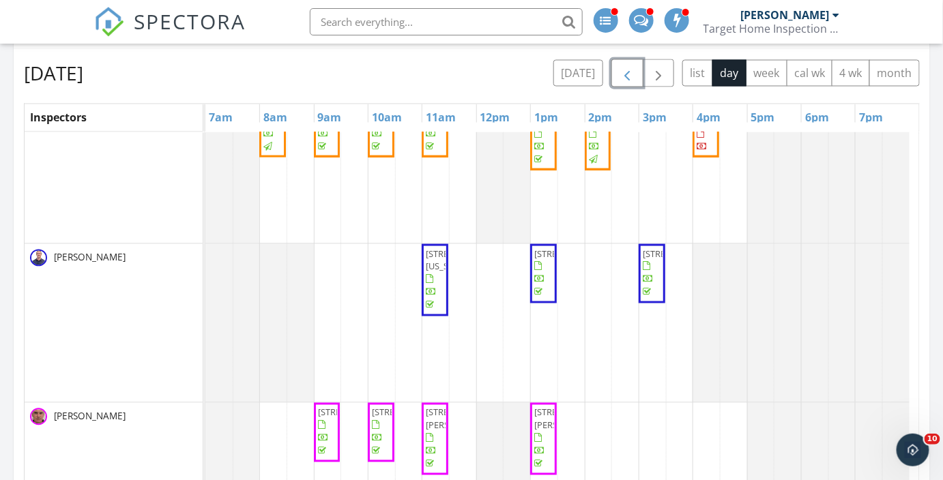
click at [635, 72] on span "button" at bounding box center [627, 74] width 16 height 16
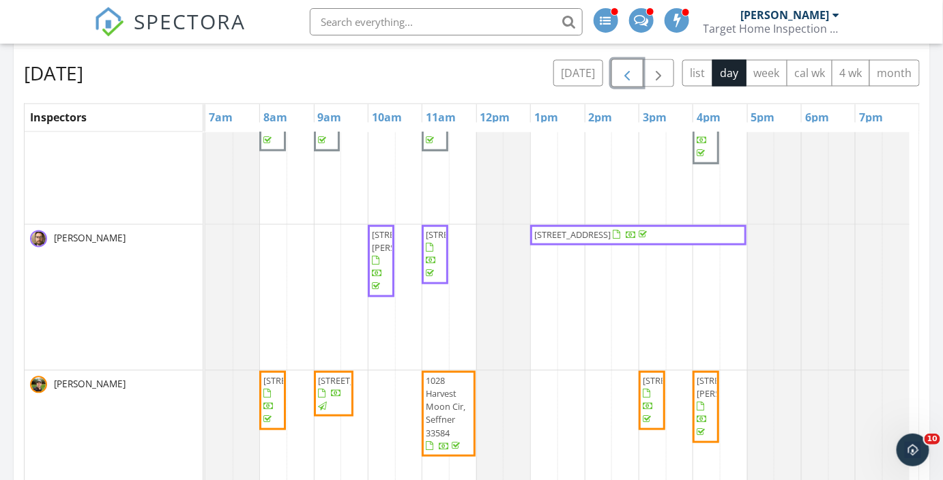
click at [611, 229] on span "171 Deltona Blvd, St. Augustine 32086" at bounding box center [572, 235] width 76 height 12
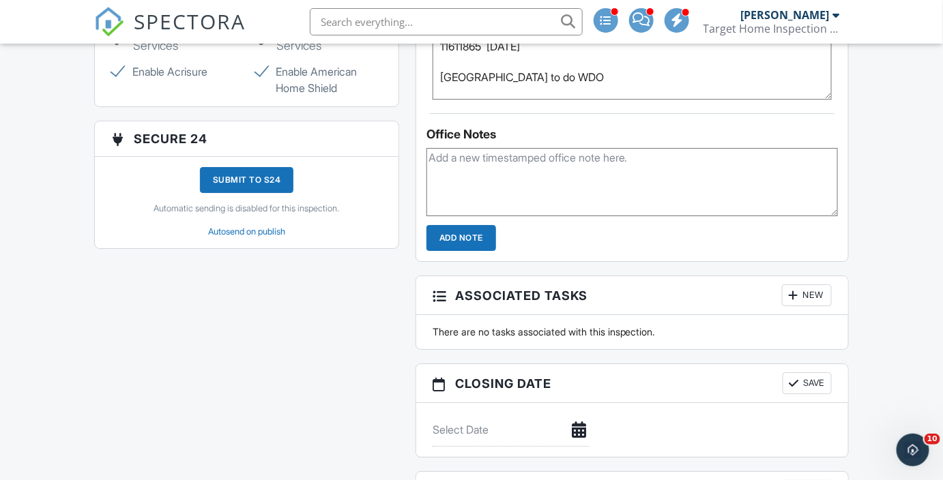
click at [251, 176] on div "Submit to S24" at bounding box center [247, 180] width 94 height 26
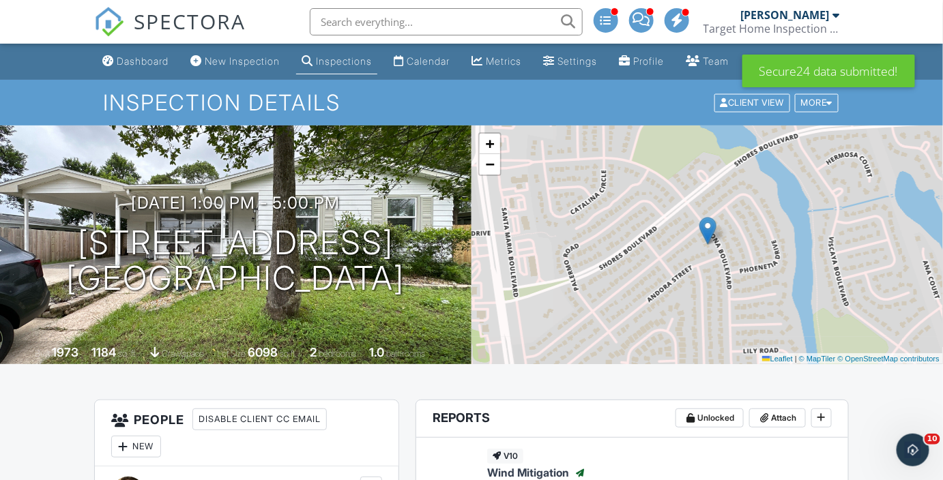
click at [129, 61] on link "Dashboard" at bounding box center [135, 61] width 77 height 25
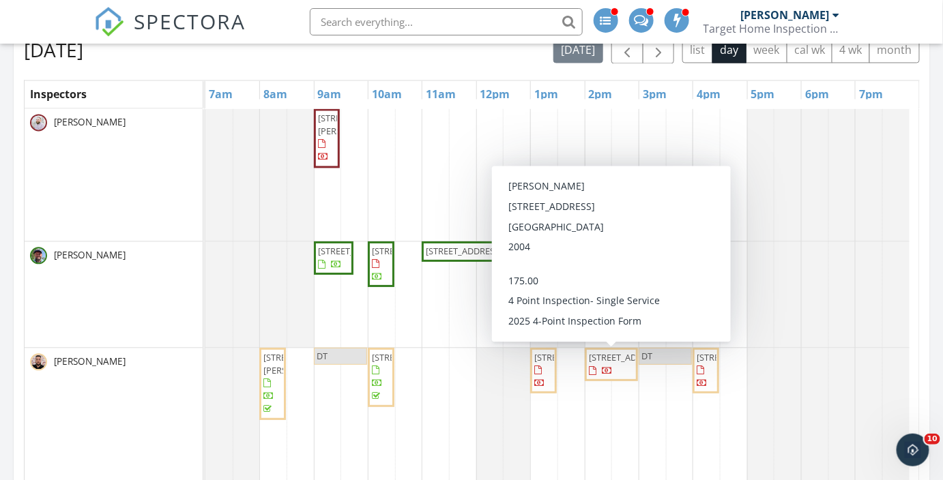
scroll to position [684, 0]
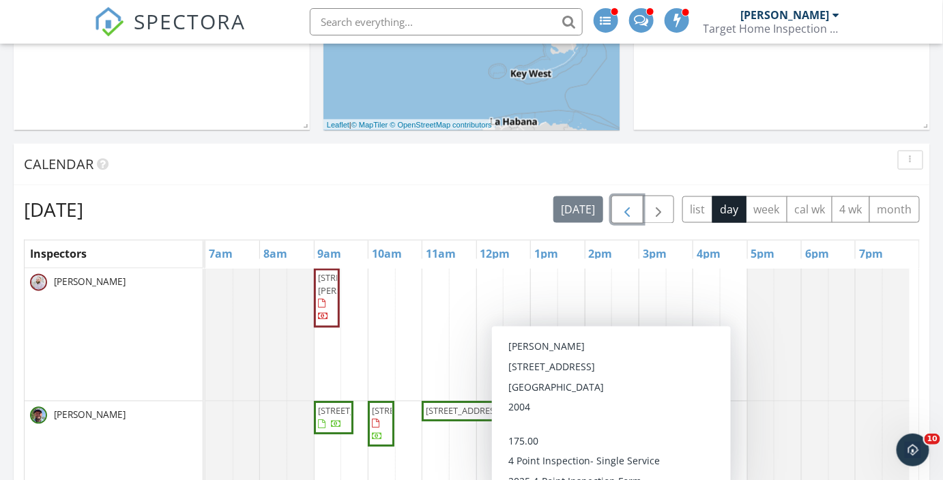
click at [624, 205] on span "button" at bounding box center [627, 210] width 16 height 16
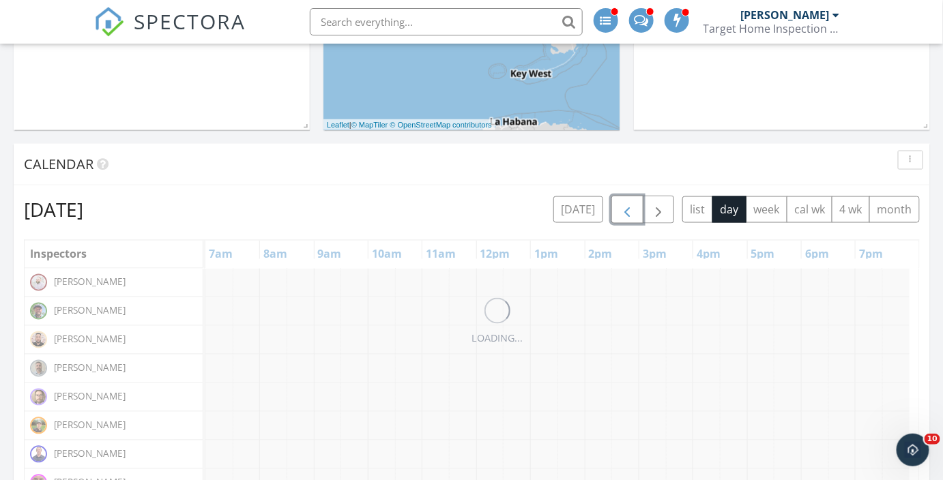
click at [624, 205] on span "button" at bounding box center [627, 210] width 16 height 16
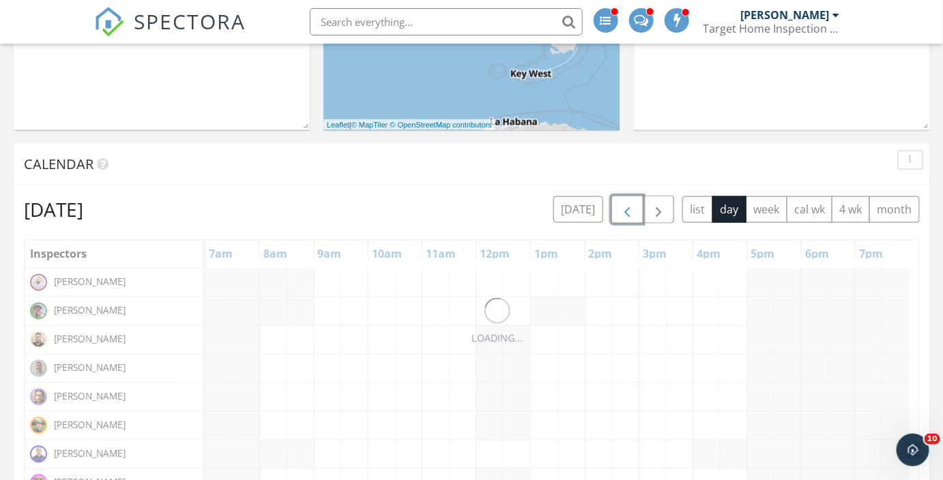
click at [624, 205] on span "button" at bounding box center [627, 210] width 16 height 16
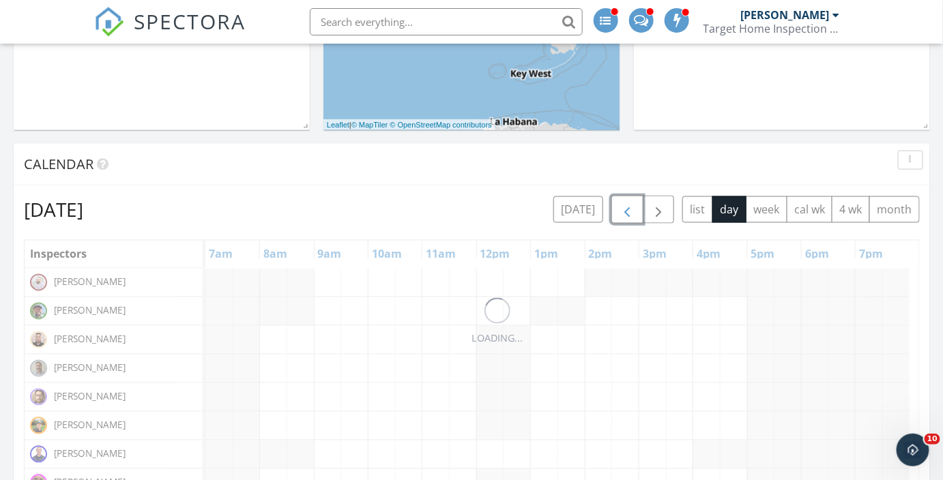
click at [624, 205] on span "button" at bounding box center [627, 210] width 16 height 16
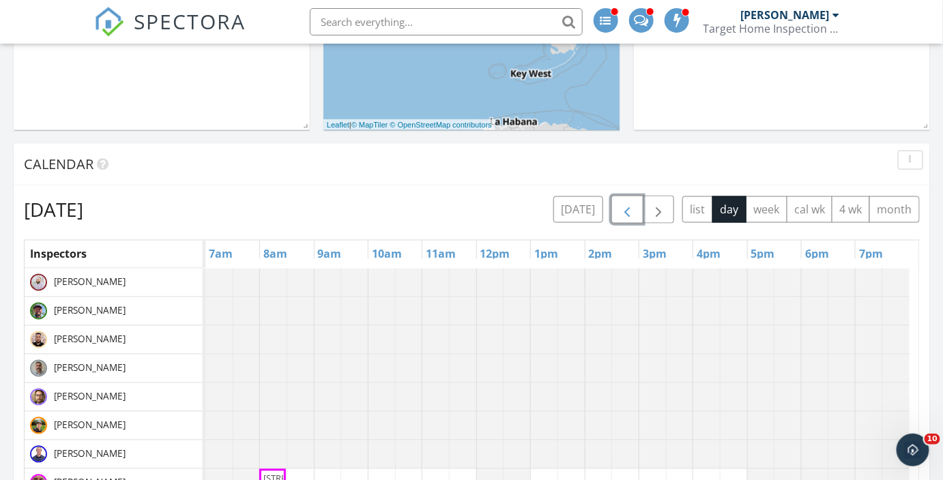
click at [624, 205] on span "button" at bounding box center [627, 210] width 16 height 16
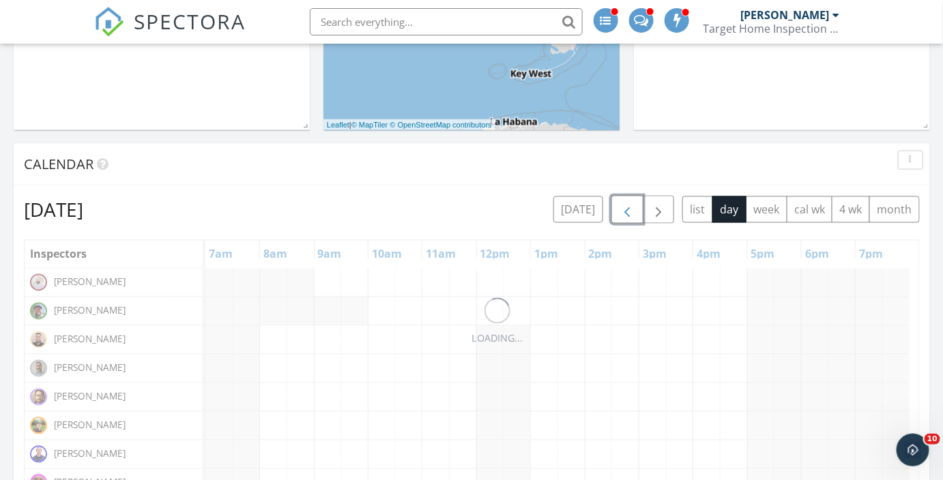
click at [624, 205] on span "button" at bounding box center [627, 210] width 16 height 16
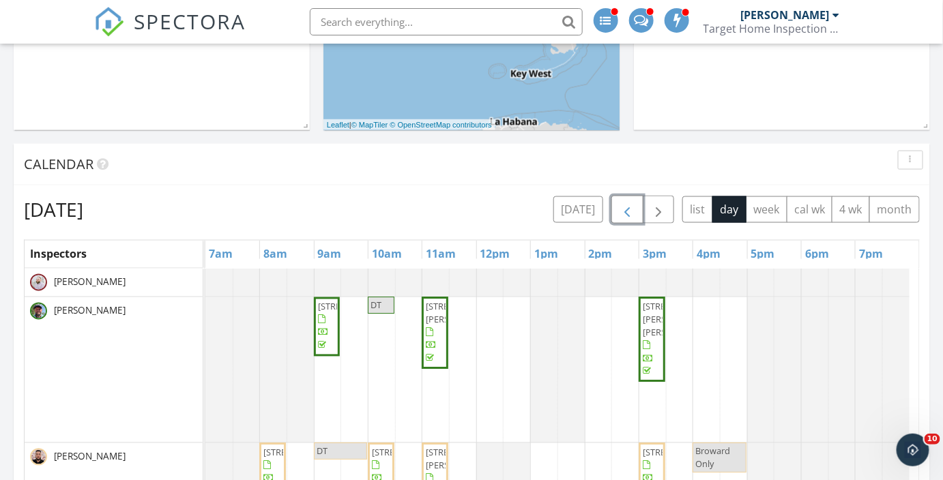
click at [624, 205] on span "button" at bounding box center [627, 210] width 16 height 16
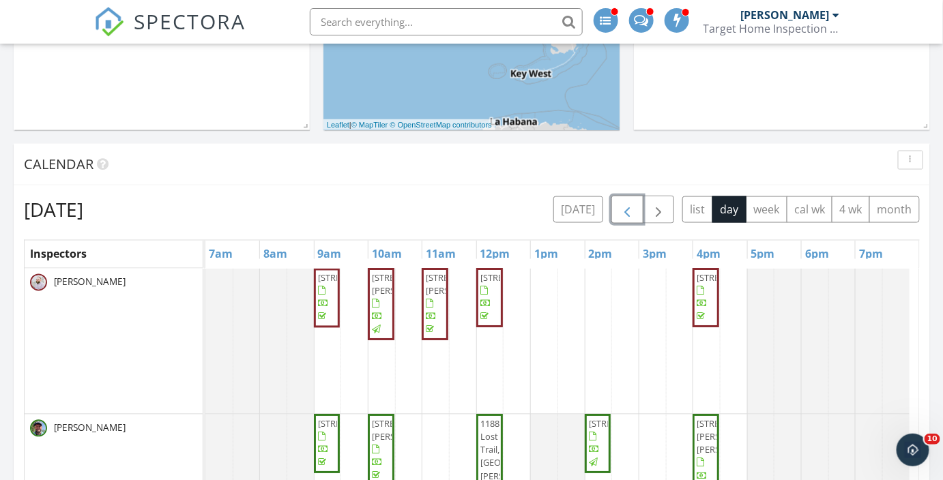
click at [624, 205] on span "button" at bounding box center [627, 210] width 16 height 16
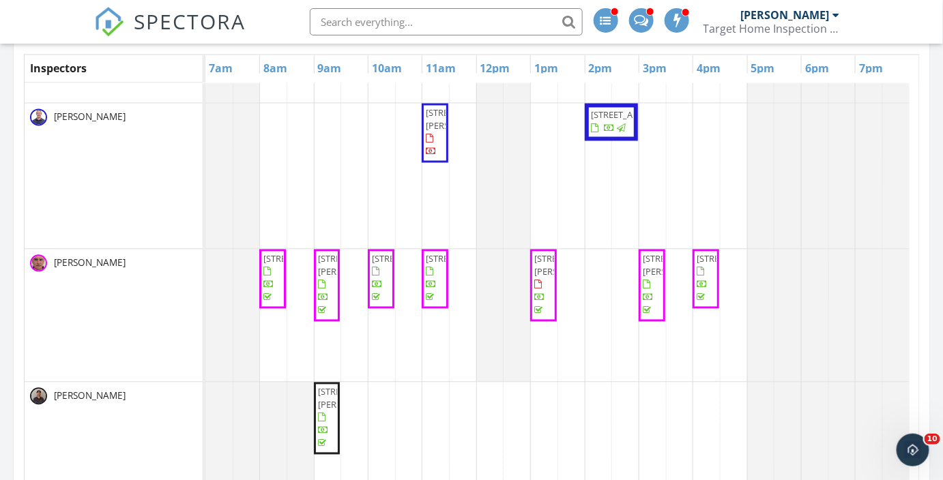
scroll to position [929, 0]
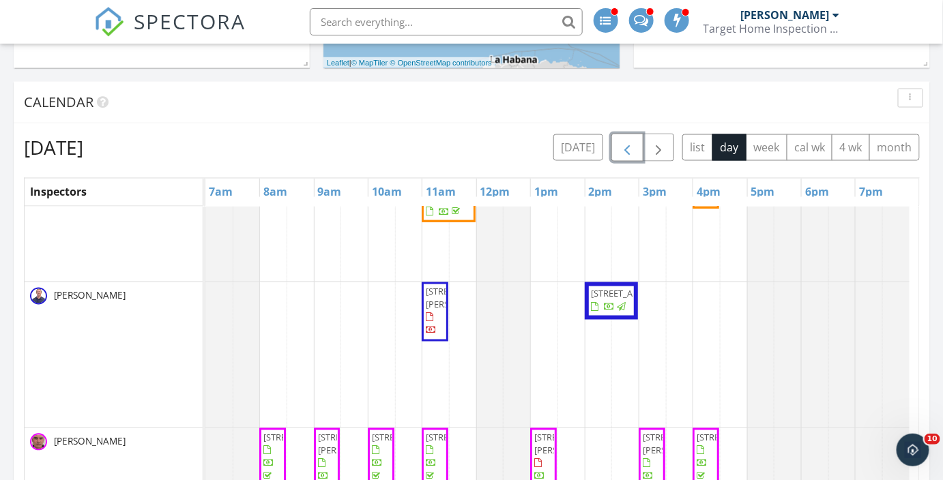
click at [634, 149] on span "button" at bounding box center [627, 148] width 16 height 16
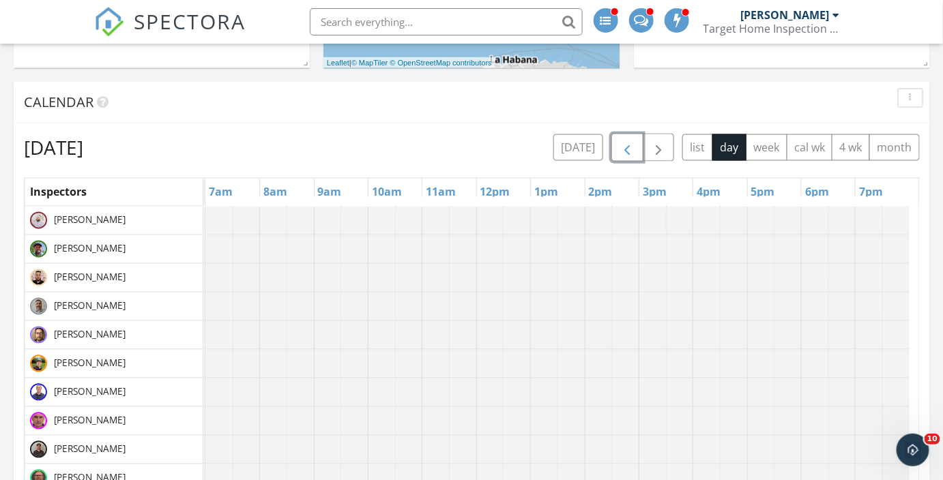
click at [634, 149] on span "button" at bounding box center [627, 148] width 16 height 16
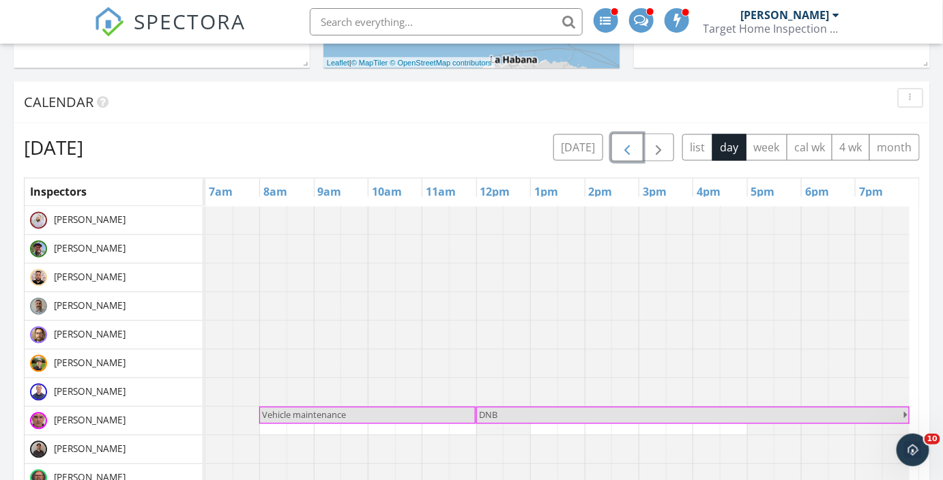
click at [634, 149] on span "button" at bounding box center [627, 148] width 16 height 16
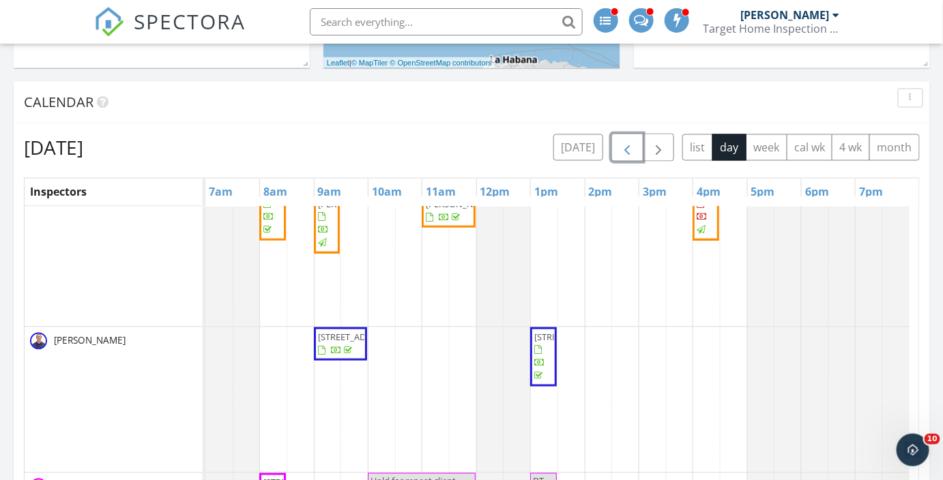
click at [633, 142] on span "button" at bounding box center [627, 148] width 16 height 16
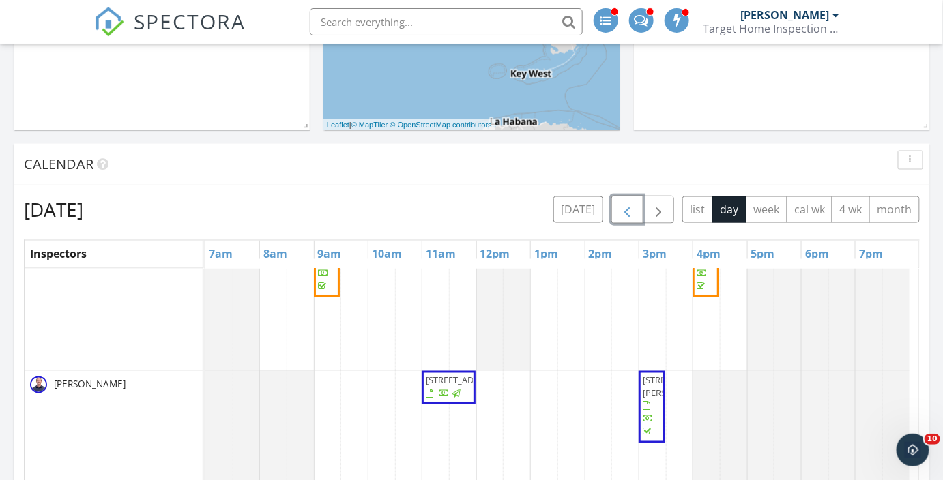
click at [639, 205] on button "button" at bounding box center [627, 210] width 32 height 28
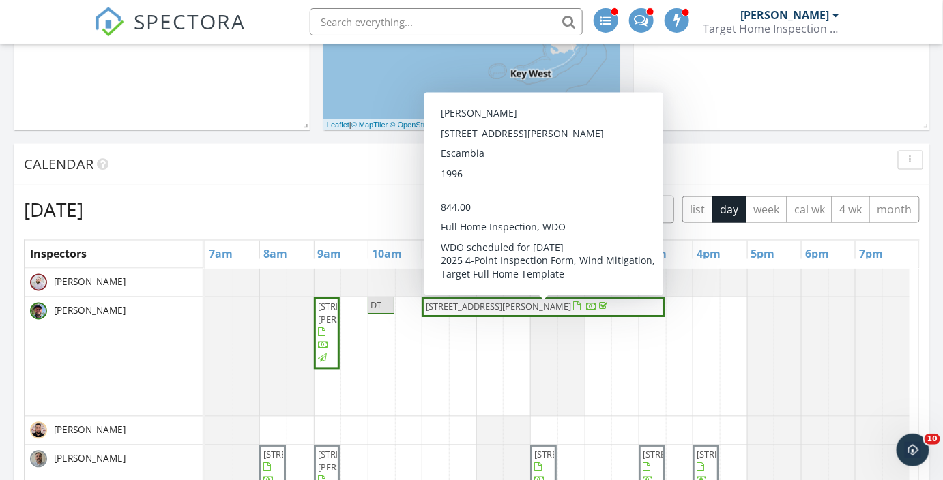
click at [509, 301] on span "10651 Mac Gregor Dr, Pensacola 32514" at bounding box center [498, 307] width 145 height 12
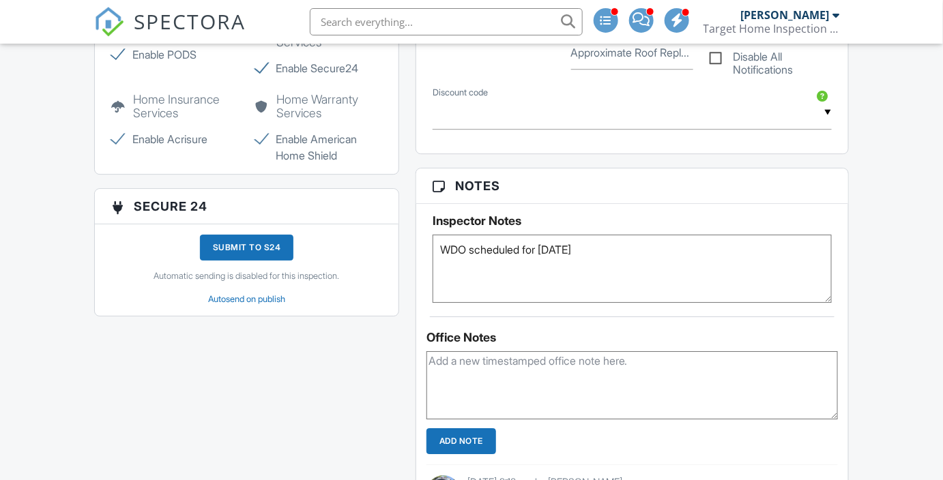
scroll to position [1303, 0]
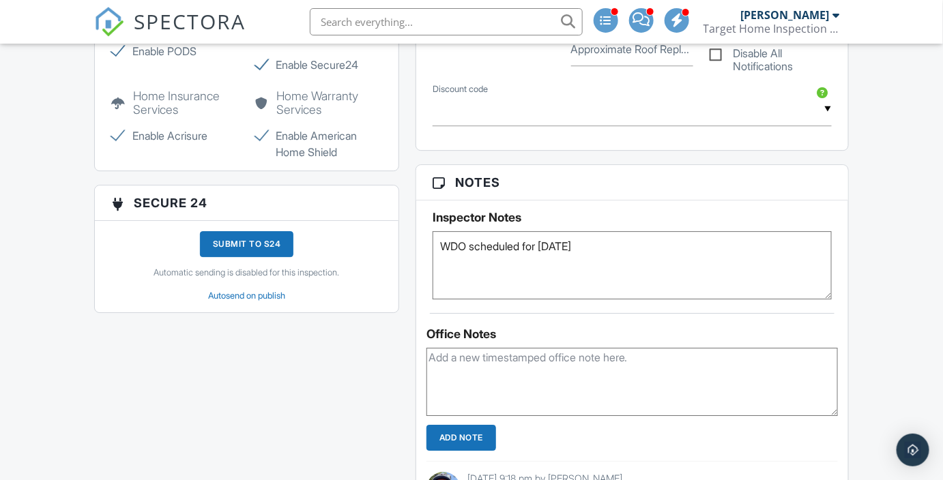
click at [246, 244] on div "Submit to S24" at bounding box center [247, 244] width 94 height 26
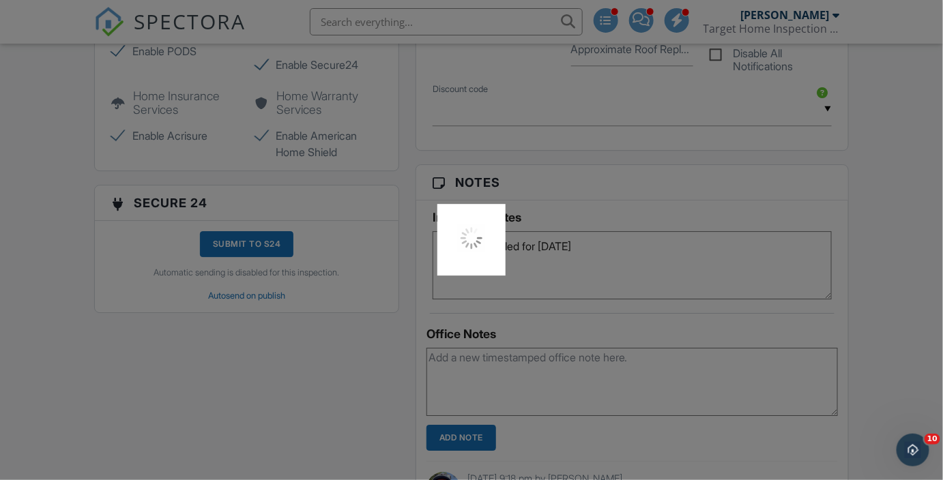
scroll to position [0, 0]
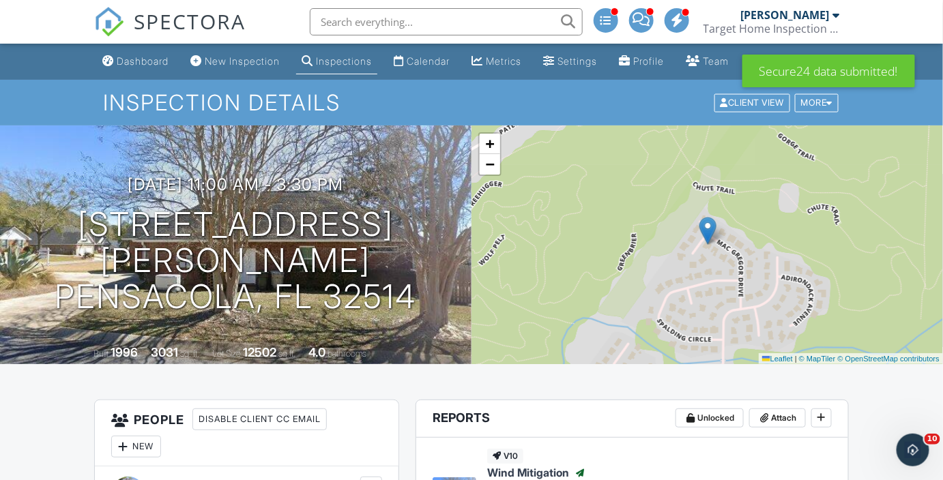
click at [139, 67] on div "Dashboard" at bounding box center [143, 61] width 52 height 12
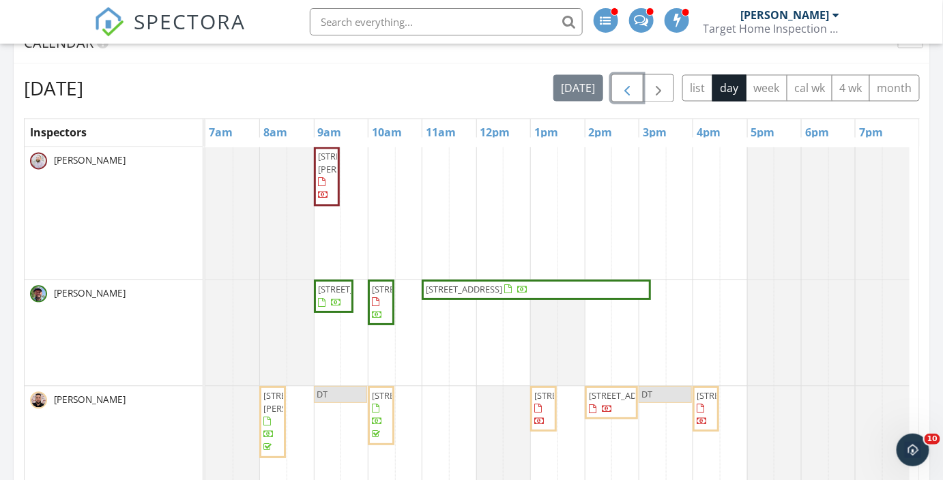
click at [635, 89] on span "button" at bounding box center [627, 89] width 16 height 16
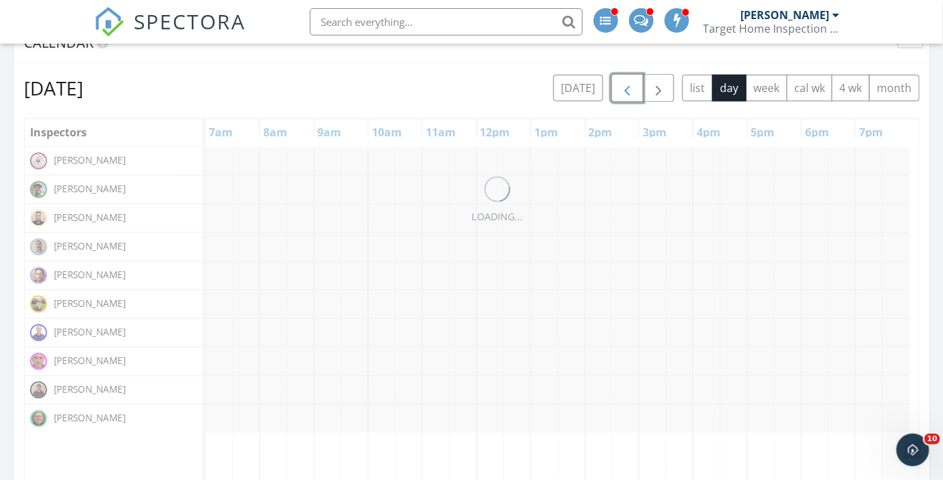
click at [635, 89] on span "button" at bounding box center [627, 89] width 16 height 16
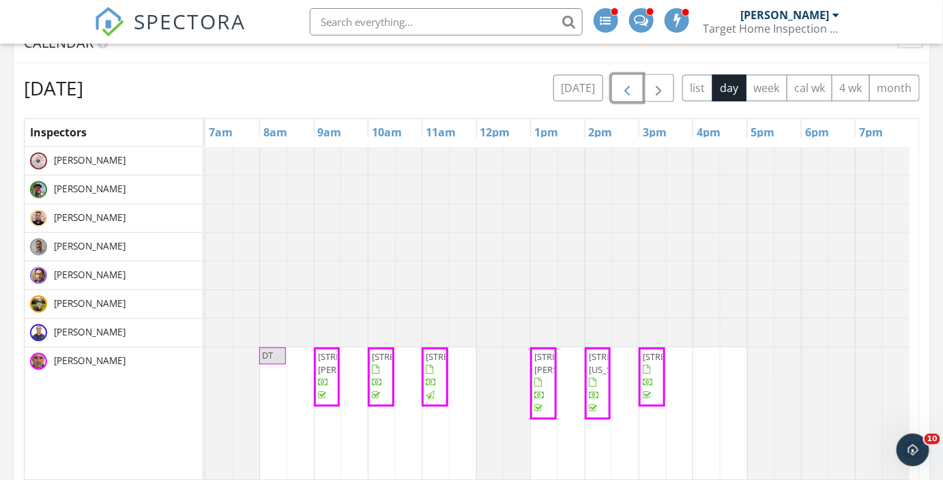
click at [635, 89] on span "button" at bounding box center [627, 89] width 16 height 16
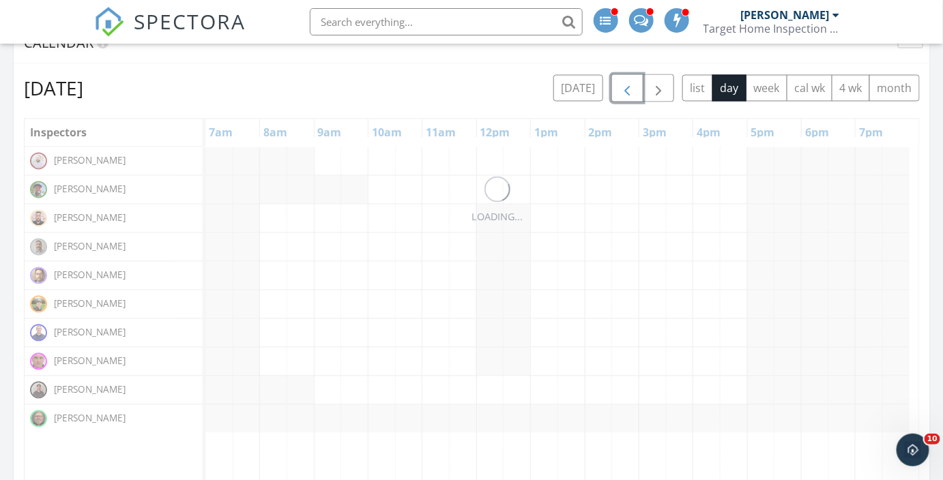
click at [635, 89] on span "button" at bounding box center [627, 89] width 16 height 16
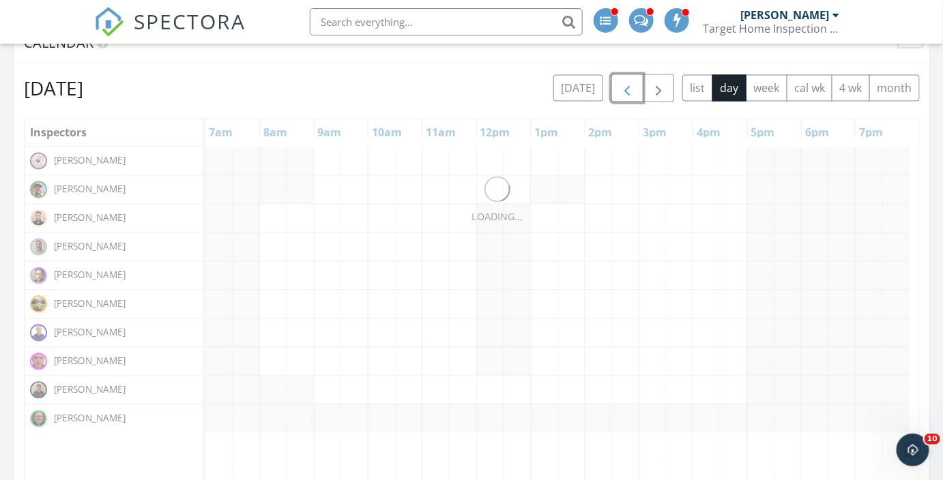
click at [635, 89] on span "button" at bounding box center [627, 89] width 16 height 16
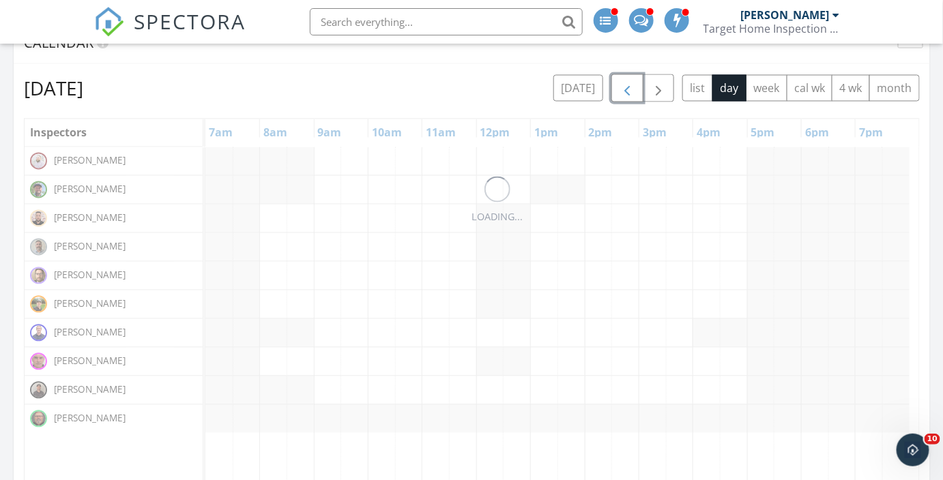
click at [635, 89] on span "button" at bounding box center [627, 89] width 16 height 16
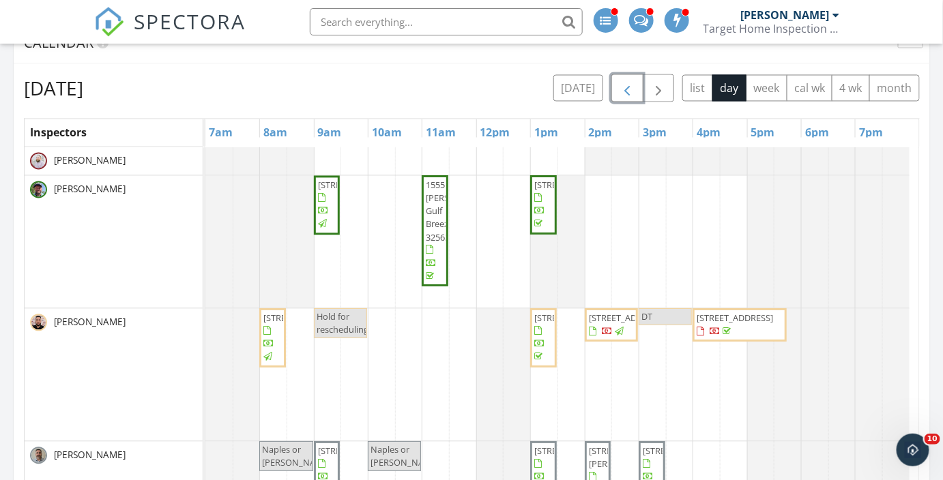
click at [635, 89] on span "button" at bounding box center [627, 89] width 16 height 16
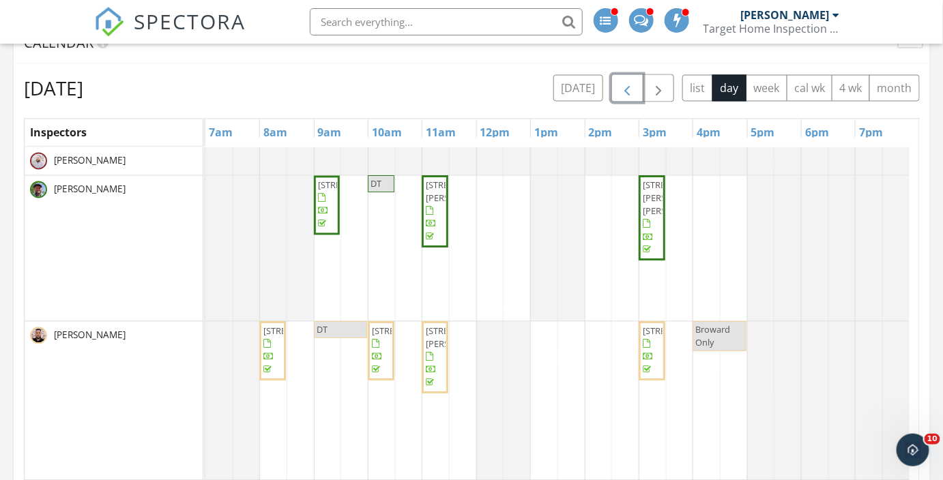
click at [635, 89] on span "button" at bounding box center [627, 89] width 16 height 16
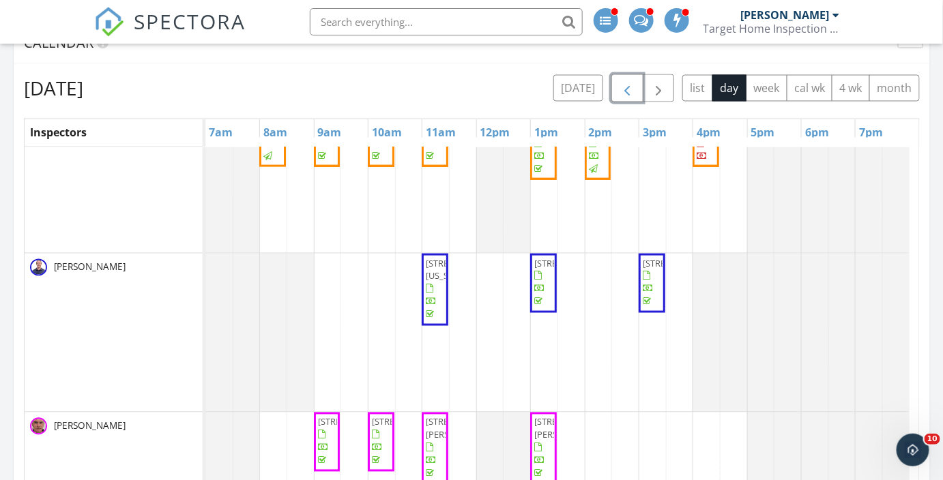
scroll to position [873, 0]
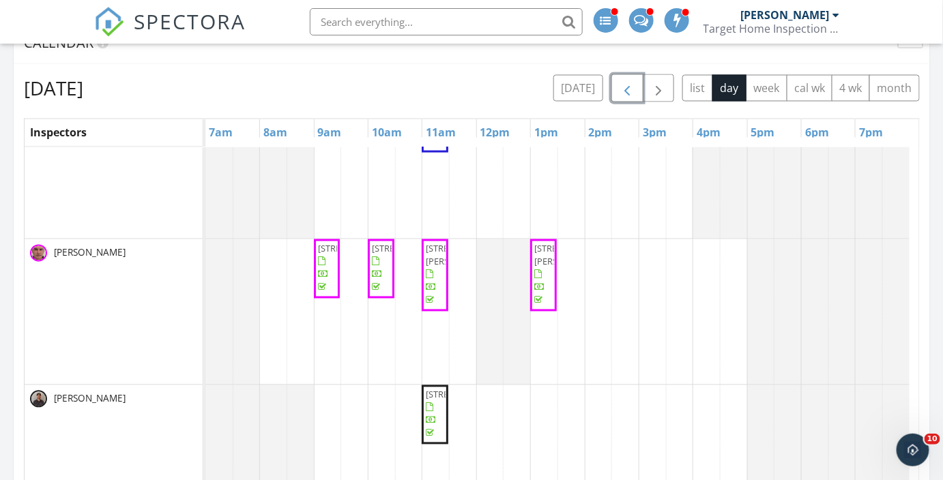
click at [628, 88] on span "button" at bounding box center [627, 89] width 16 height 16
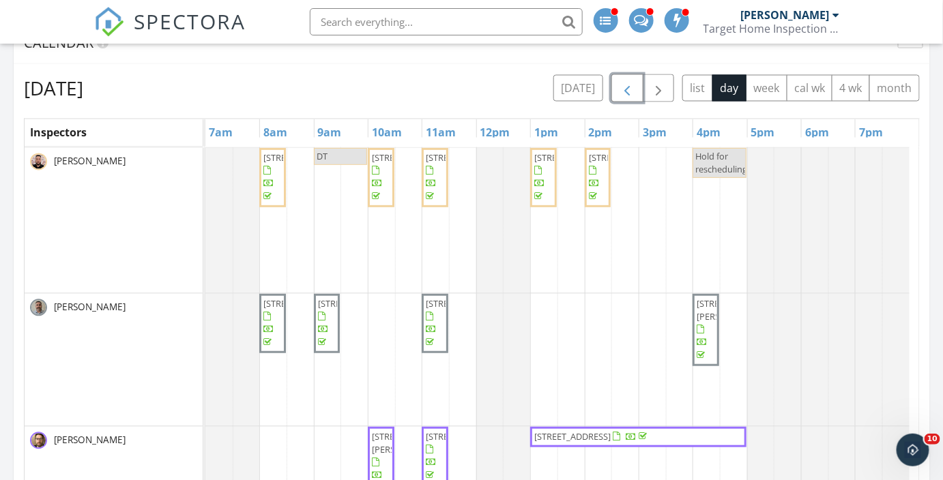
click at [611, 433] on span "171 Deltona Blvd, St. Augustine 32086" at bounding box center [572, 437] width 76 height 12
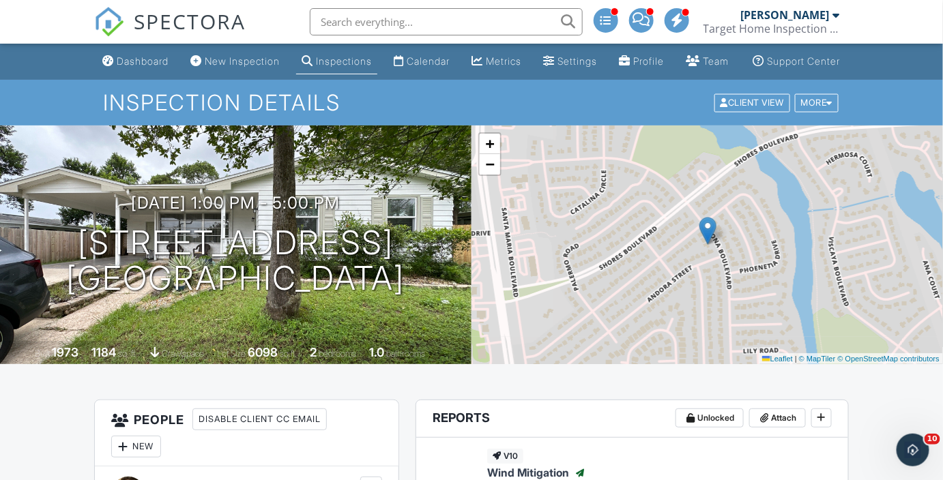
click at [117, 68] on link "Dashboard" at bounding box center [135, 61] width 77 height 25
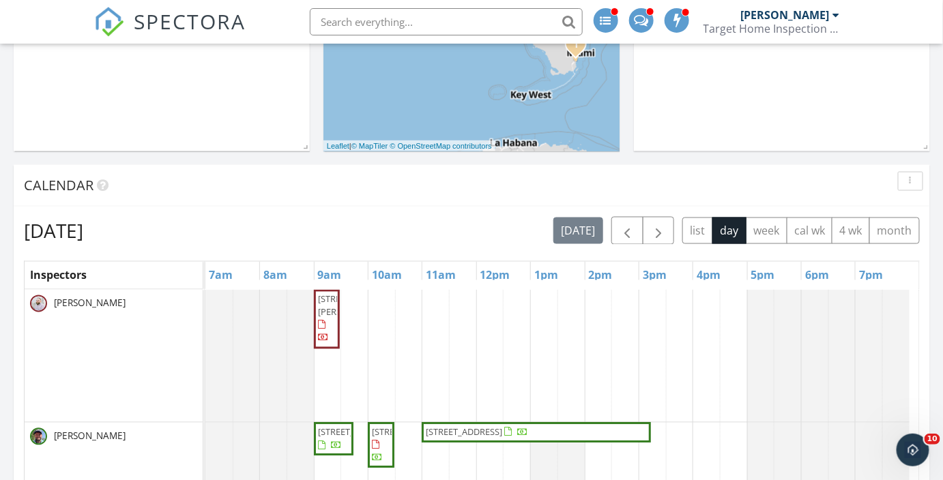
scroll to position [759, 0]
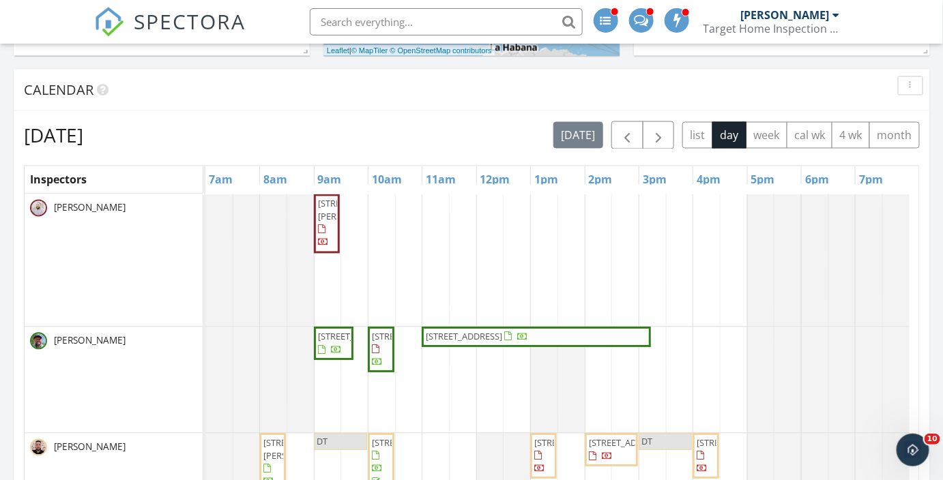
click at [785, 23] on div "Target Home Inspection Co." at bounding box center [772, 29] width 136 height 14
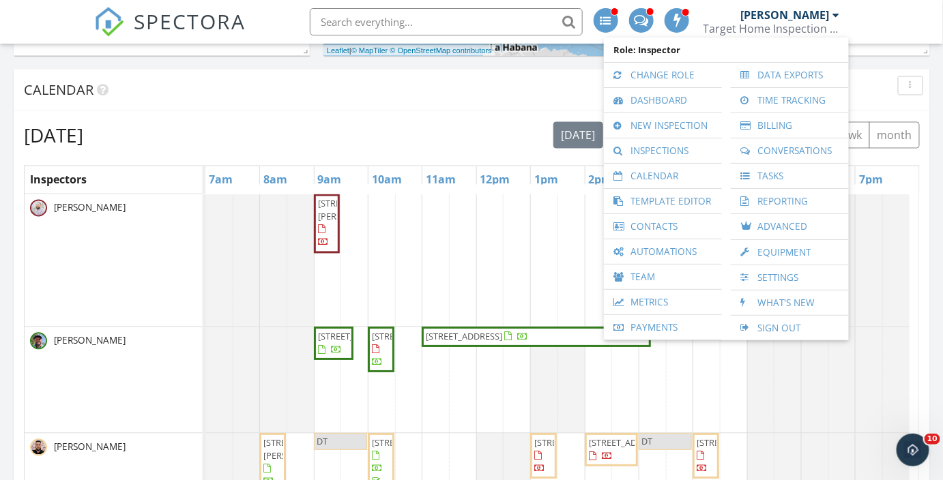
click at [640, 280] on link "Team" at bounding box center [663, 277] width 104 height 25
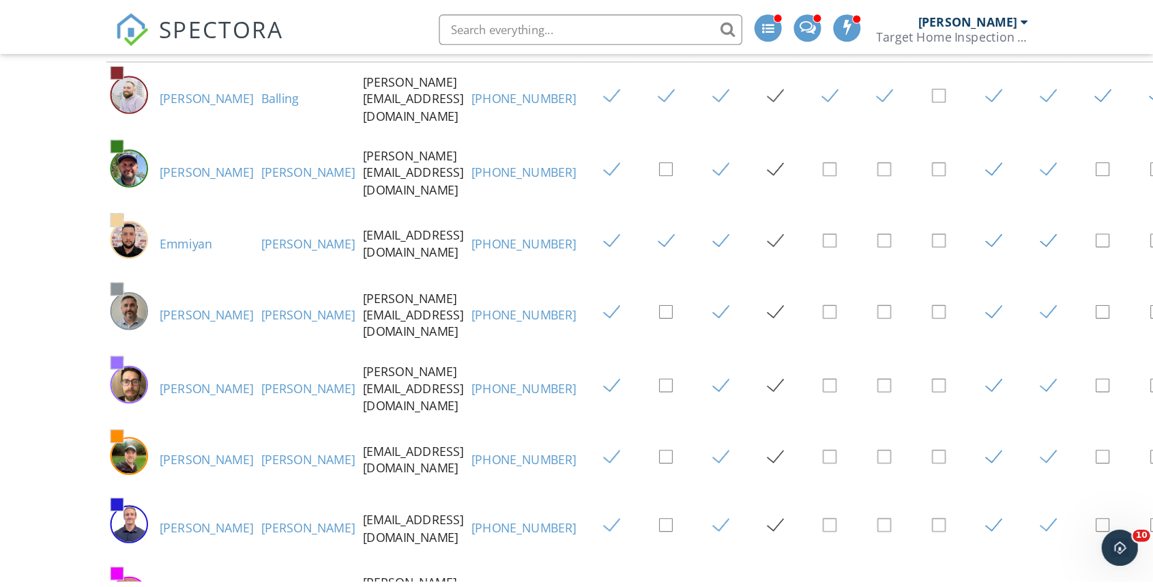
scroll to position [313, 0]
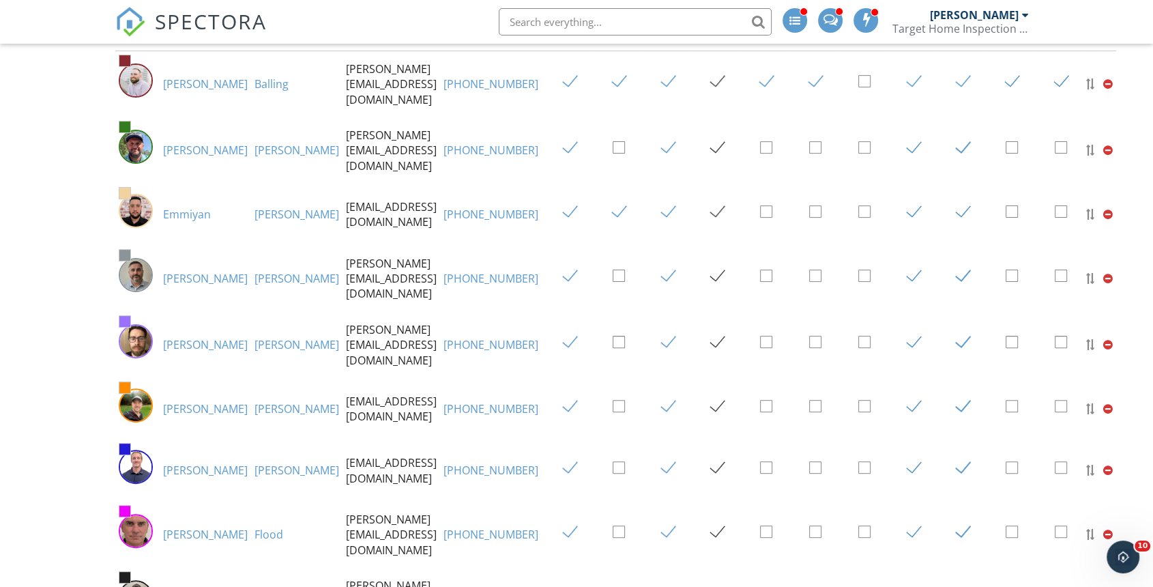
click at [952, 192] on div "Dashboard New Inspection Inspections Calendar Metrics Settings Profile Team Sup…" at bounding box center [576, 556] width 1153 height 1651
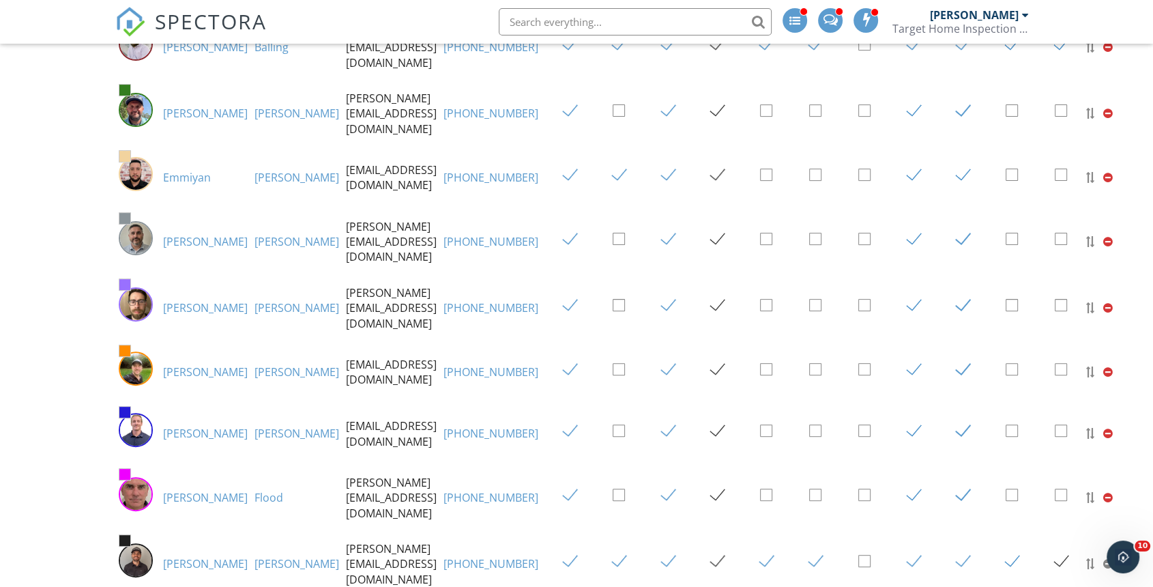
scroll to position [318, 0]
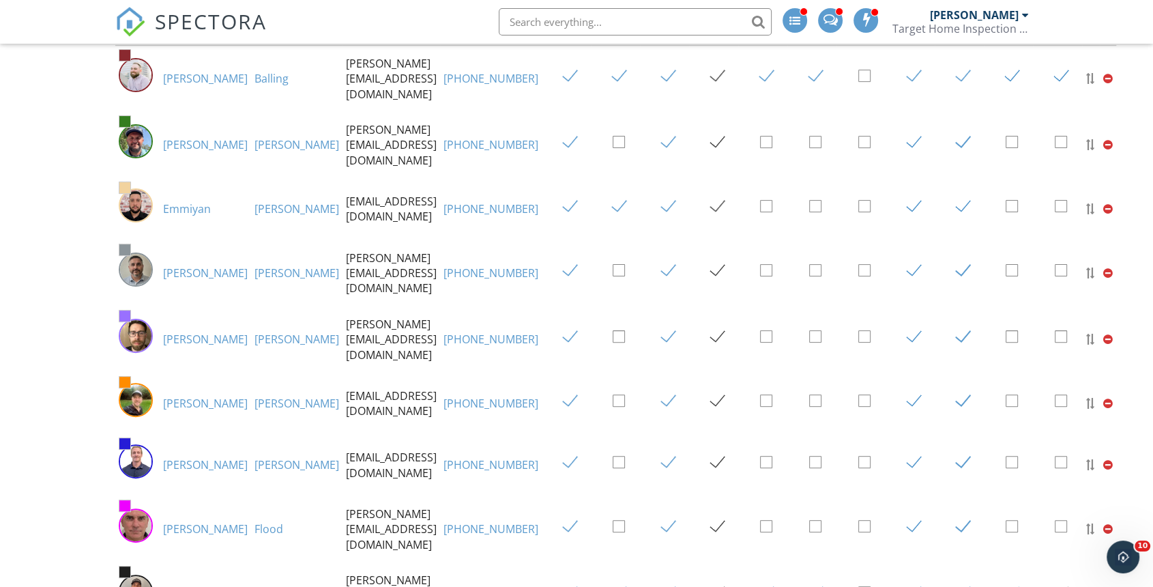
click at [136, 12] on img at bounding box center [130, 22] width 30 height 30
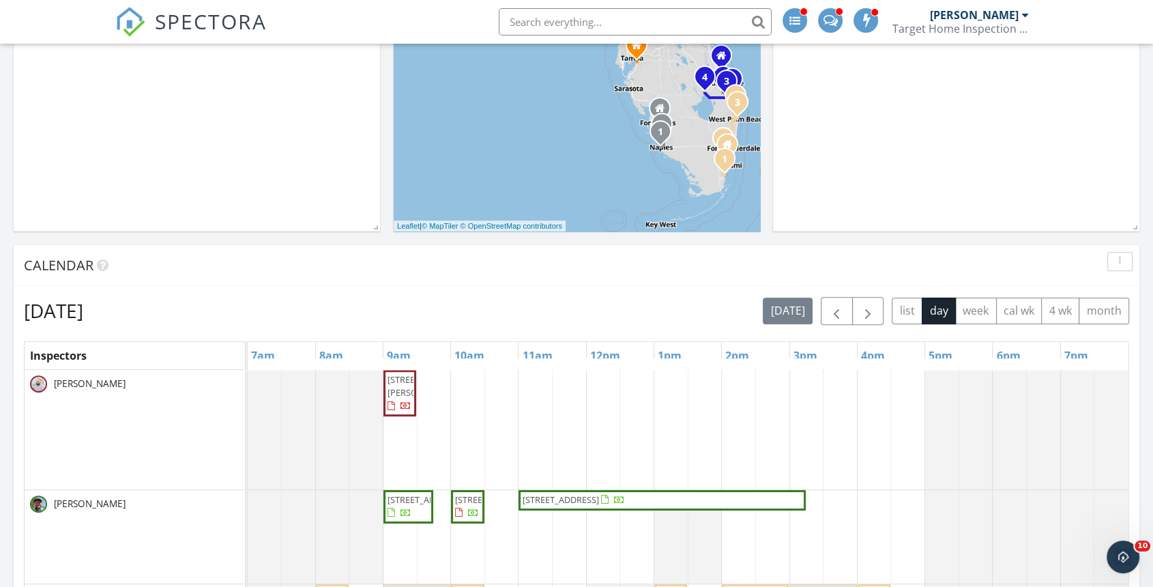
scroll to position [758, 0]
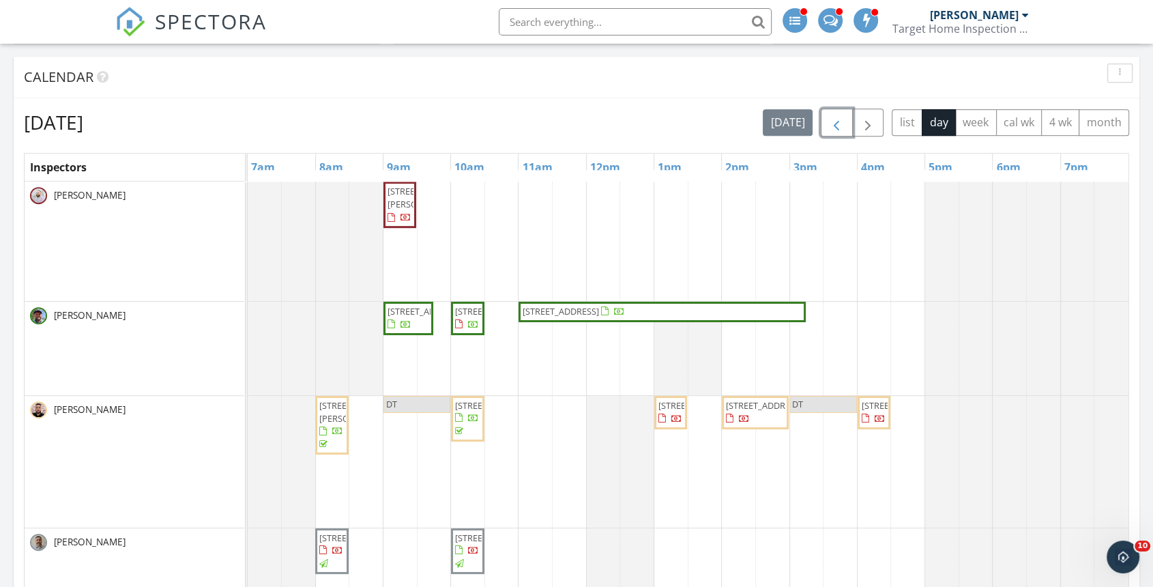
click at [834, 126] on span "button" at bounding box center [836, 123] width 16 height 16
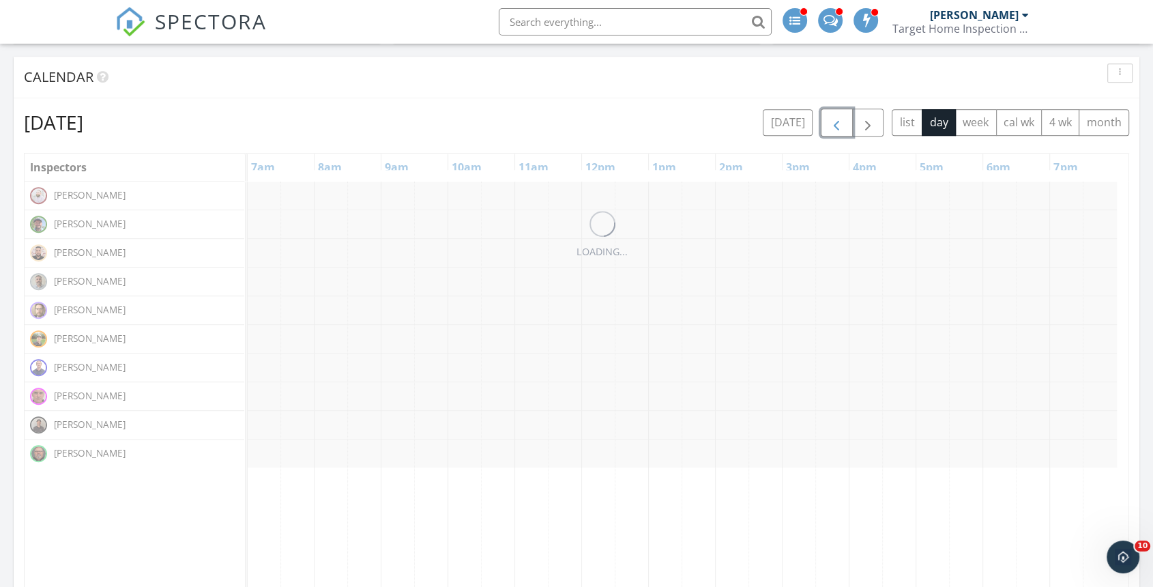
click at [834, 126] on span "button" at bounding box center [836, 123] width 16 height 16
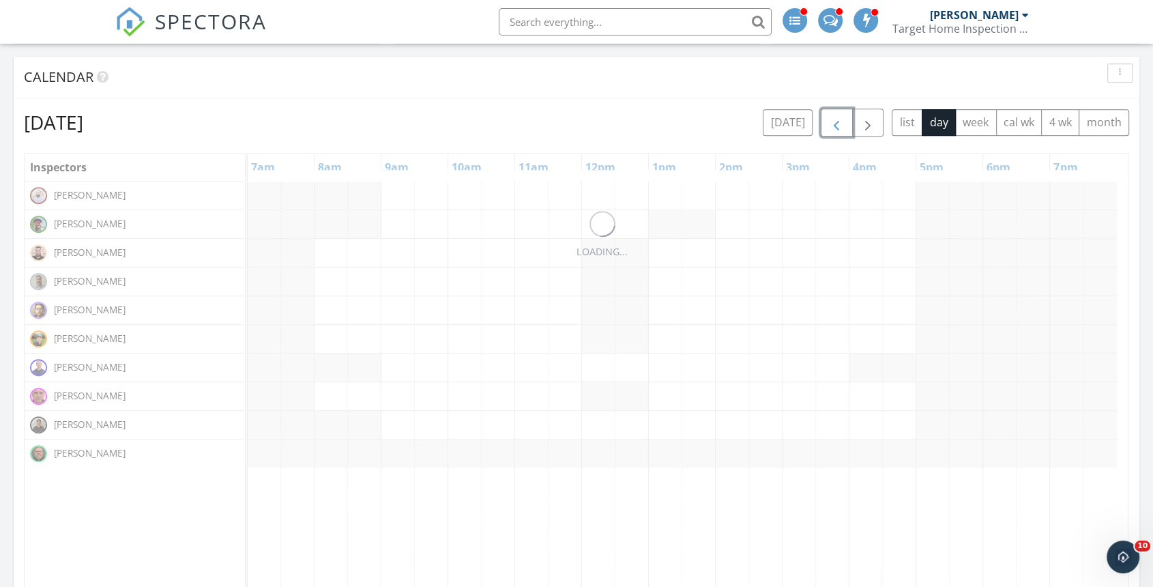
click at [834, 126] on span "button" at bounding box center [836, 123] width 16 height 16
click at [834, 125] on span "button" at bounding box center [836, 123] width 16 height 16
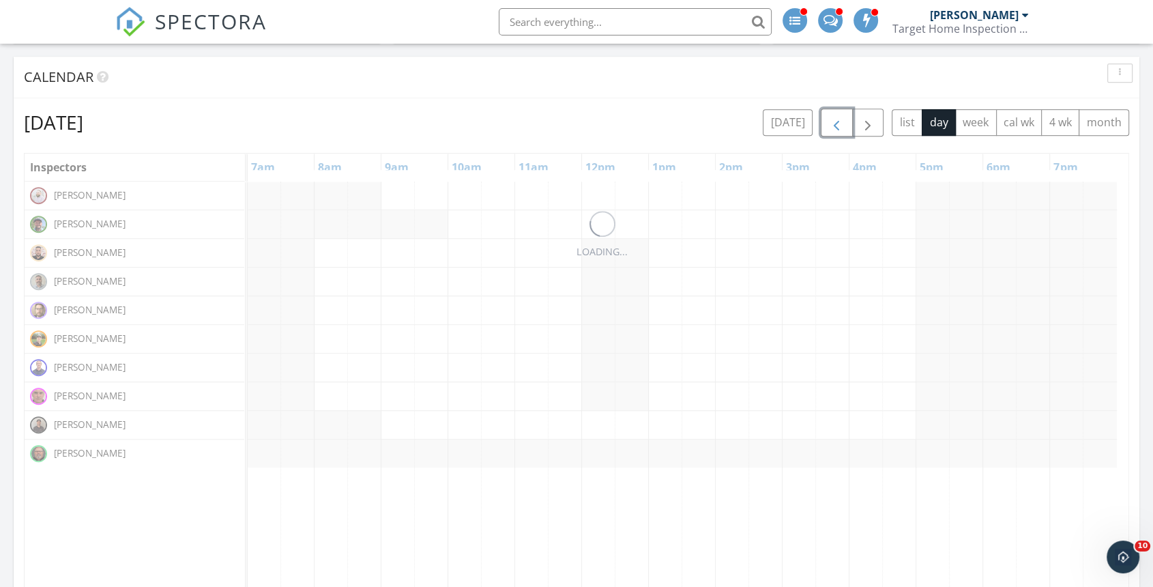
click at [832, 124] on span "button" at bounding box center [836, 123] width 16 height 16
click at [830, 122] on span "button" at bounding box center [836, 123] width 16 height 16
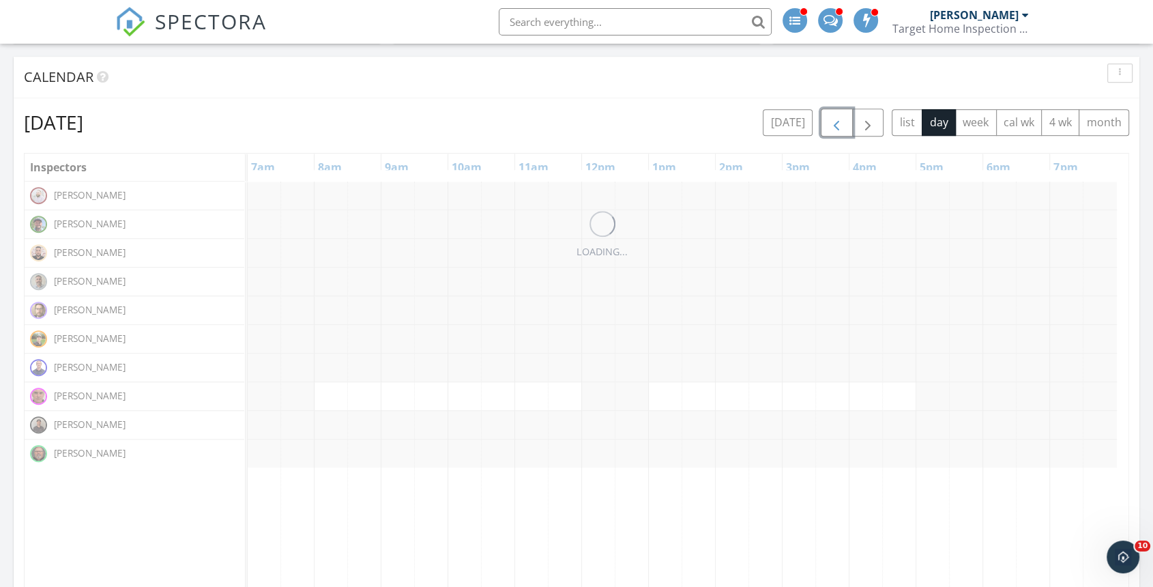
click at [830, 122] on span "button" at bounding box center [836, 123] width 16 height 16
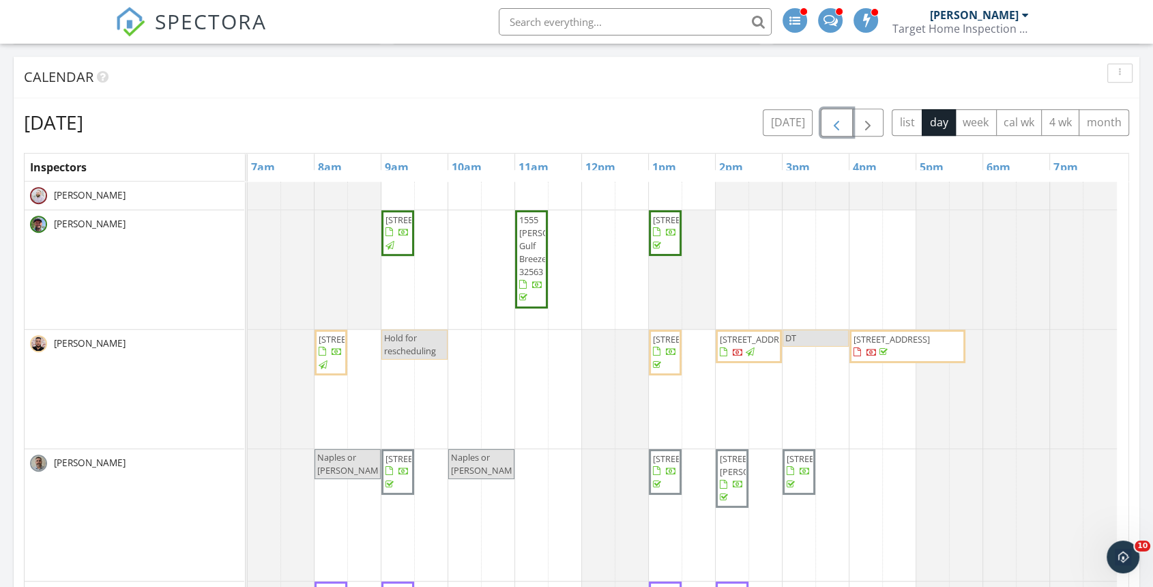
click at [830, 122] on span "button" at bounding box center [836, 123] width 16 height 16
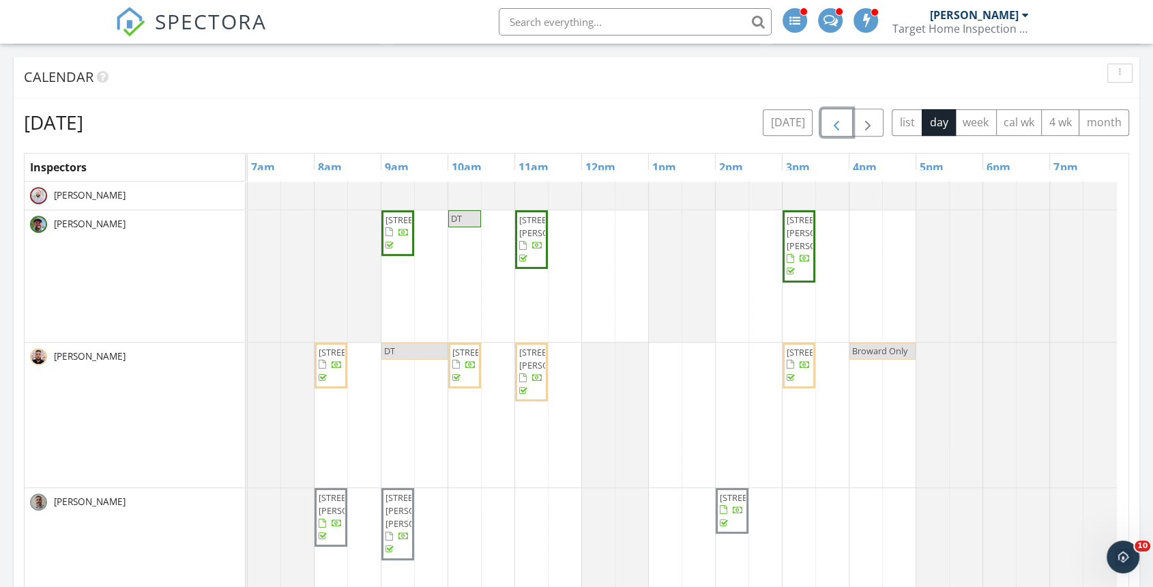
click at [830, 122] on span "button" at bounding box center [836, 123] width 16 height 16
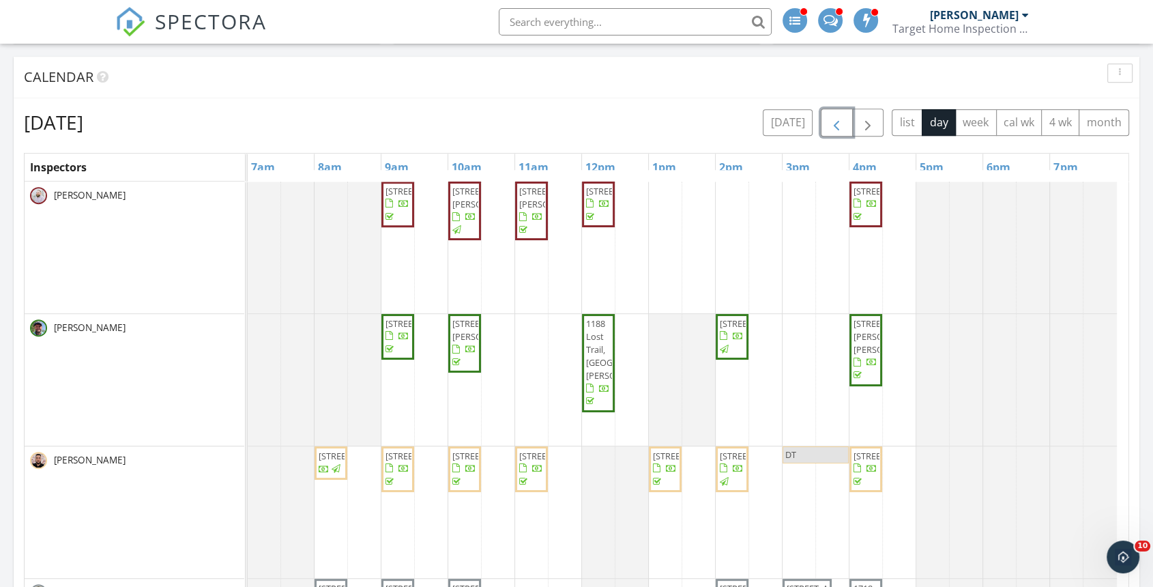
click at [830, 122] on span "button" at bounding box center [836, 123] width 16 height 16
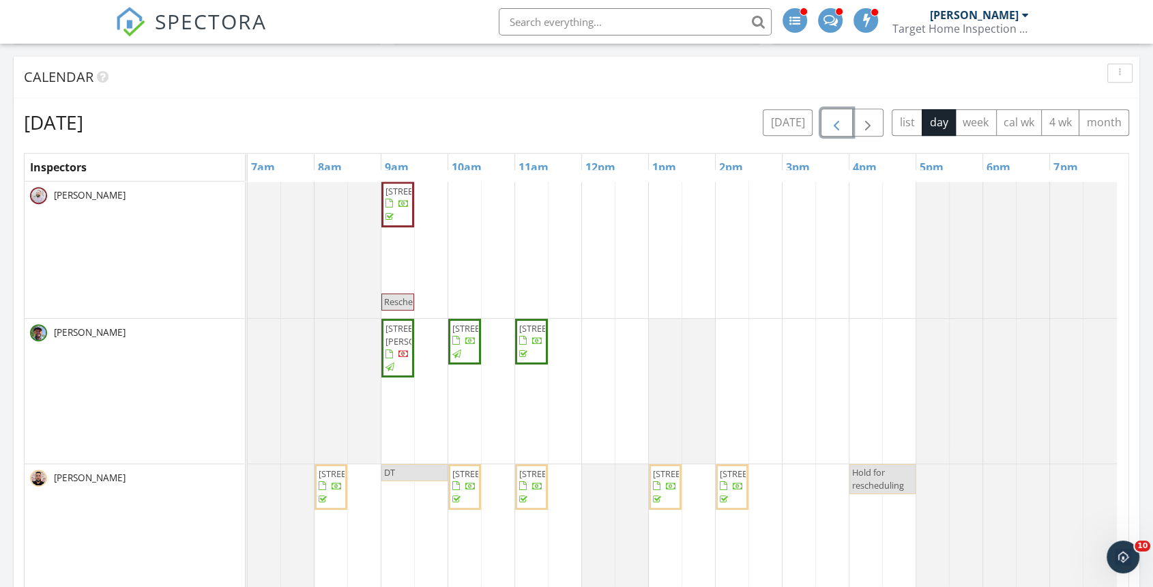
click at [830, 122] on span "button" at bounding box center [836, 123] width 16 height 16
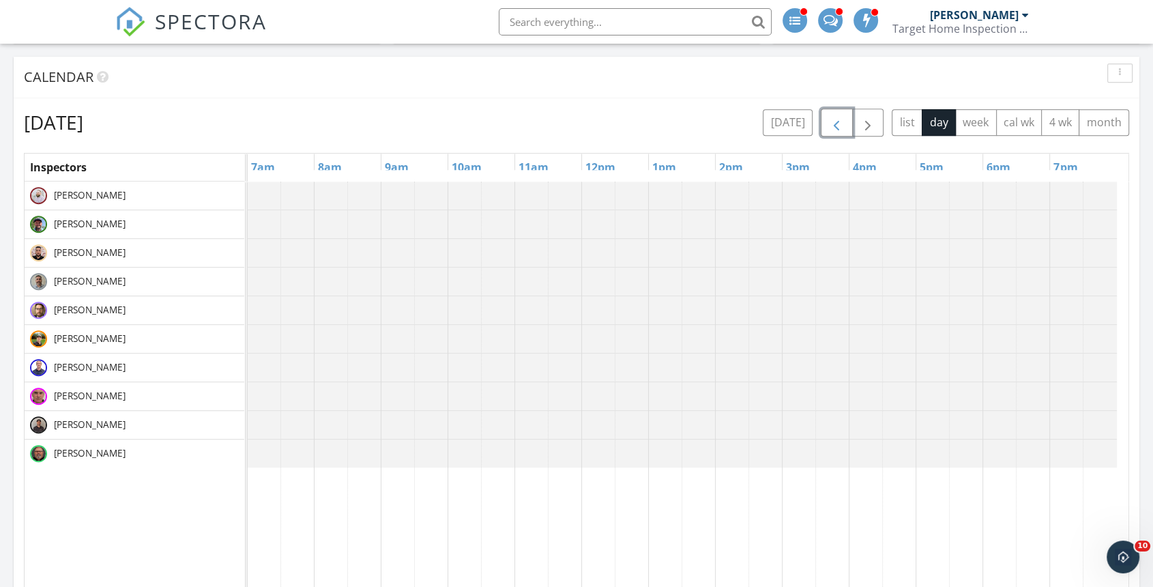
click at [830, 122] on span "button" at bounding box center [836, 123] width 16 height 16
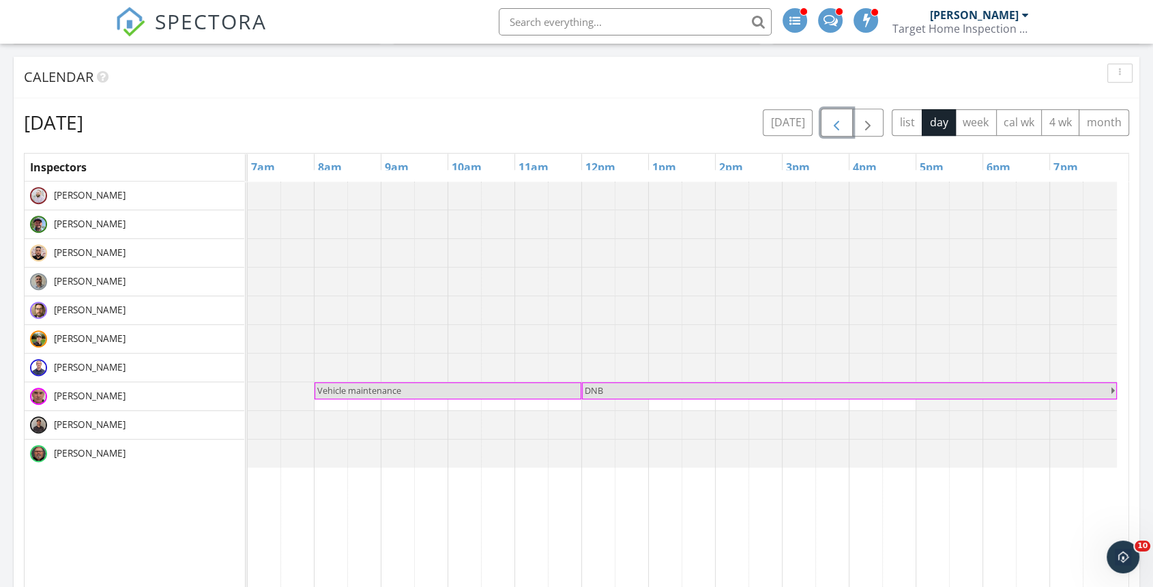
click at [830, 123] on span "button" at bounding box center [836, 123] width 16 height 16
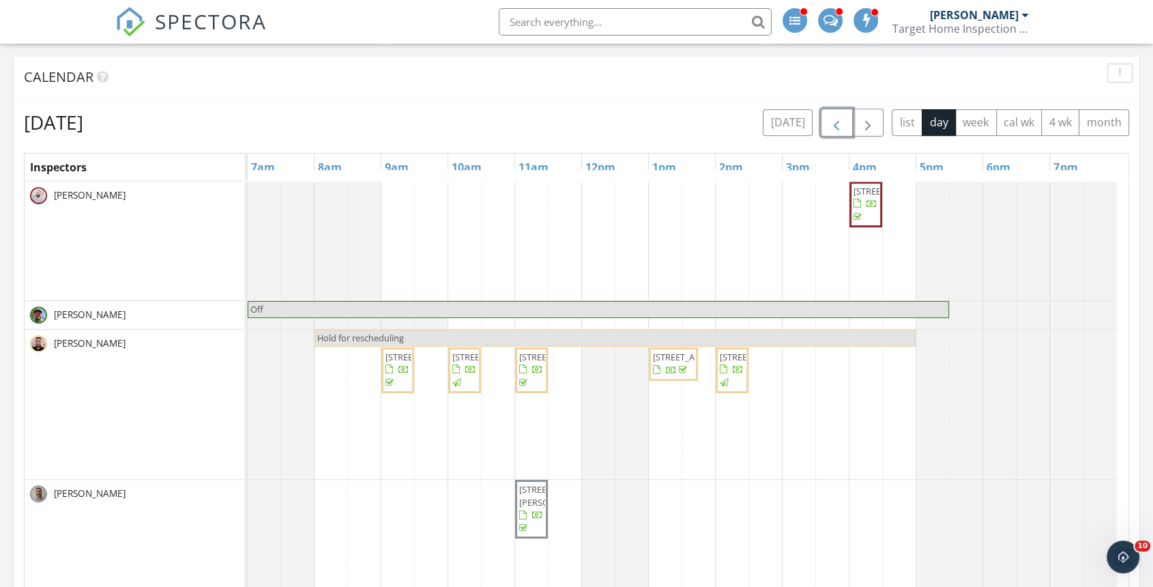
click at [830, 123] on span "button" at bounding box center [836, 123] width 16 height 16
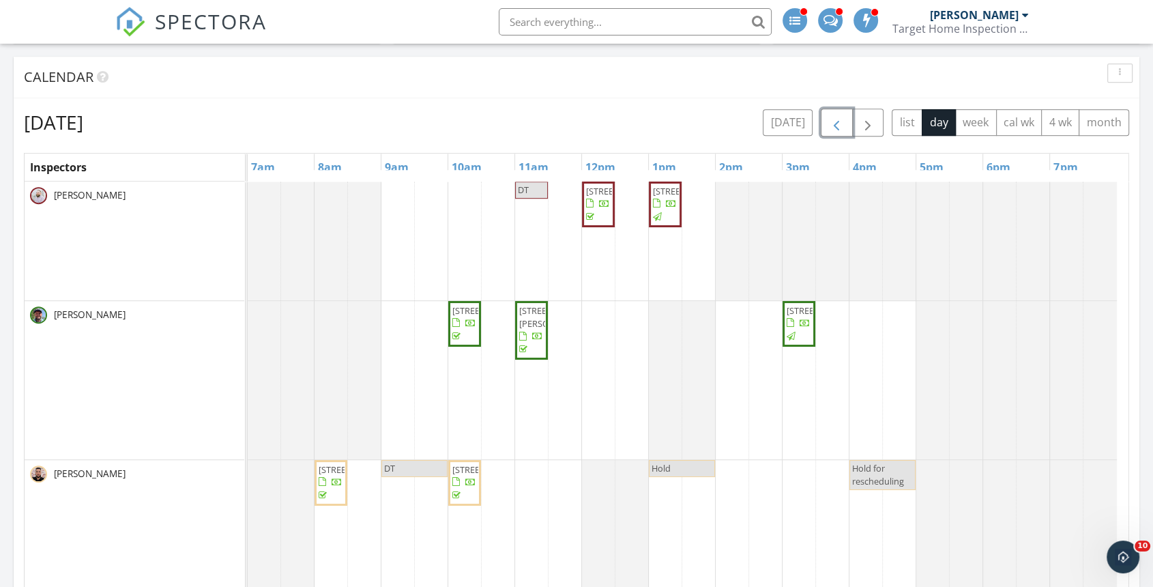
click at [830, 123] on span "button" at bounding box center [836, 123] width 16 height 16
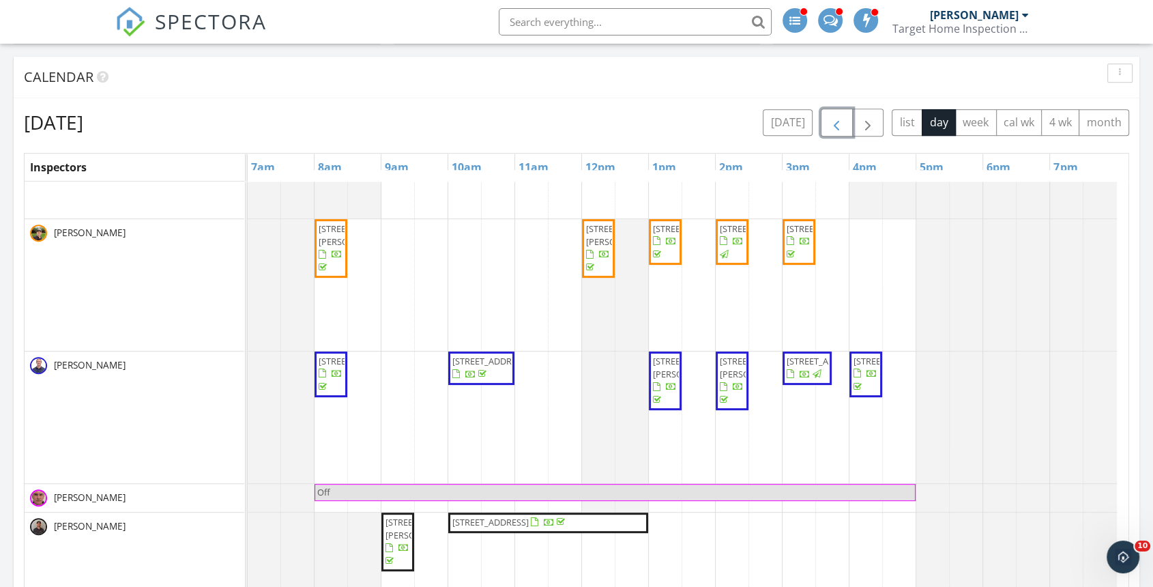
scroll to position [404, 0]
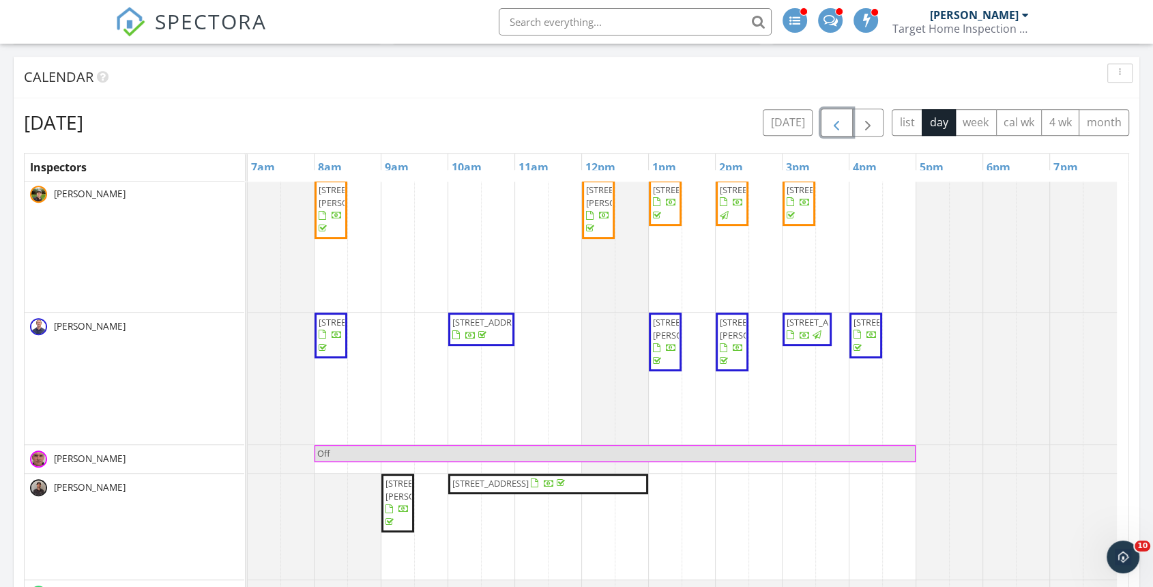
click at [529, 484] on span "6770 Hyde Grove Ave, Jacksonville 32210" at bounding box center [490, 483] width 76 height 12
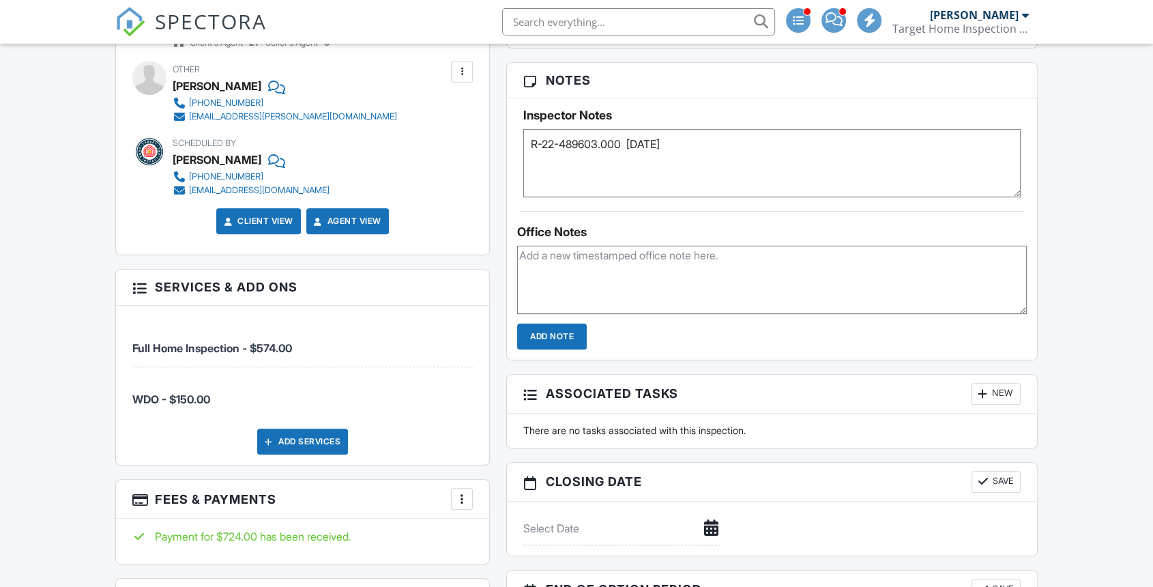
scroll to position [1747, 0]
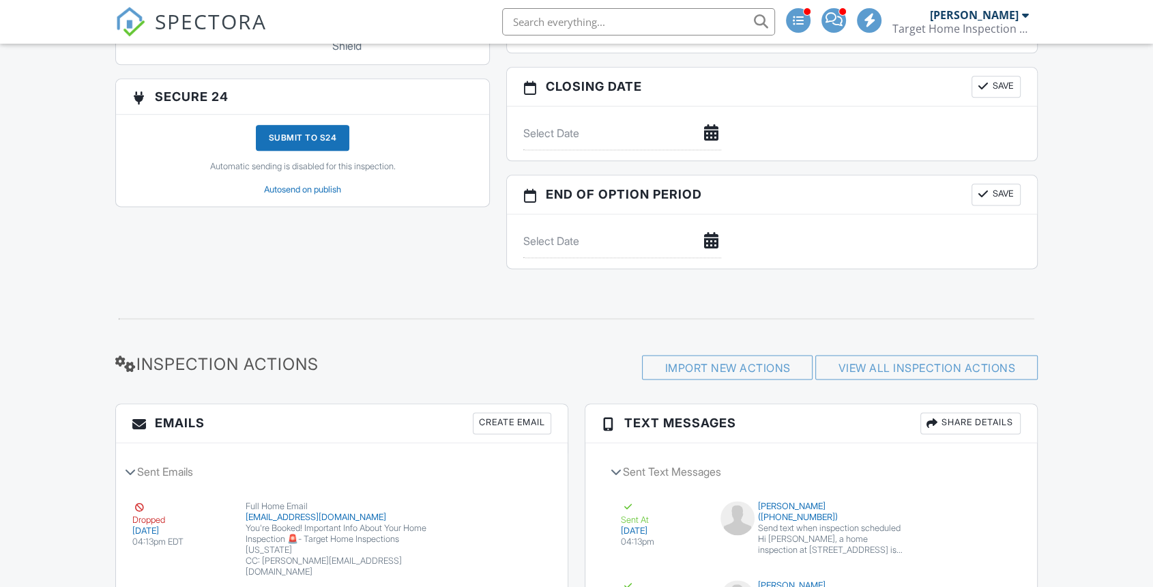
click at [304, 132] on div "Submit to S24" at bounding box center [303, 138] width 94 height 26
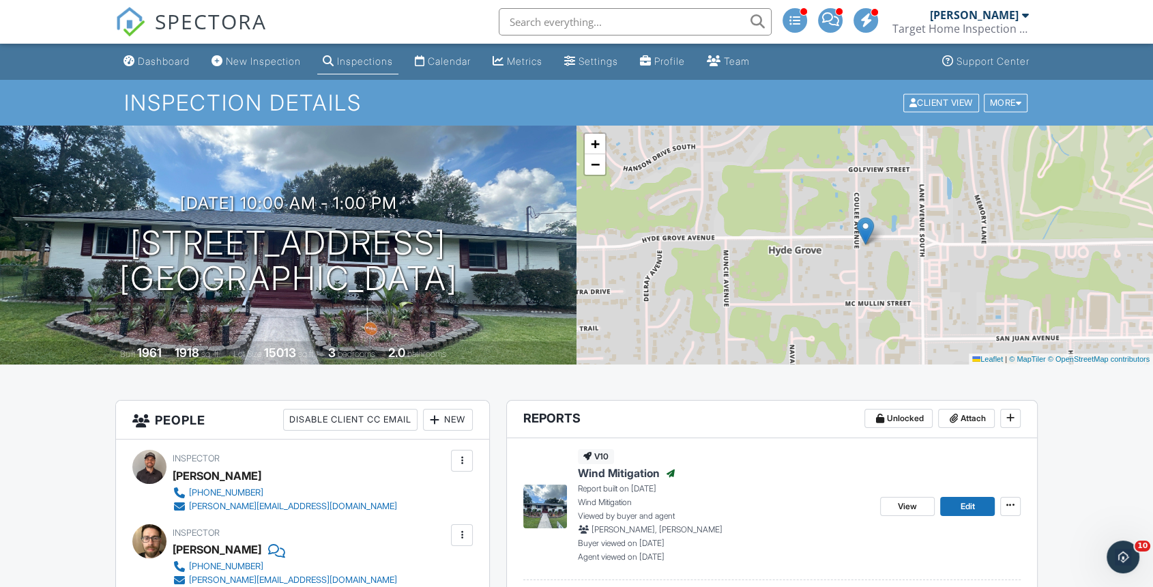
click at [159, 60] on div "Dashboard" at bounding box center [164, 61] width 52 height 12
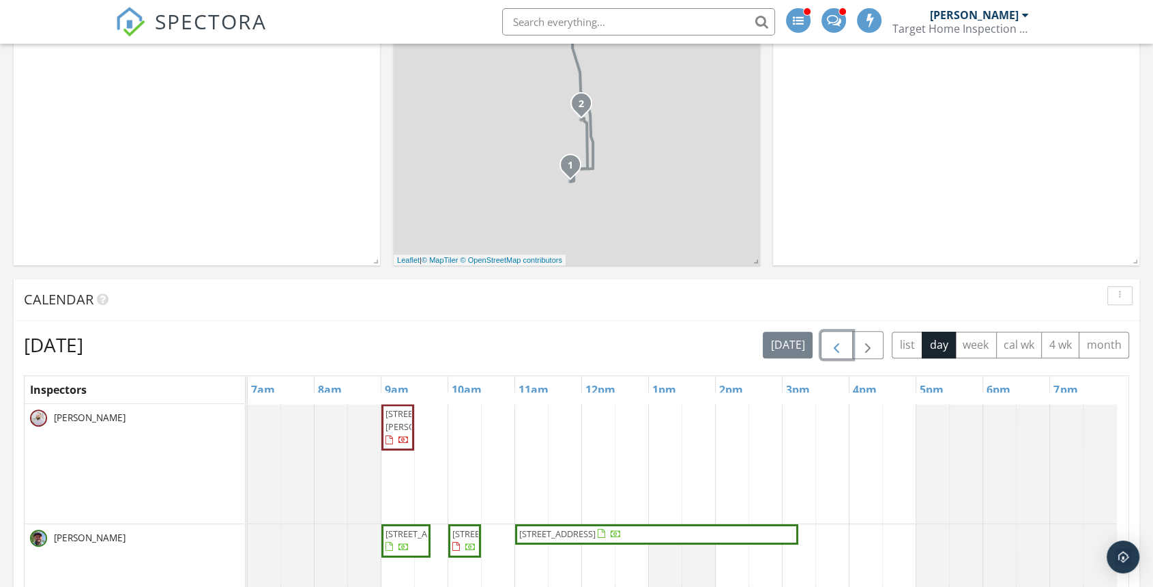
click at [843, 331] on button "button" at bounding box center [837, 345] width 32 height 28
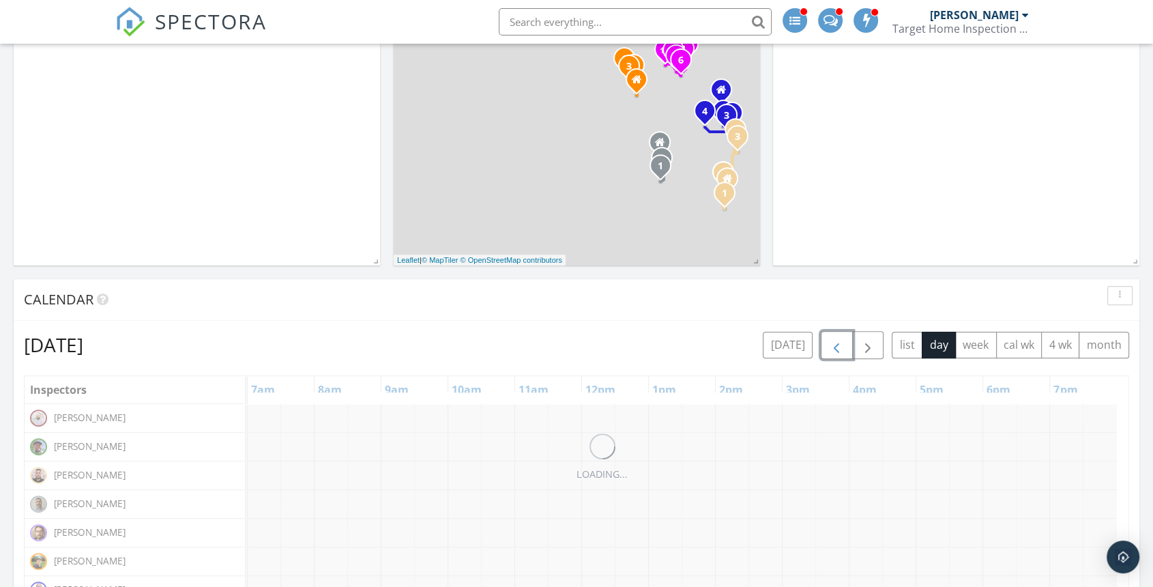
click at [843, 331] on button "button" at bounding box center [837, 345] width 32 height 28
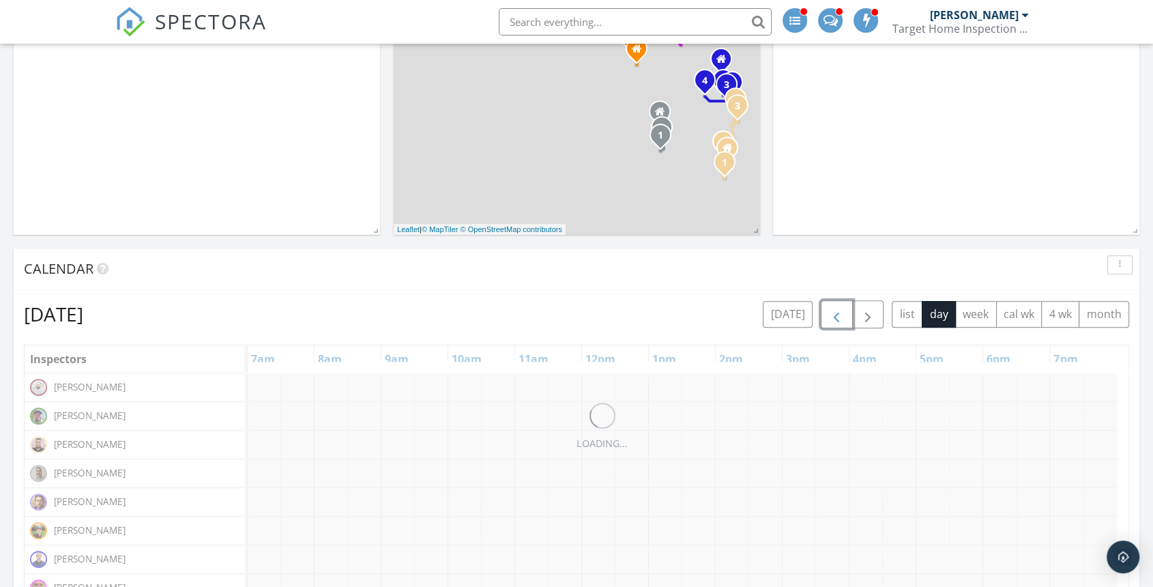
click at [843, 304] on button "button" at bounding box center [837, 314] width 32 height 28
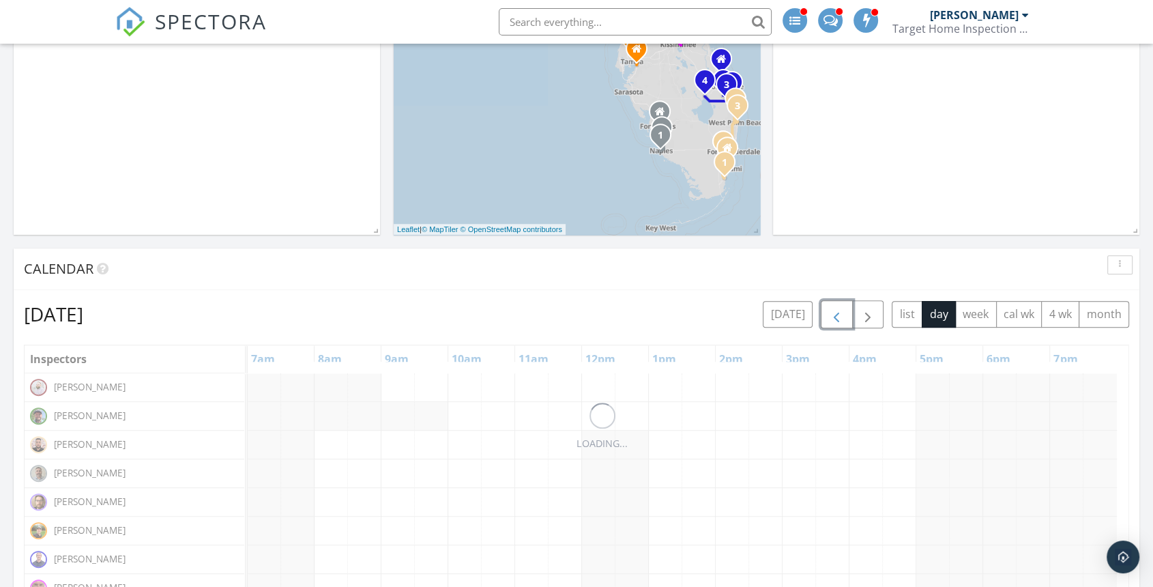
click at [843, 304] on button "button" at bounding box center [837, 314] width 32 height 28
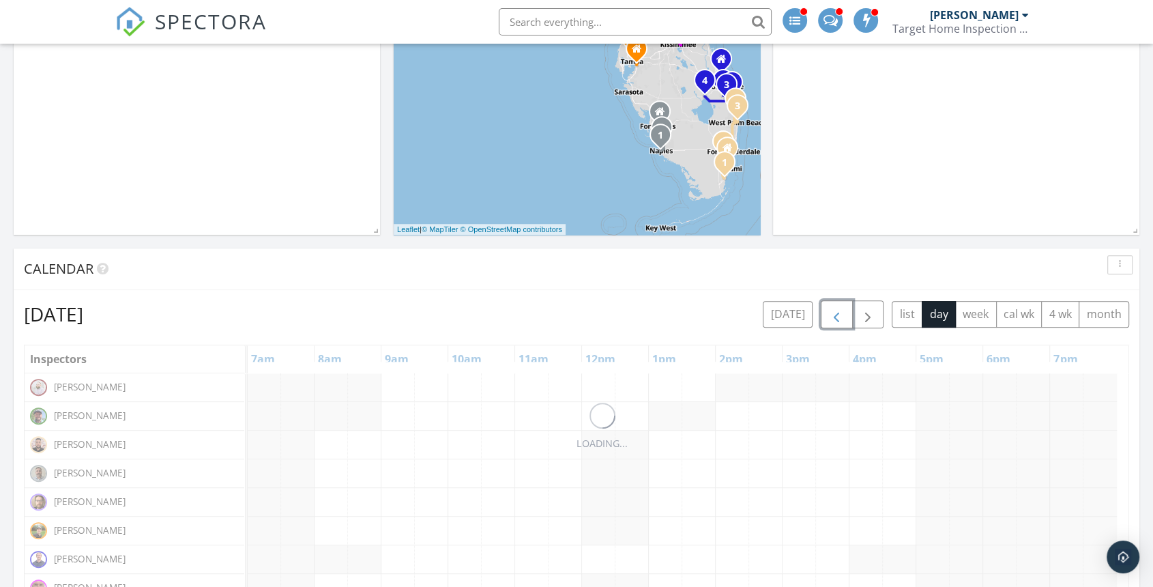
scroll to position [293, 366]
click at [843, 304] on button "button" at bounding box center [837, 314] width 32 height 28
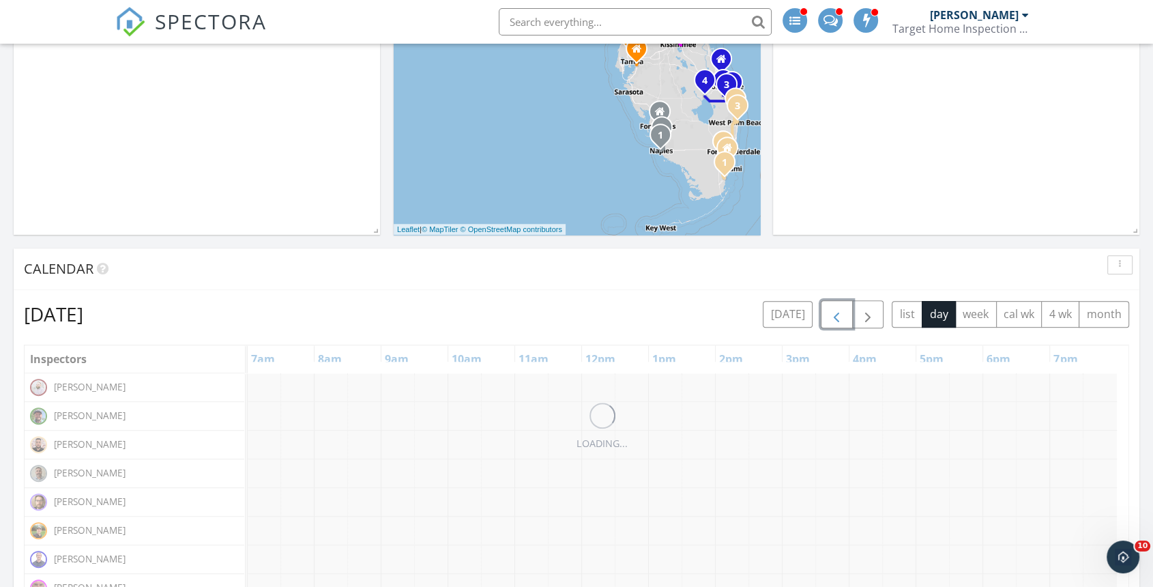
scroll to position [0, 0]
click at [843, 304] on button "button" at bounding box center [837, 314] width 32 height 28
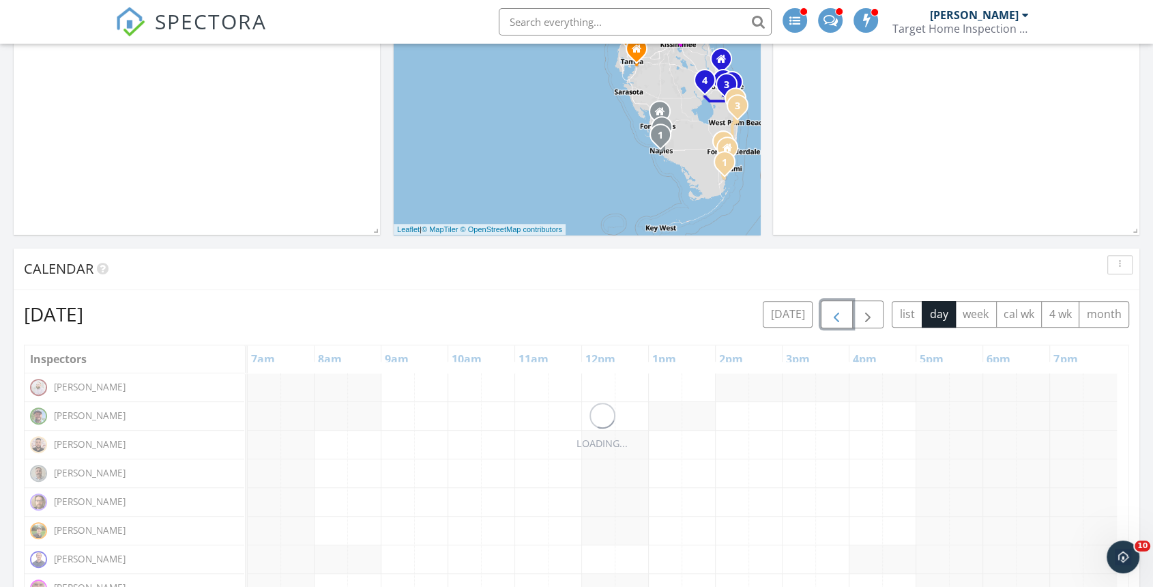
click at [843, 304] on button "button" at bounding box center [837, 314] width 32 height 28
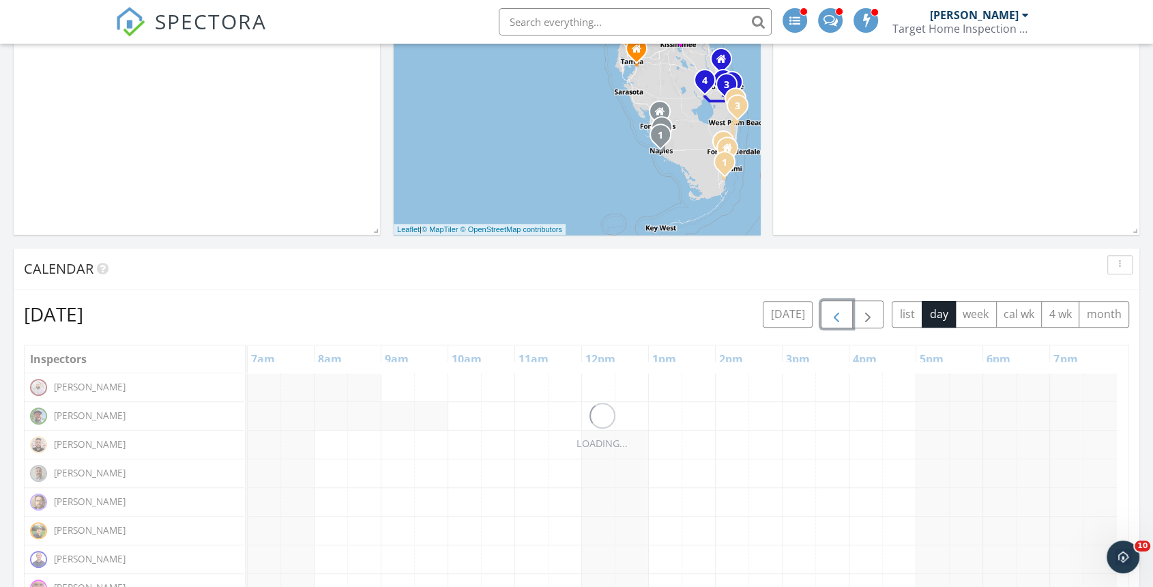
click at [843, 304] on button "button" at bounding box center [837, 314] width 32 height 28
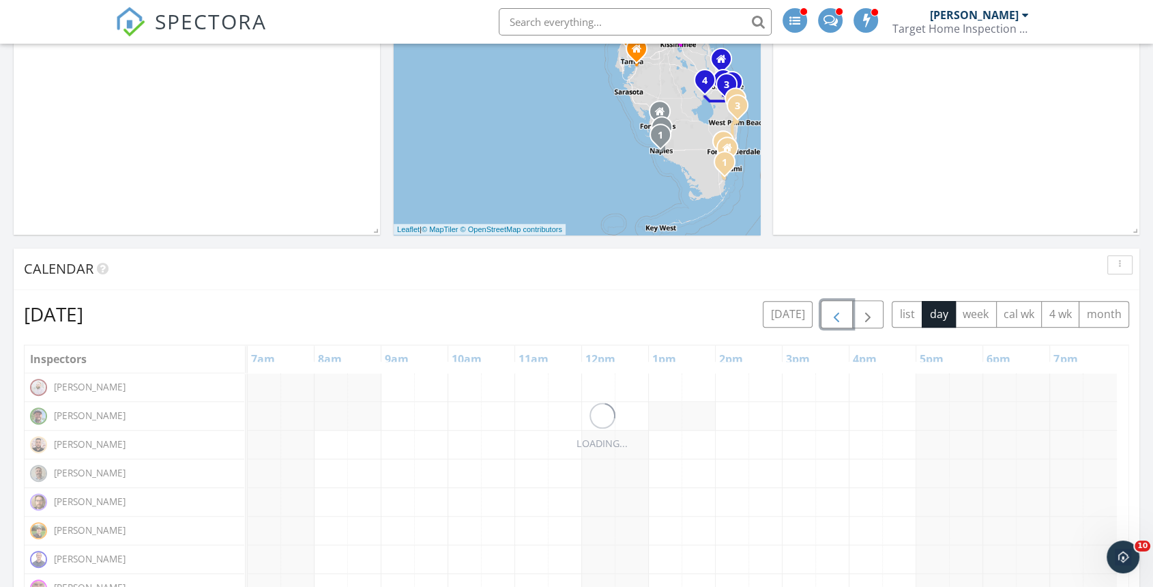
click at [843, 304] on button "button" at bounding box center [837, 314] width 32 height 28
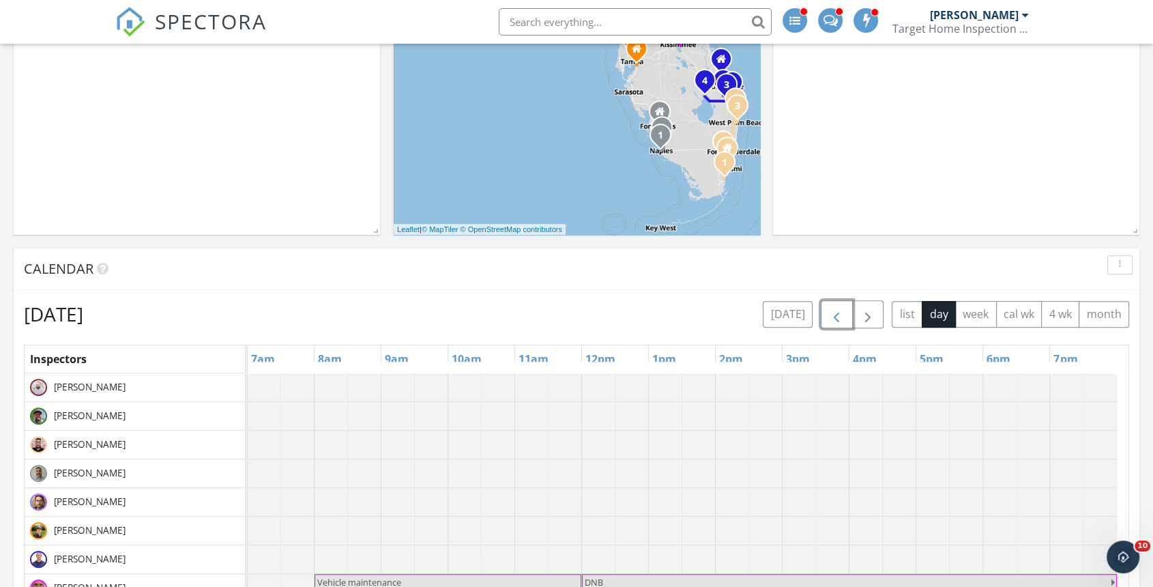
click at [843, 304] on button "button" at bounding box center [837, 314] width 32 height 28
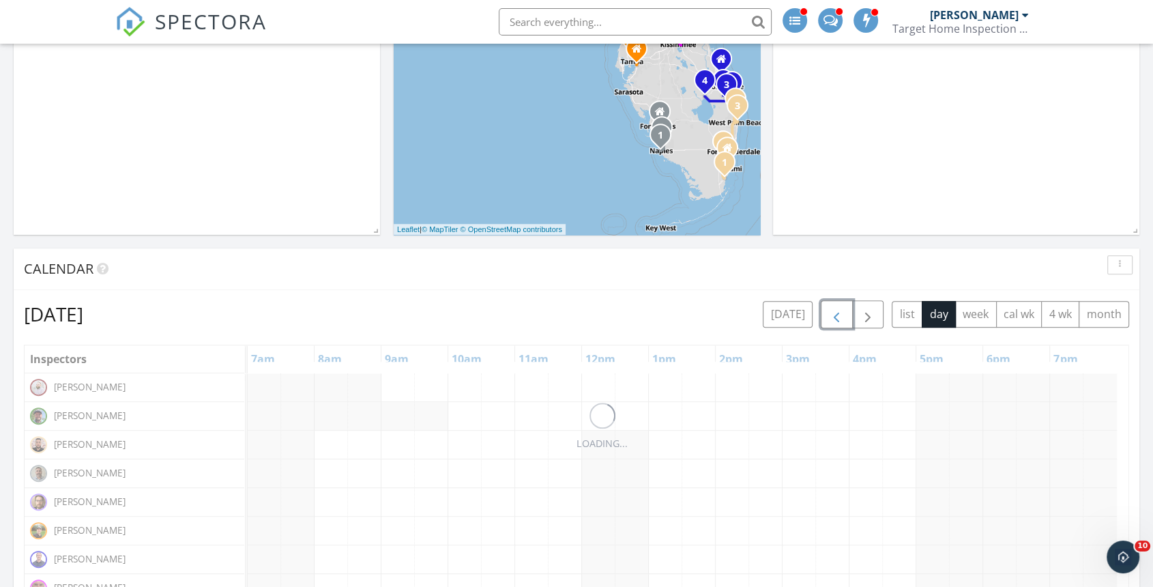
click at [843, 304] on button "button" at bounding box center [837, 314] width 32 height 28
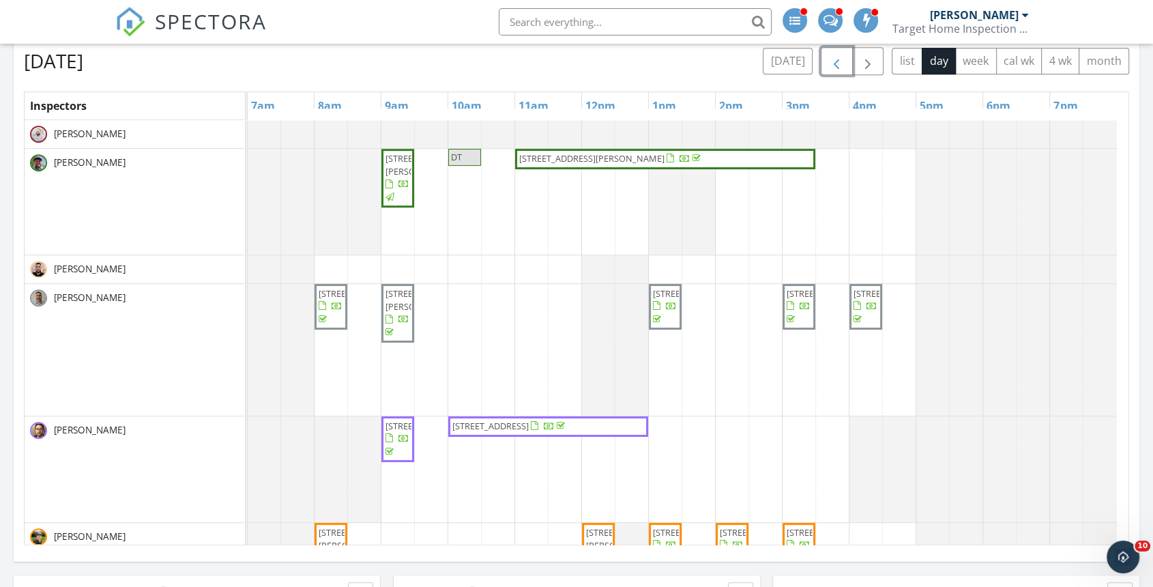
scroll to position [794, 0]
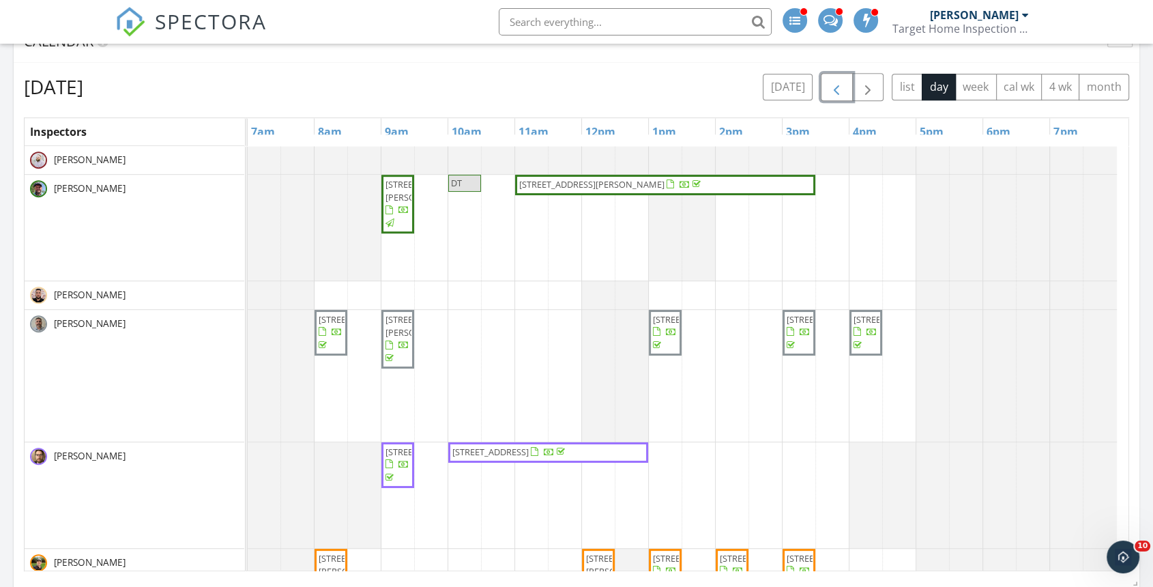
click at [837, 88] on span "button" at bounding box center [836, 87] width 16 height 16
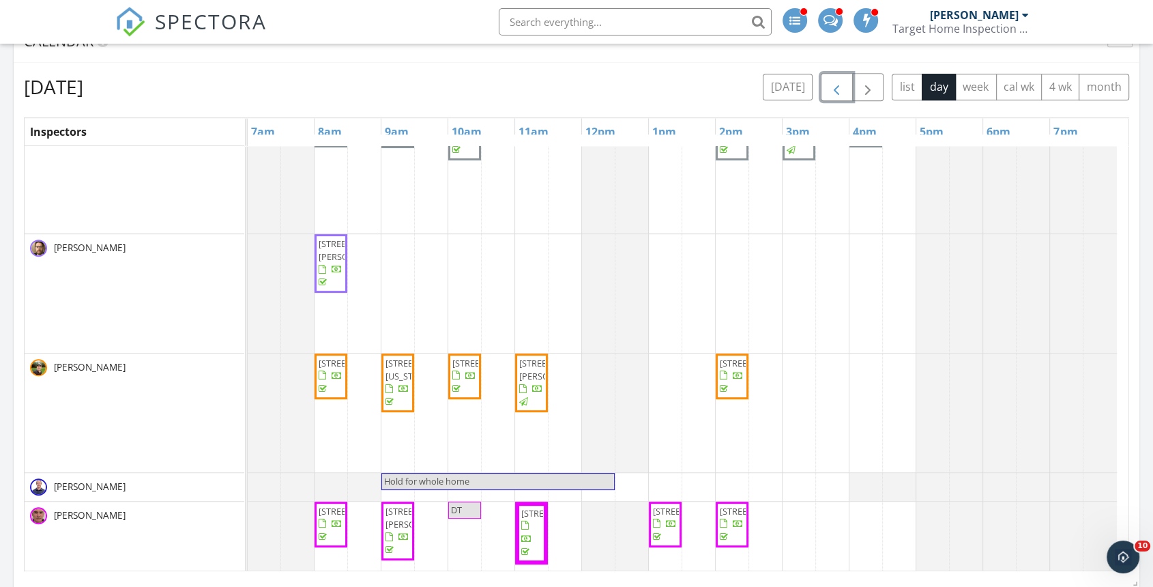
scroll to position [379, 0]
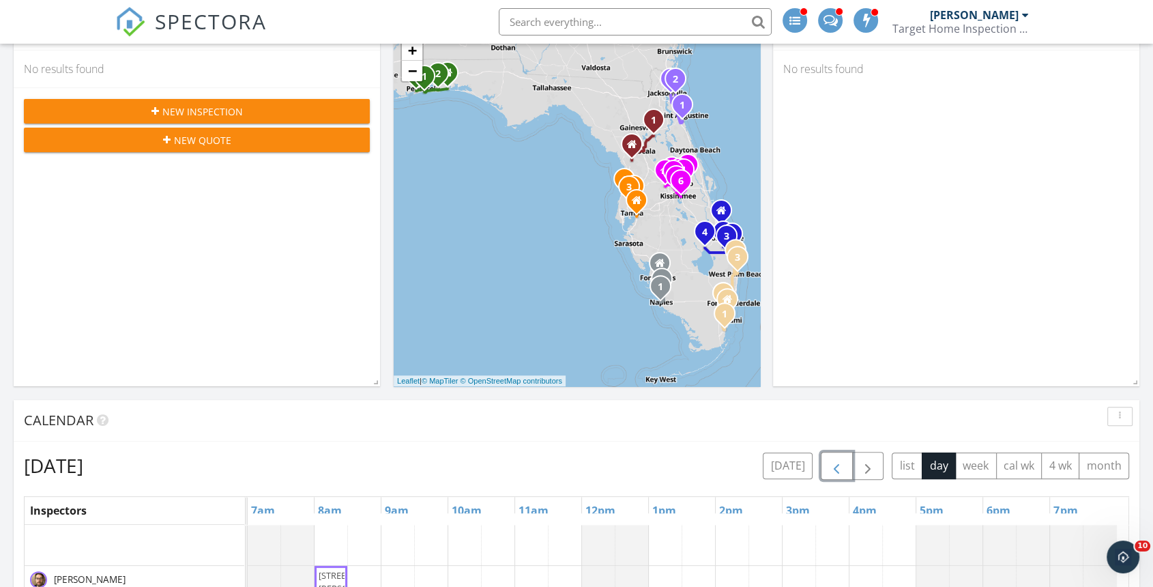
click at [828, 465] on button "button" at bounding box center [837, 466] width 32 height 28
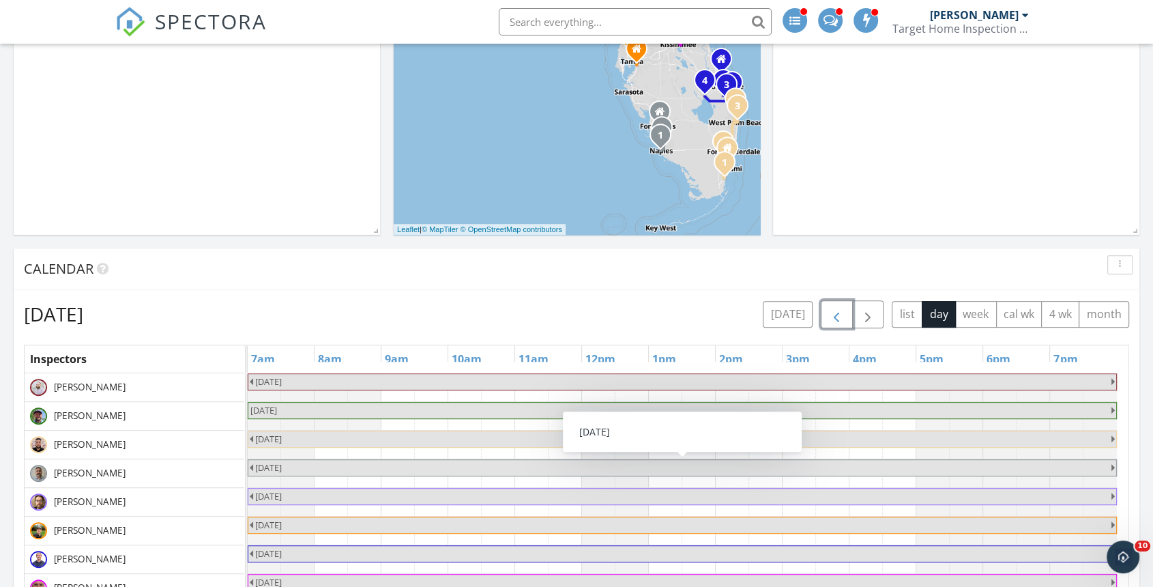
click at [850, 320] on button "button" at bounding box center [837, 314] width 32 height 28
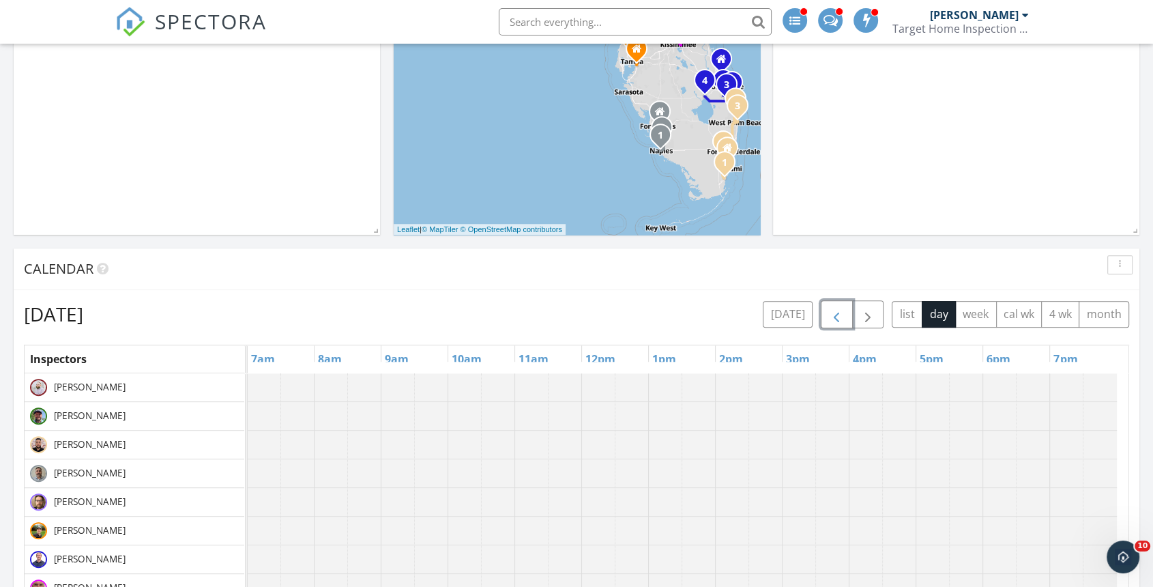
click at [850, 320] on button "button" at bounding box center [837, 314] width 32 height 28
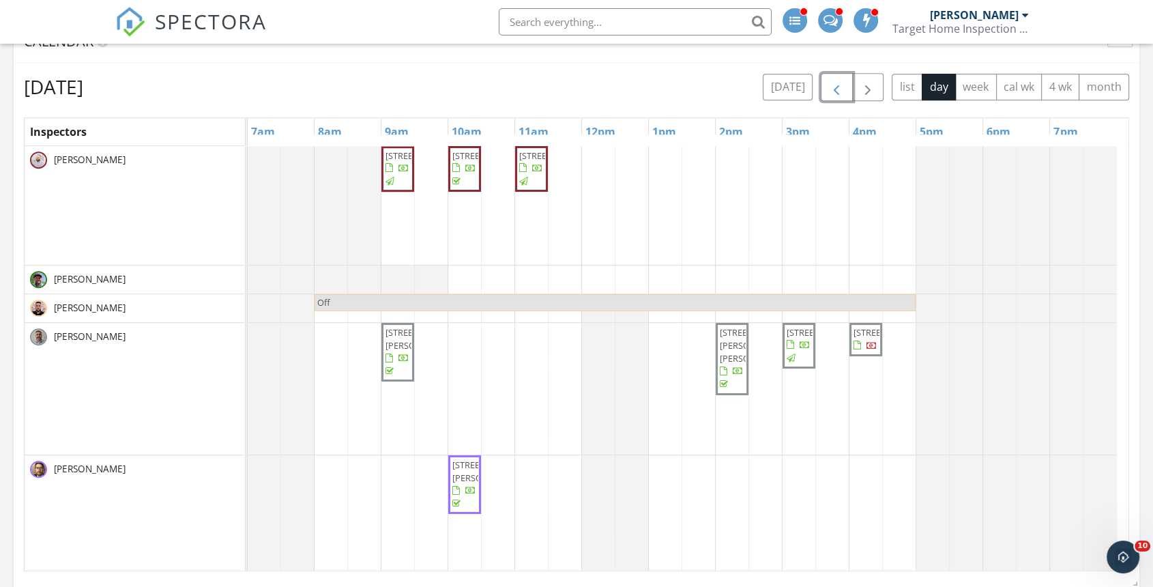
click at [840, 75] on button "button" at bounding box center [837, 87] width 32 height 28
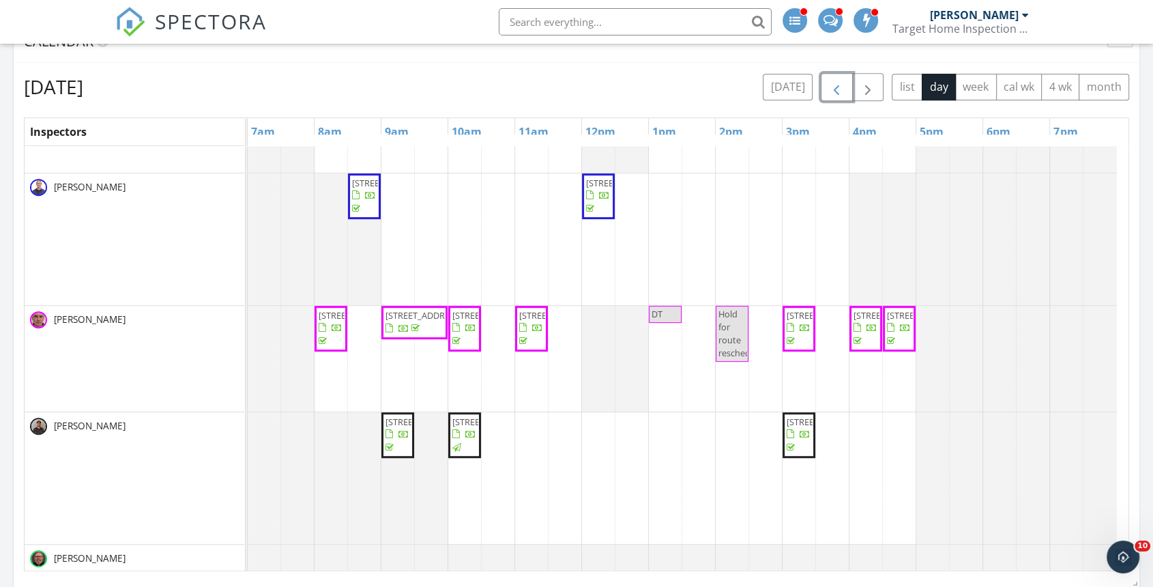
click at [829, 85] on span "button" at bounding box center [836, 87] width 16 height 16
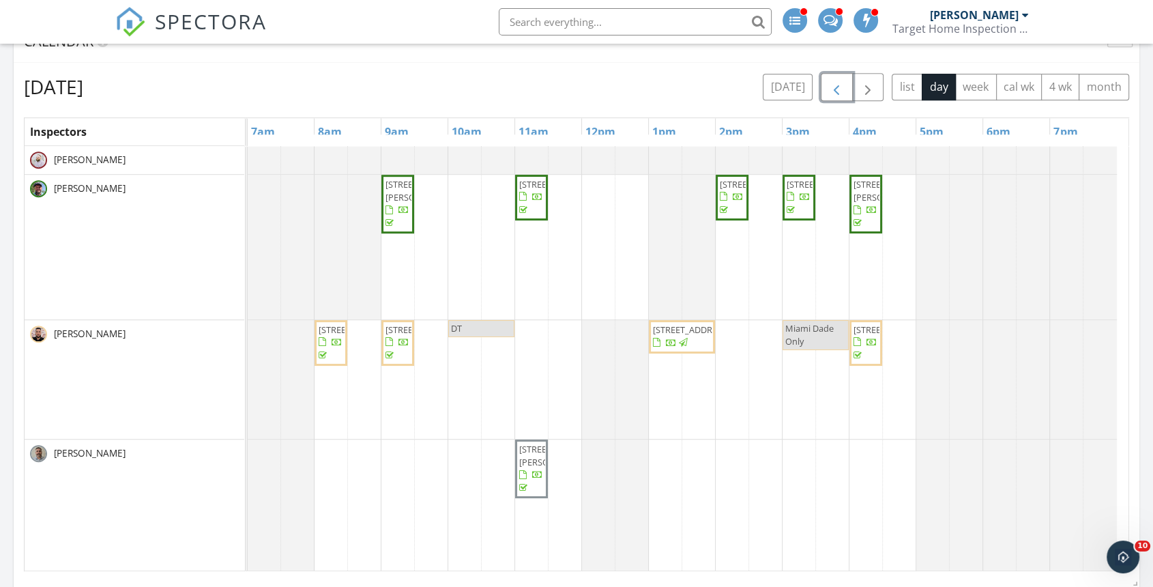
click at [842, 85] on span "button" at bounding box center [836, 87] width 16 height 16
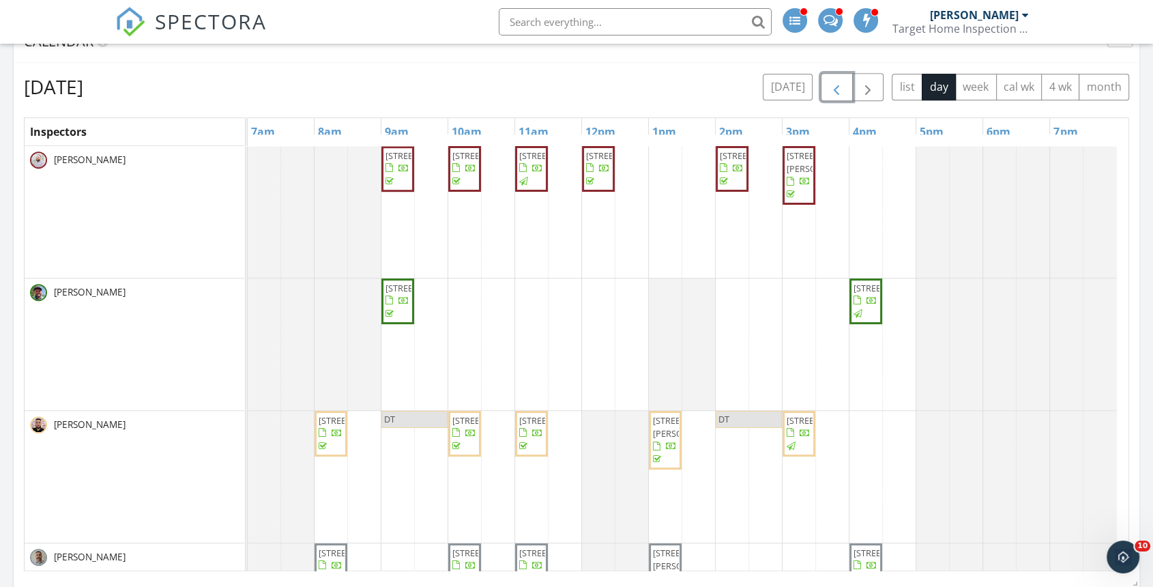
click at [840, 75] on button "button" at bounding box center [837, 87] width 32 height 28
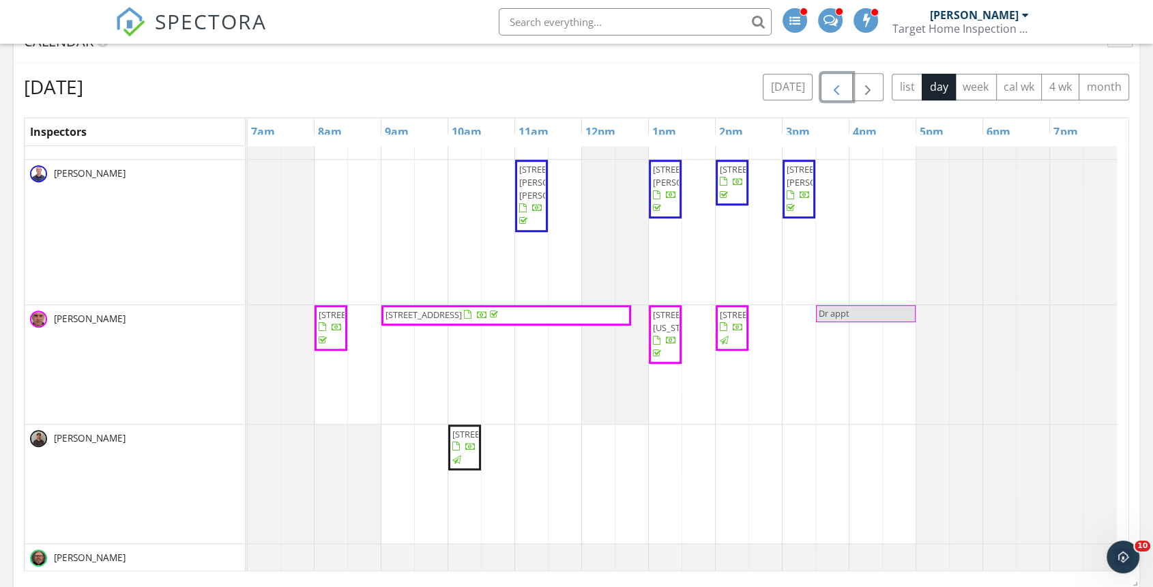
click at [462, 308] on span "[STREET_ADDRESS]" at bounding box center [424, 314] width 76 height 12
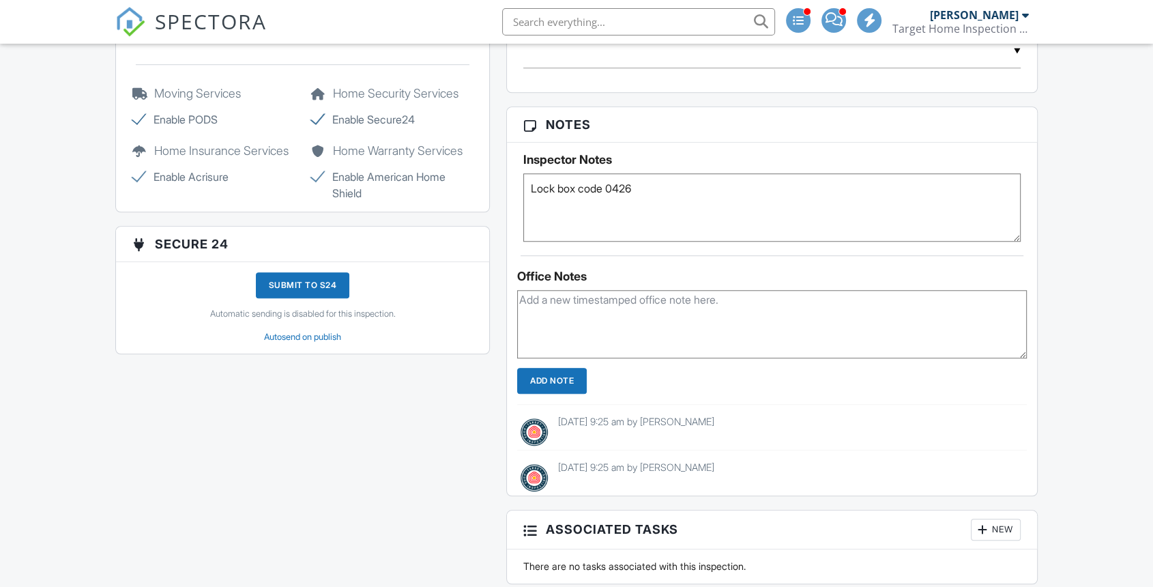
click at [326, 277] on div "Submit to S24" at bounding box center [303, 285] width 94 height 26
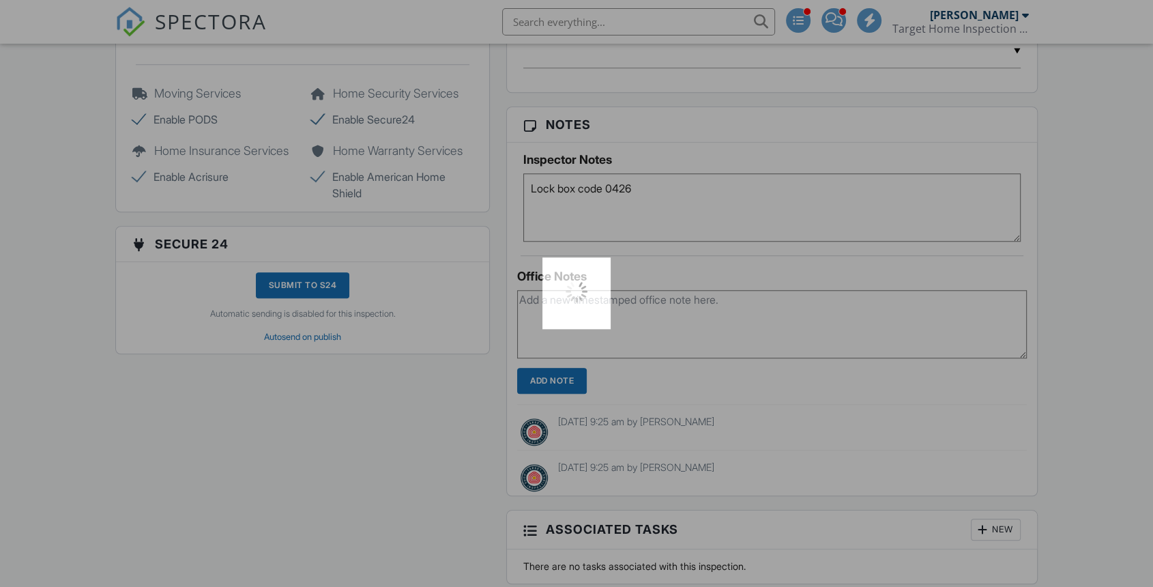
scroll to position [1137, 0]
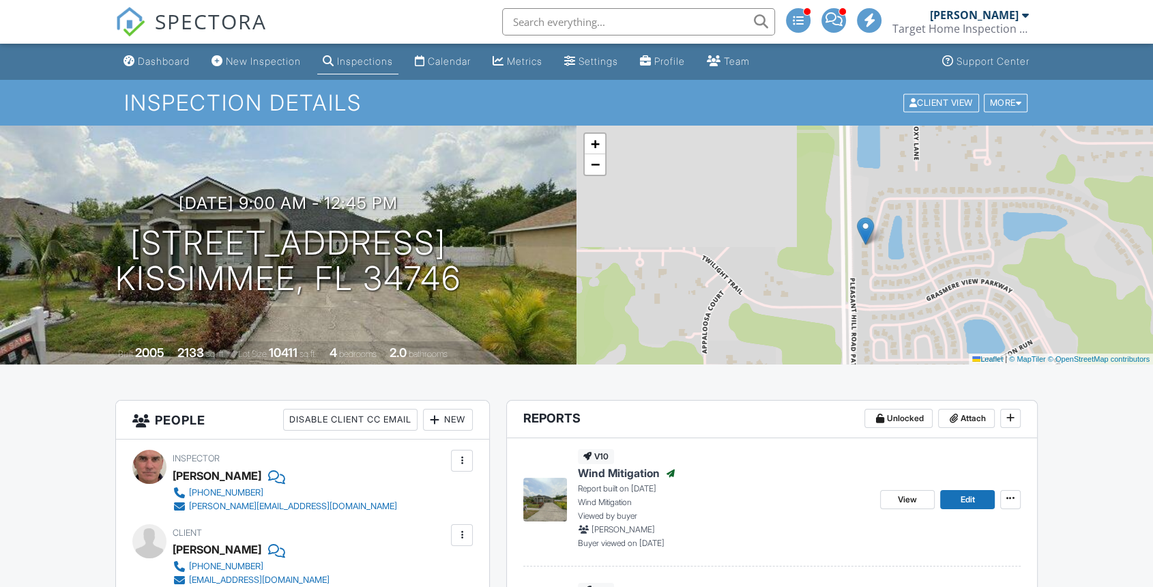
click at [164, 69] on link "Dashboard" at bounding box center [156, 61] width 77 height 25
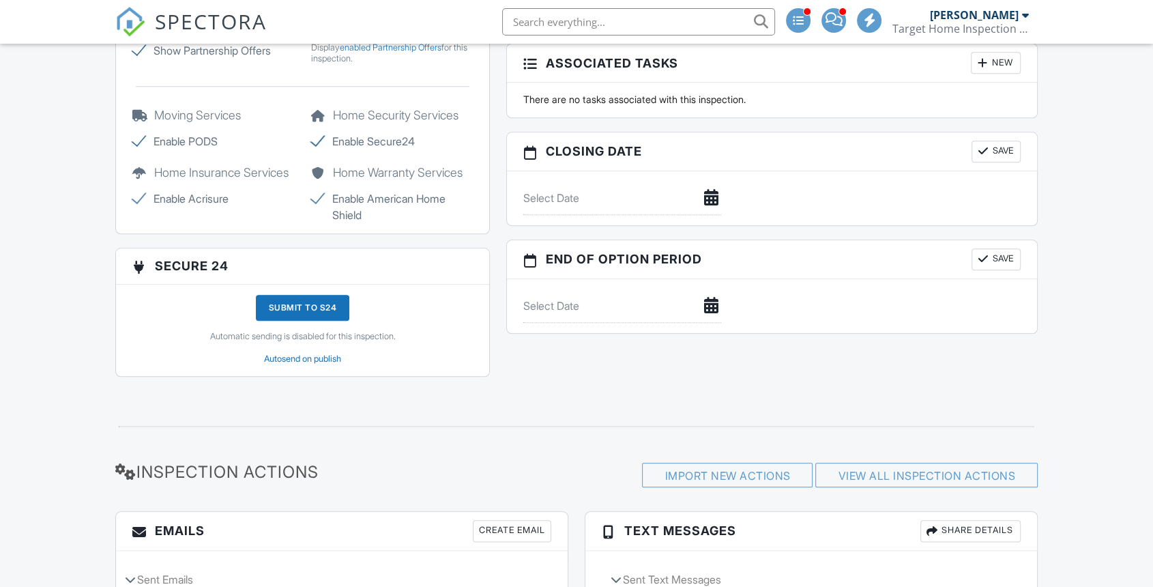
click at [319, 295] on div "Submit to S24" at bounding box center [303, 308] width 94 height 26
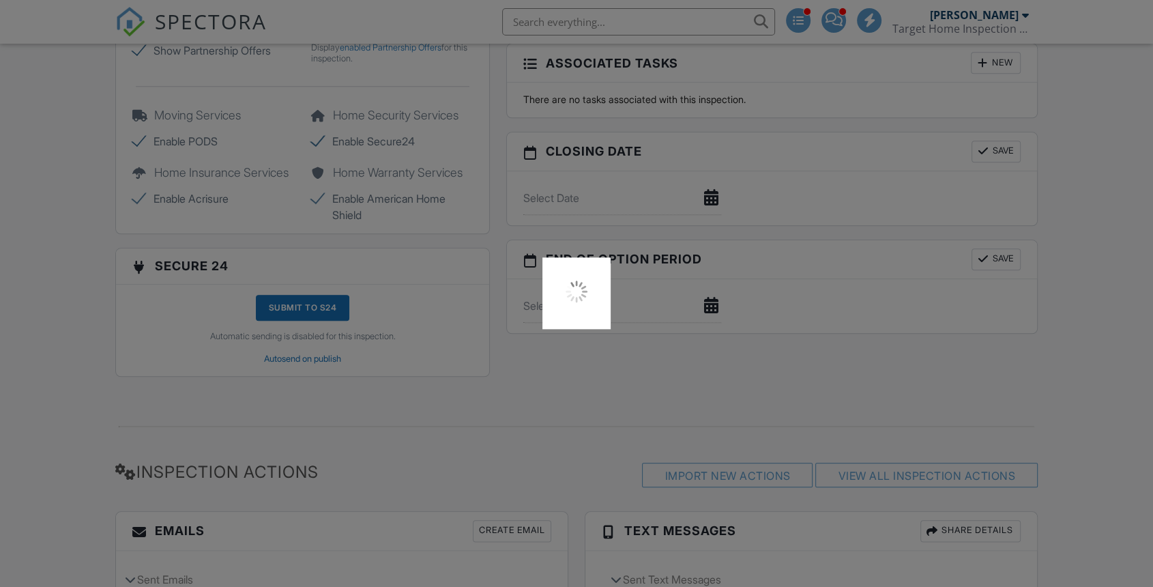
scroll to position [1424, 0]
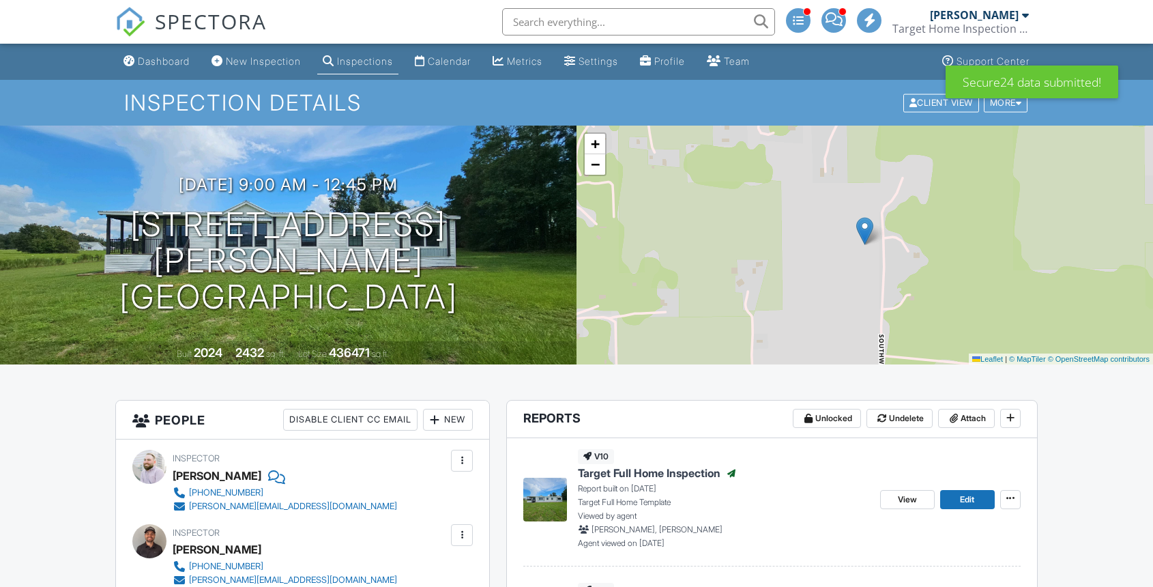
drag, startPoint x: 0, startPoint y: 0, endPoint x: 147, endPoint y: 54, distance: 156.9
click at [147, 54] on link "Dashboard" at bounding box center [156, 61] width 77 height 25
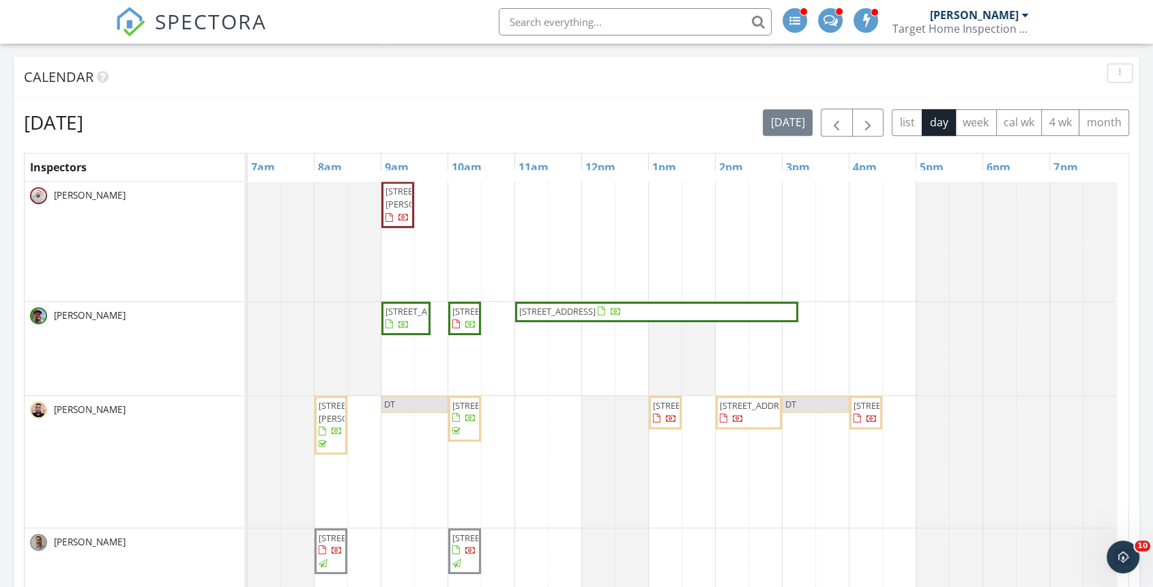
scroll to position [606, 0]
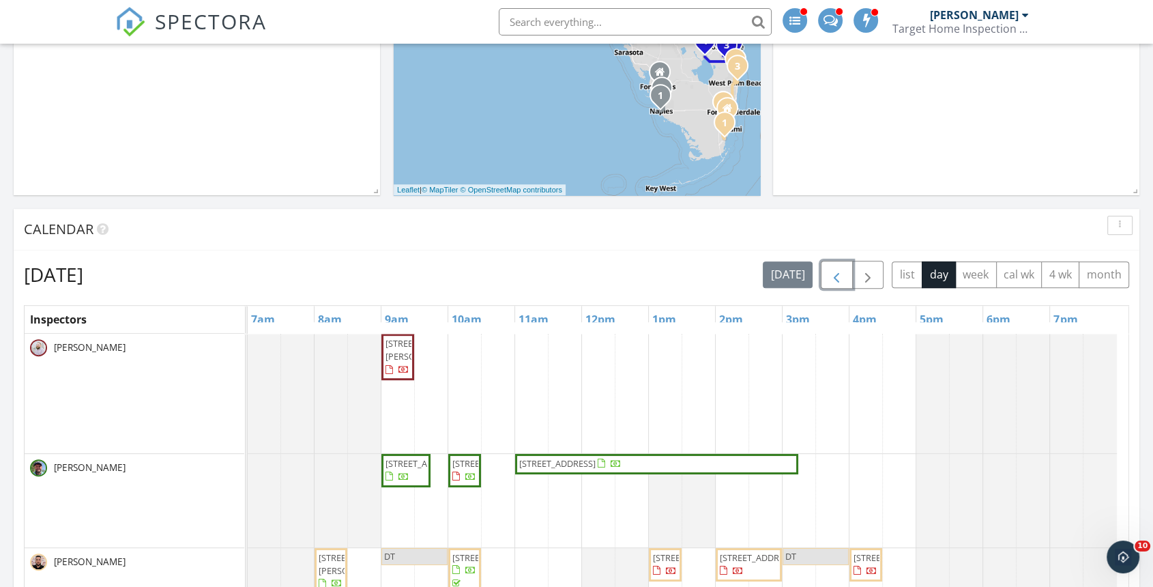
click at [841, 261] on button "button" at bounding box center [837, 275] width 32 height 28
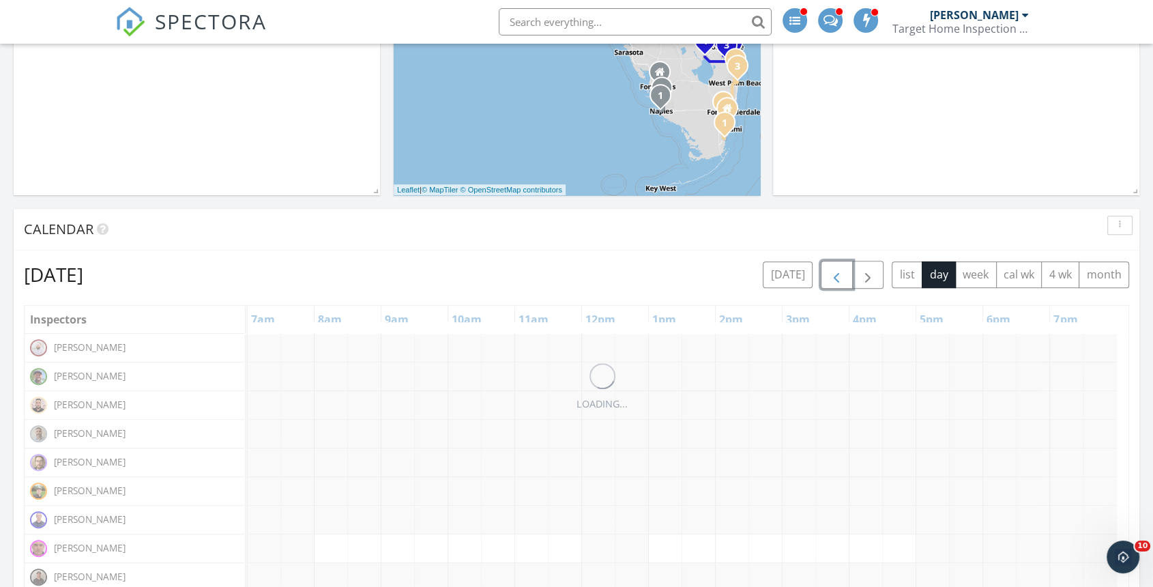
click at [841, 261] on button "button" at bounding box center [837, 275] width 32 height 28
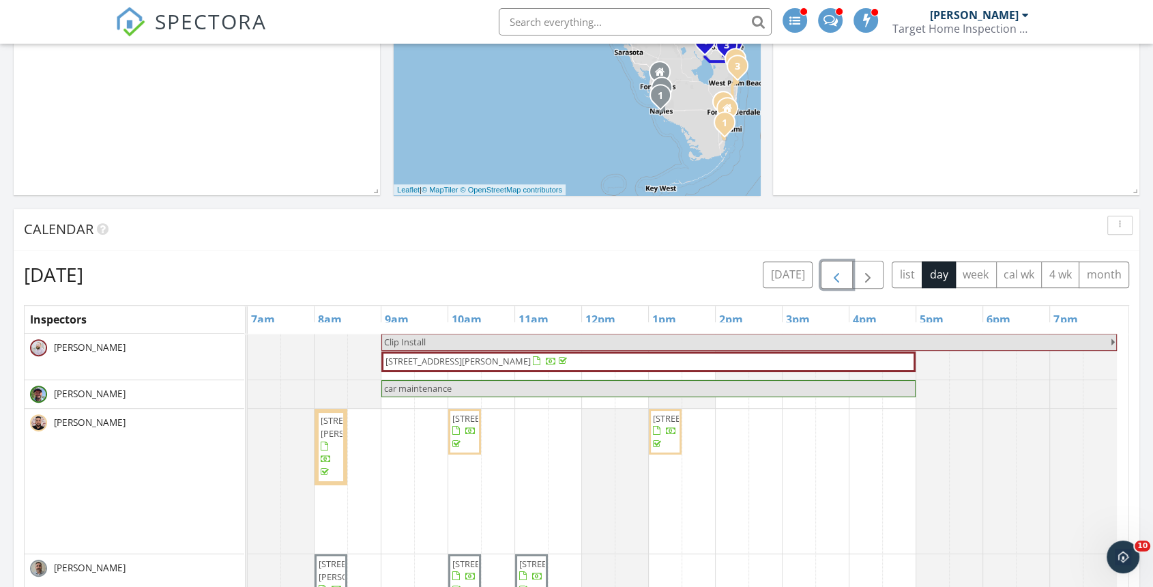
click at [824, 277] on button "button" at bounding box center [837, 275] width 32 height 28
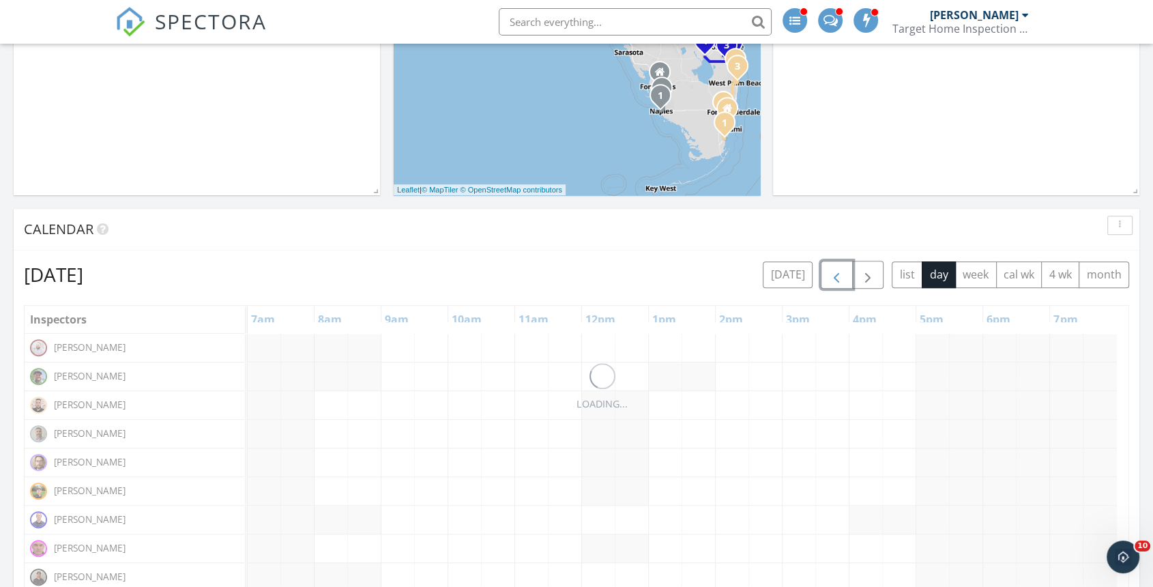
click at [824, 277] on button "button" at bounding box center [837, 275] width 32 height 28
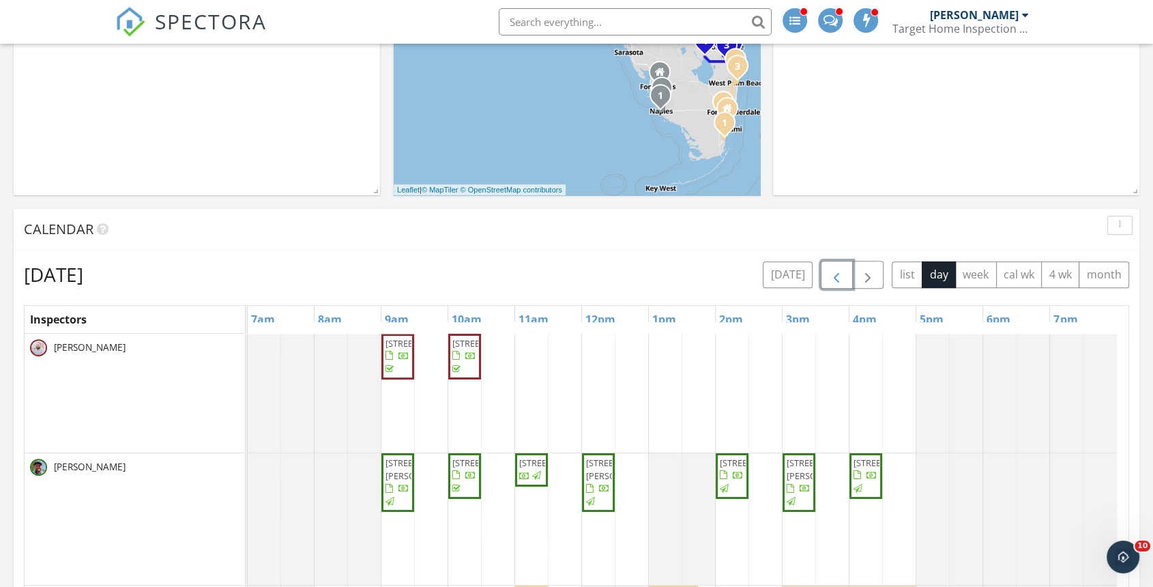
click at [824, 277] on button "button" at bounding box center [837, 275] width 32 height 28
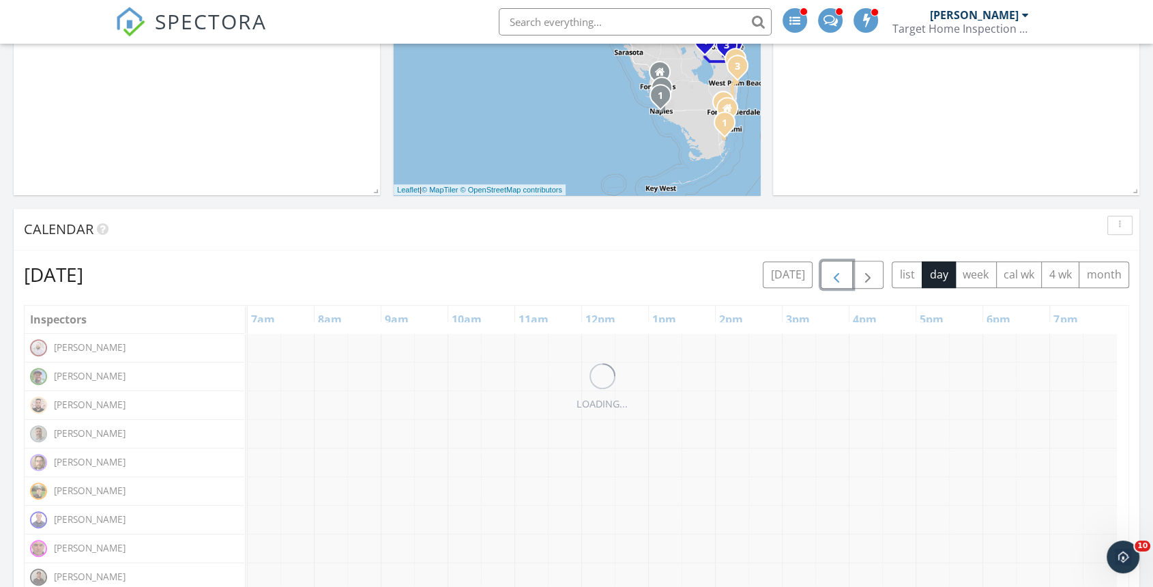
click at [824, 277] on button "button" at bounding box center [837, 275] width 32 height 28
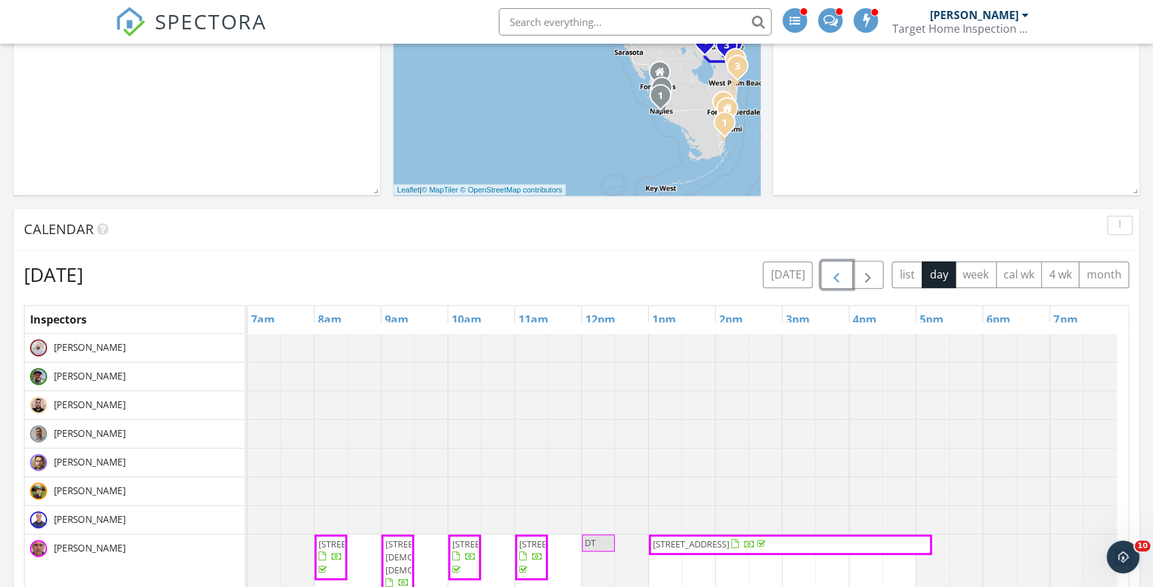
click at [824, 277] on button "button" at bounding box center [837, 275] width 32 height 28
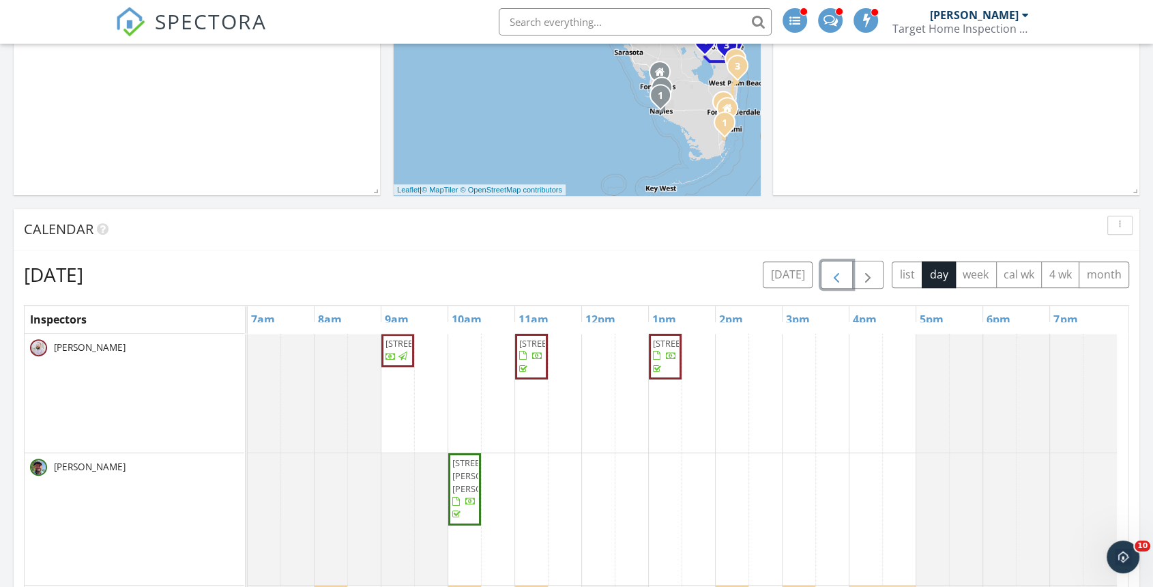
click at [824, 277] on button "button" at bounding box center [837, 275] width 32 height 28
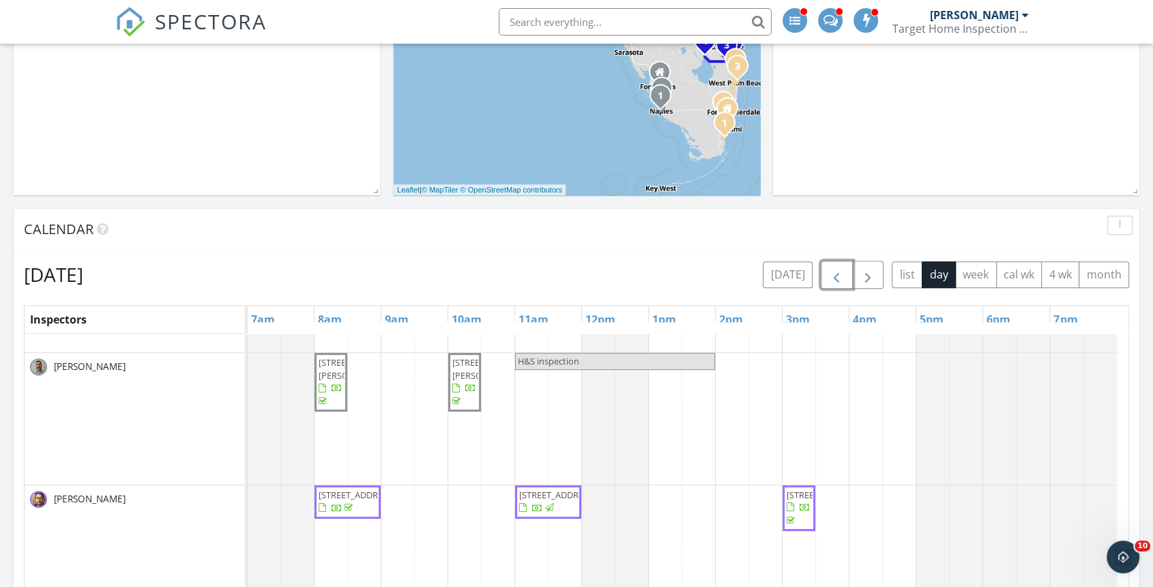
scroll to position [328, 0]
